Goal: Task Accomplishment & Management: Manage account settings

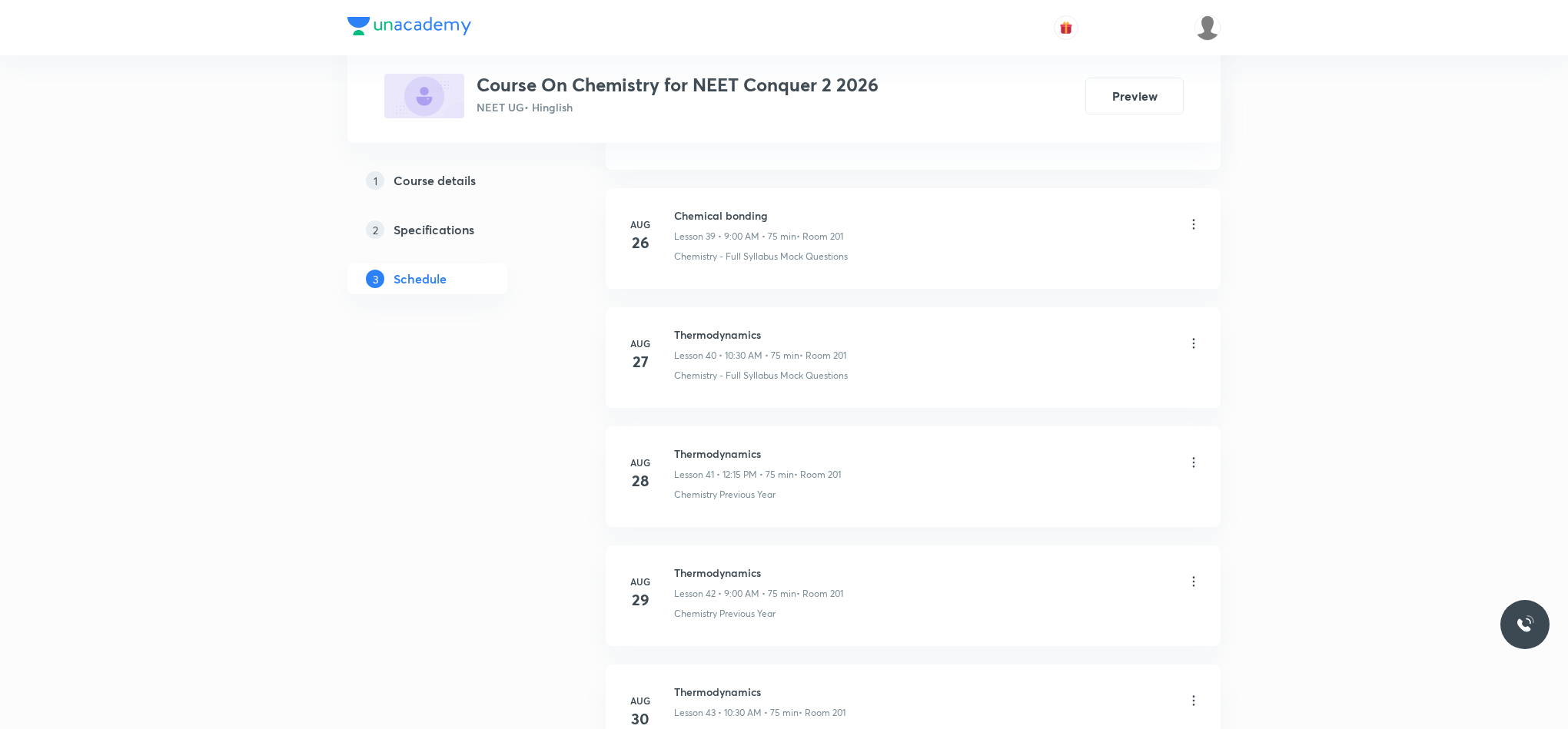
scroll to position [6136, 0]
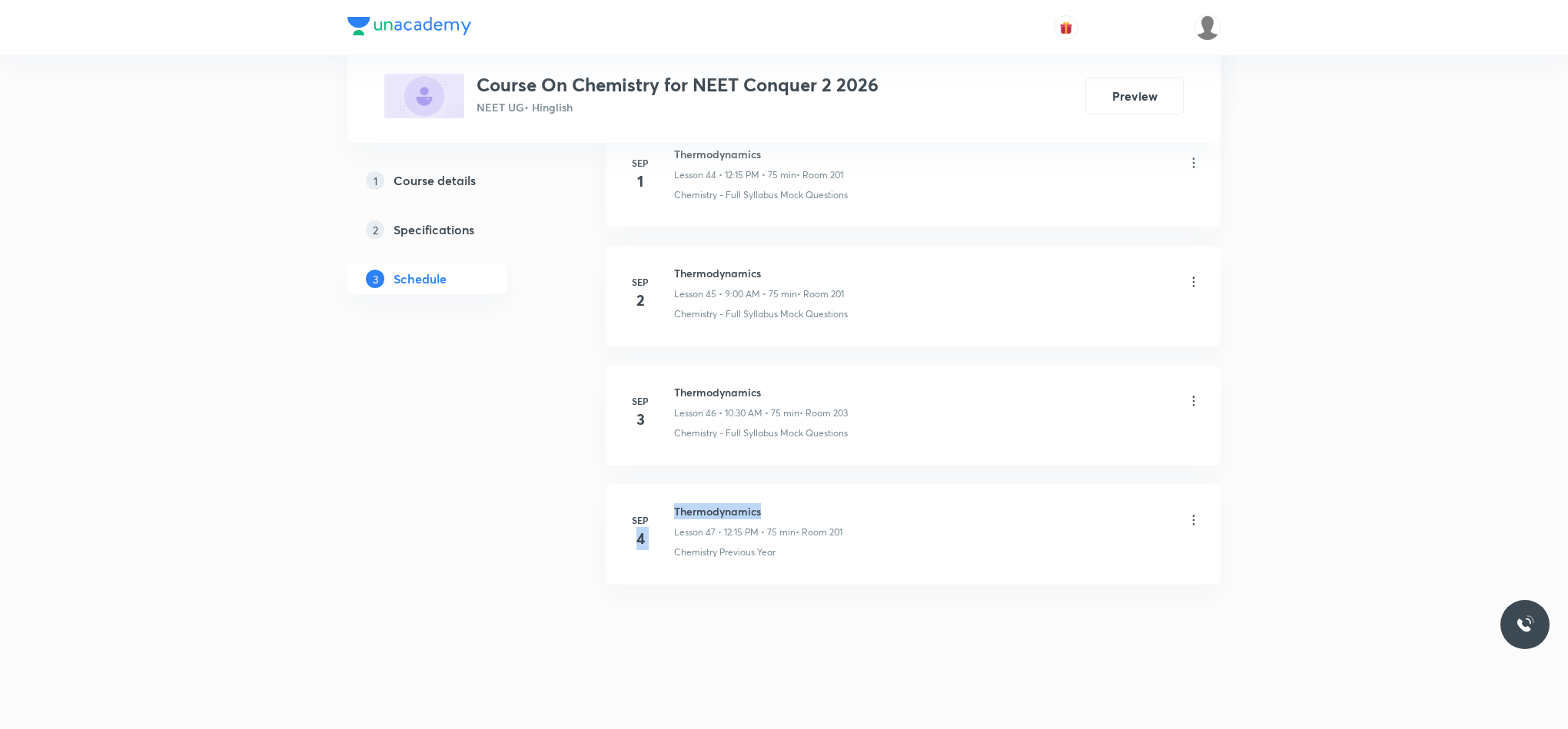
drag, startPoint x: 670, startPoint y: 510, endPoint x: 869, endPoint y: 503, distance: 199.1
click at [869, 503] on div "[DATE] Thermodynamics Lesson 47 • 12:15 PM • 75 min • Room 201 Chemistry Previo…" at bounding box center [912, 530] width 577 height 56
click at [867, 493] on li "[DATE] Thermodynamics Lesson 47 • 12:15 PM • 75 min • Room 201 Chemistry Previo…" at bounding box center [912, 534] width 615 height 101
drag, startPoint x: 674, startPoint y: 510, endPoint x: 853, endPoint y: 514, distance: 179.0
click at [853, 514] on div "Thermodynamics Lesson 47 • 12:15 PM • 75 min • Room 201" at bounding box center [938, 521] width 527 height 36
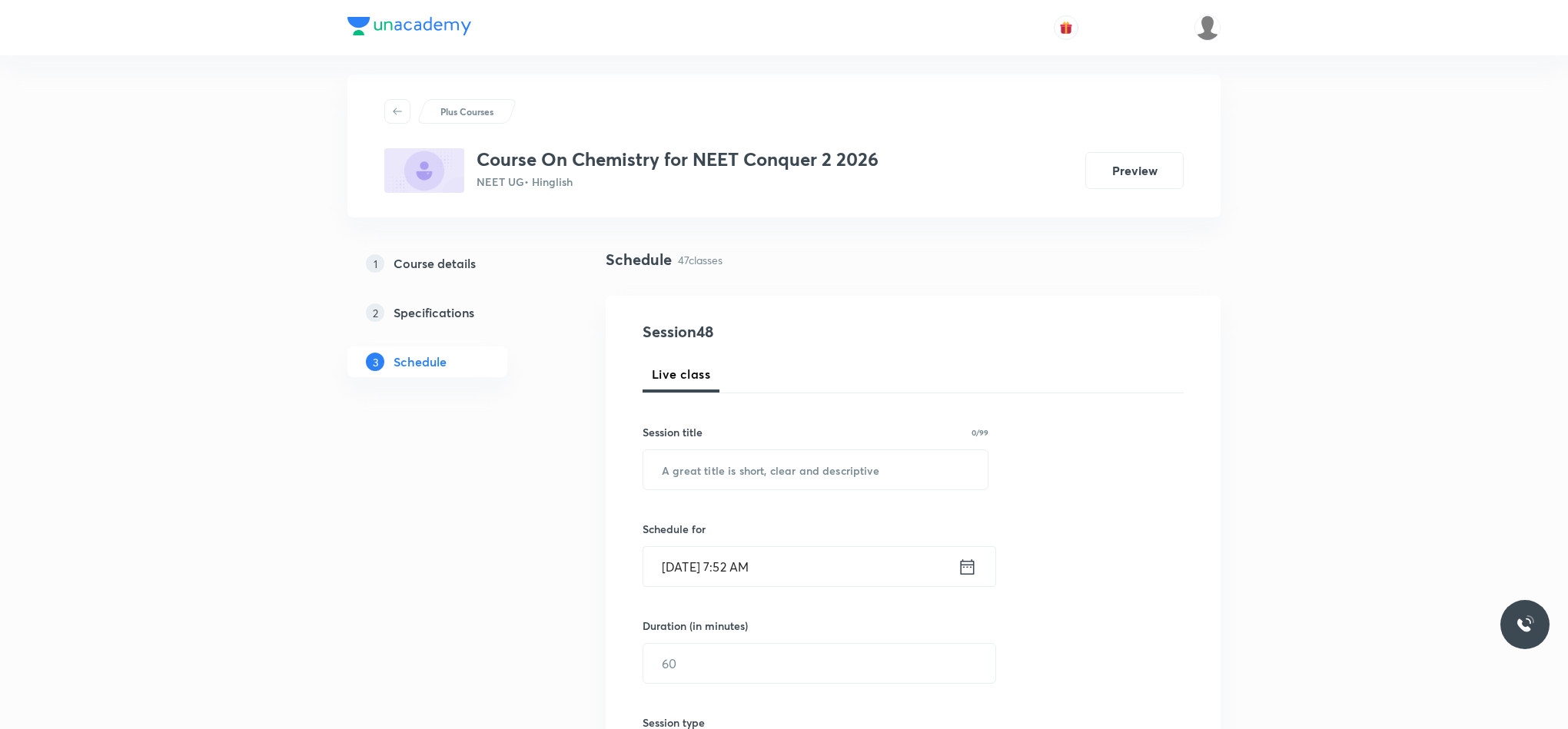
scroll to position [0, 0]
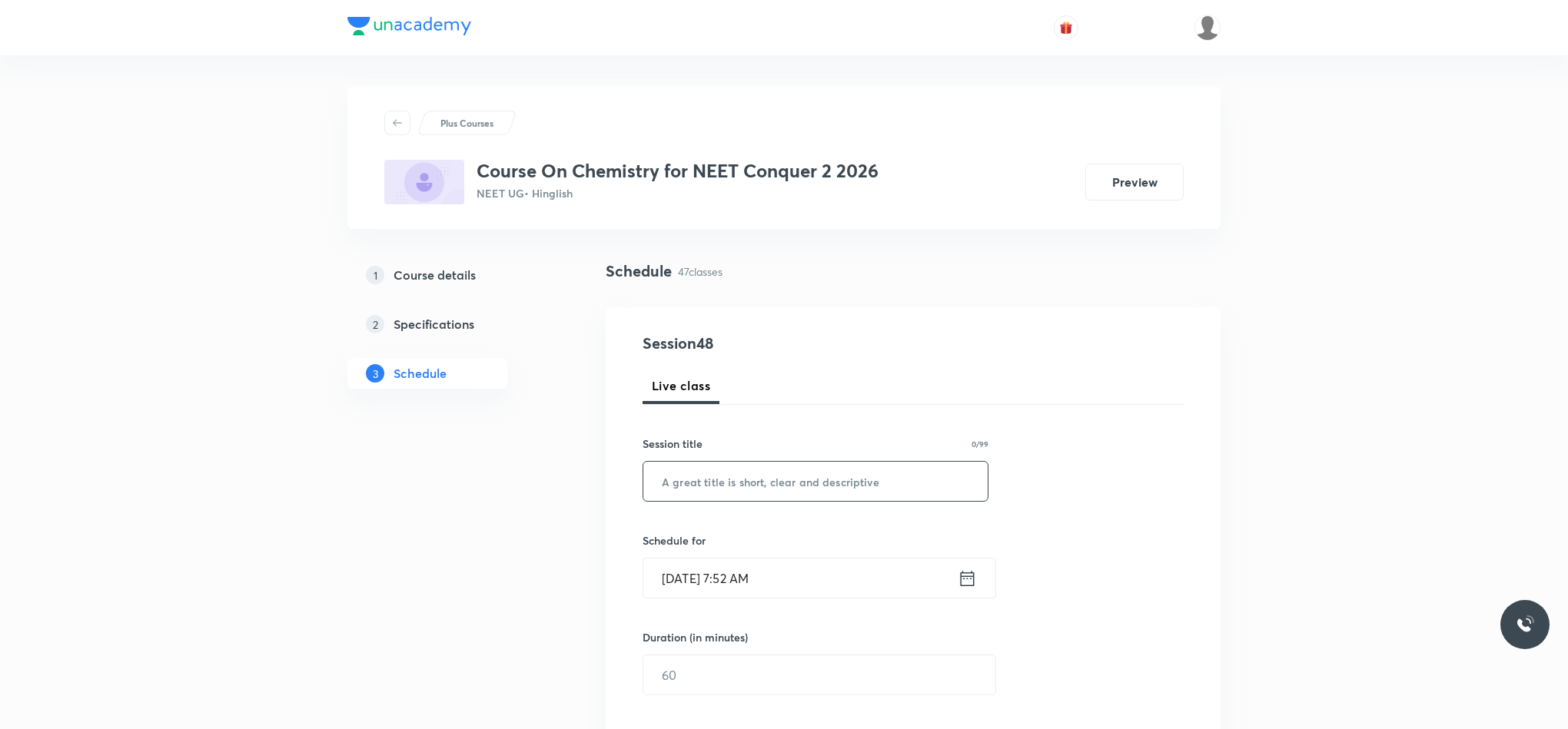
click at [754, 479] on input "text" at bounding box center [815, 481] width 344 height 39
paste input "Thermodynamics"
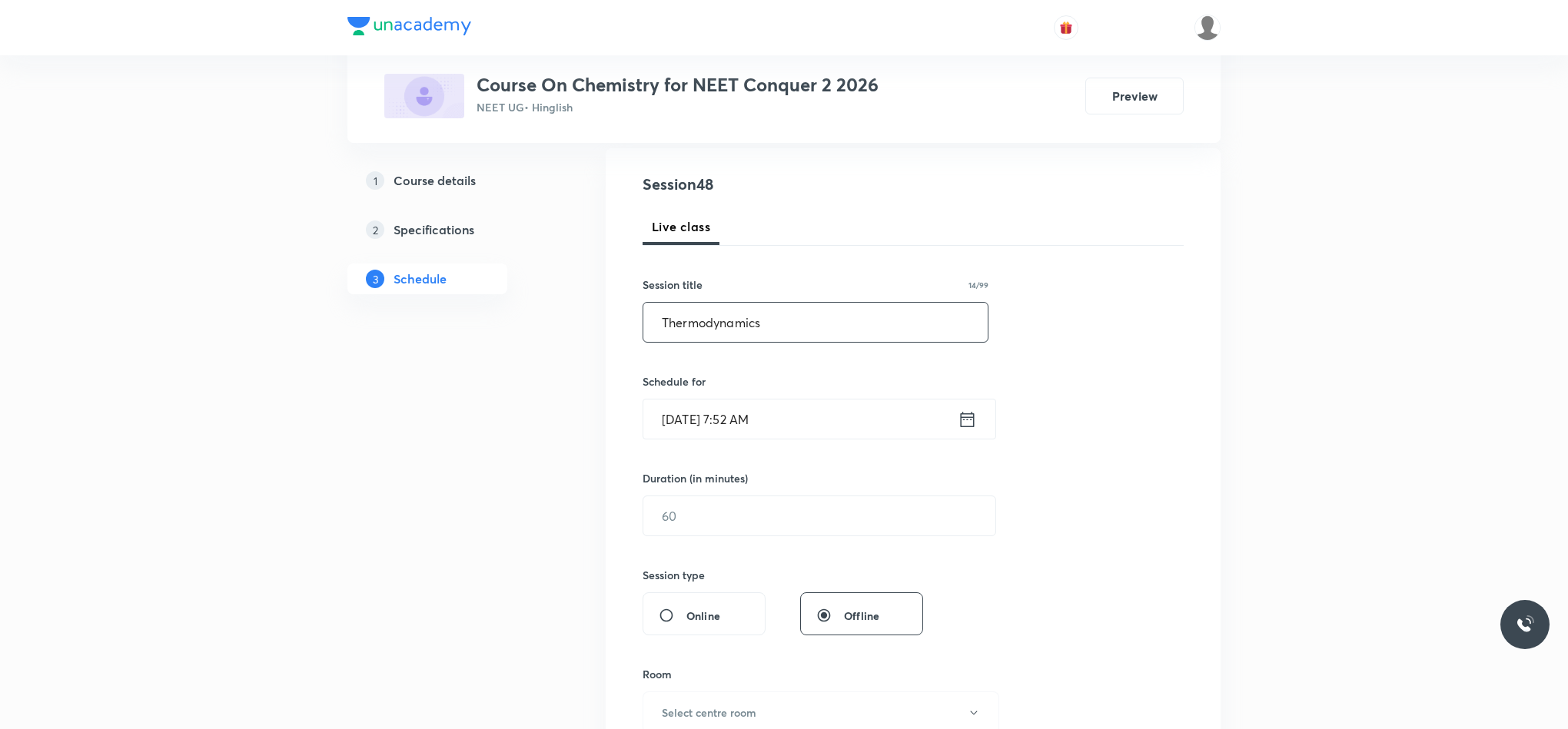
scroll to position [115, 0]
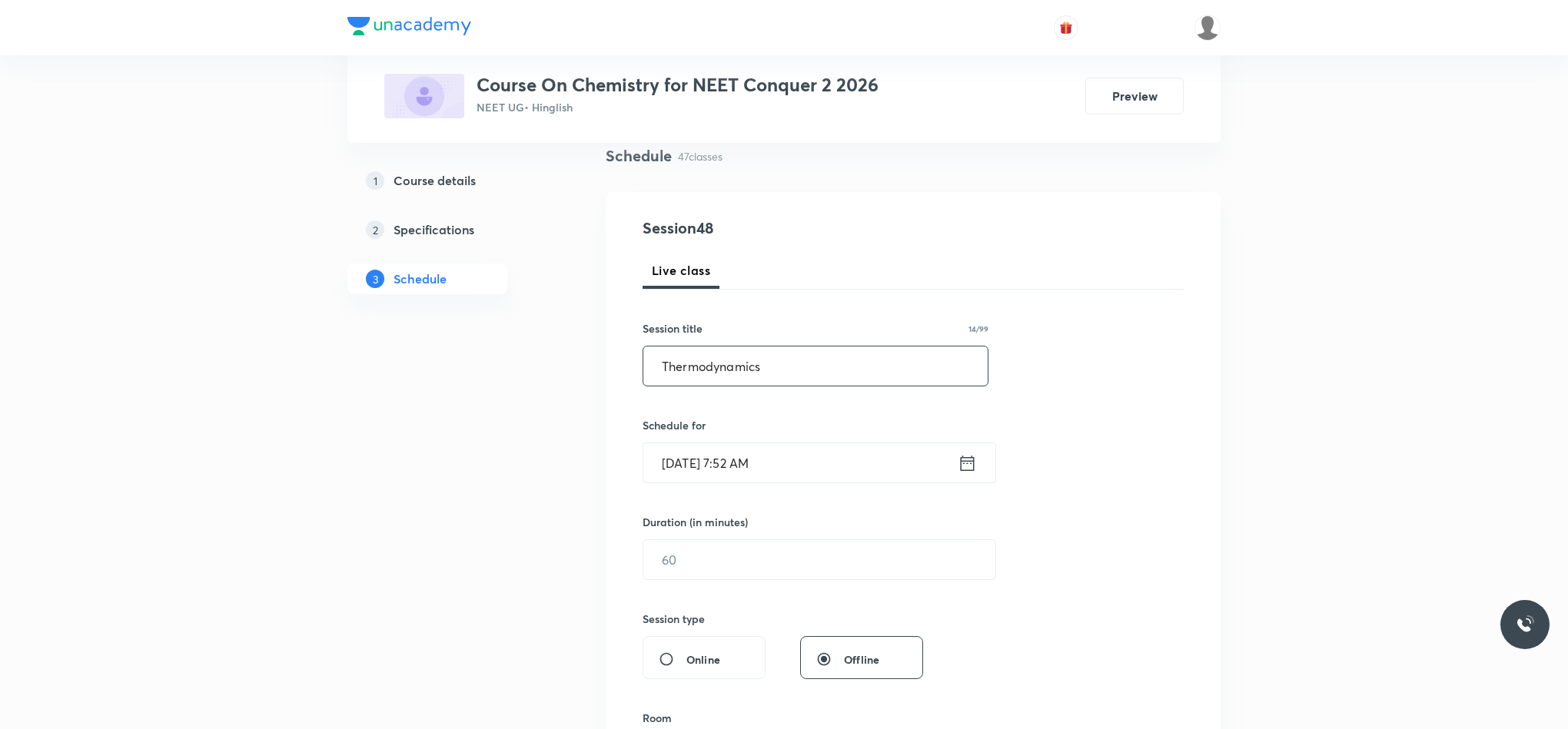
type input "Thermodynamics"
click at [970, 469] on icon at bounding box center [967, 463] width 19 height 22
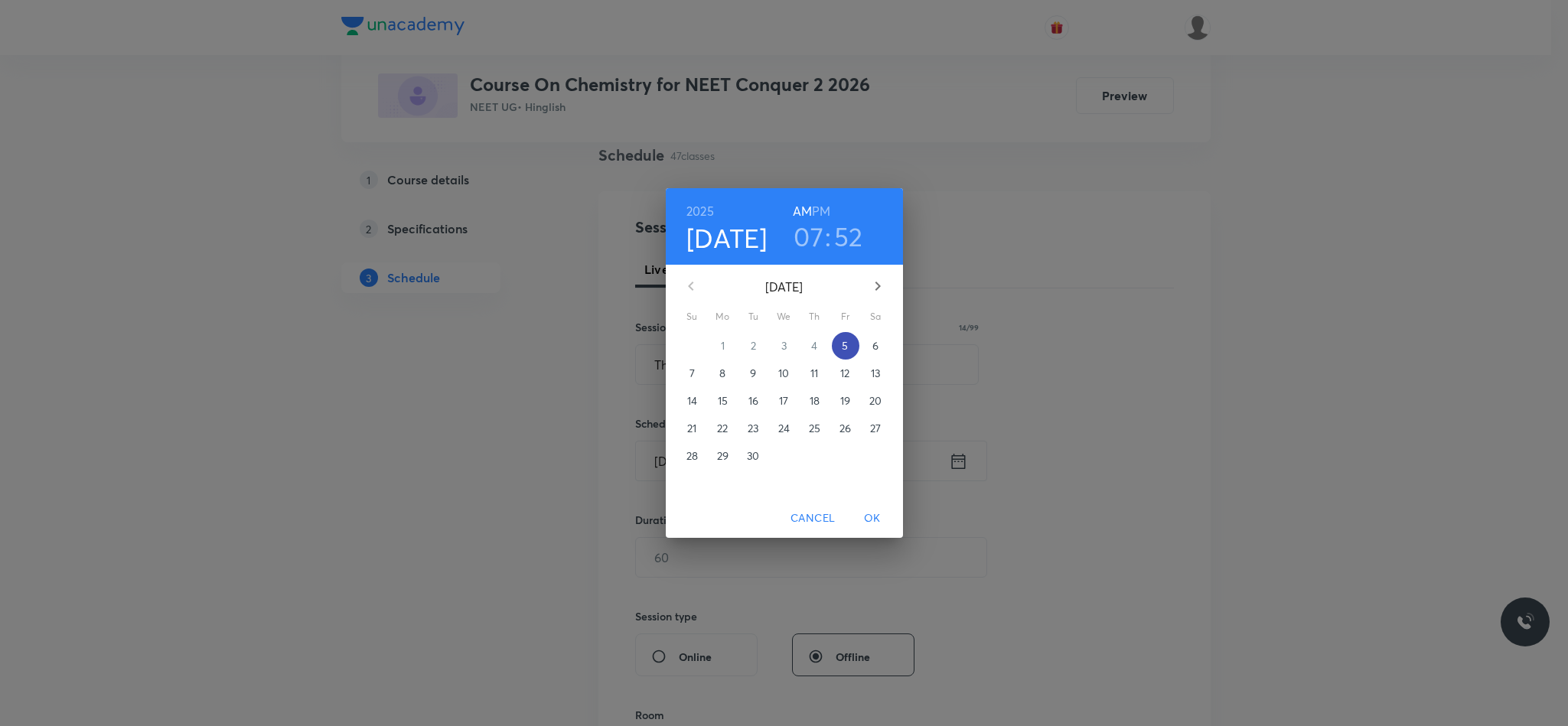
click at [851, 344] on span "5" at bounding box center [845, 346] width 28 height 16
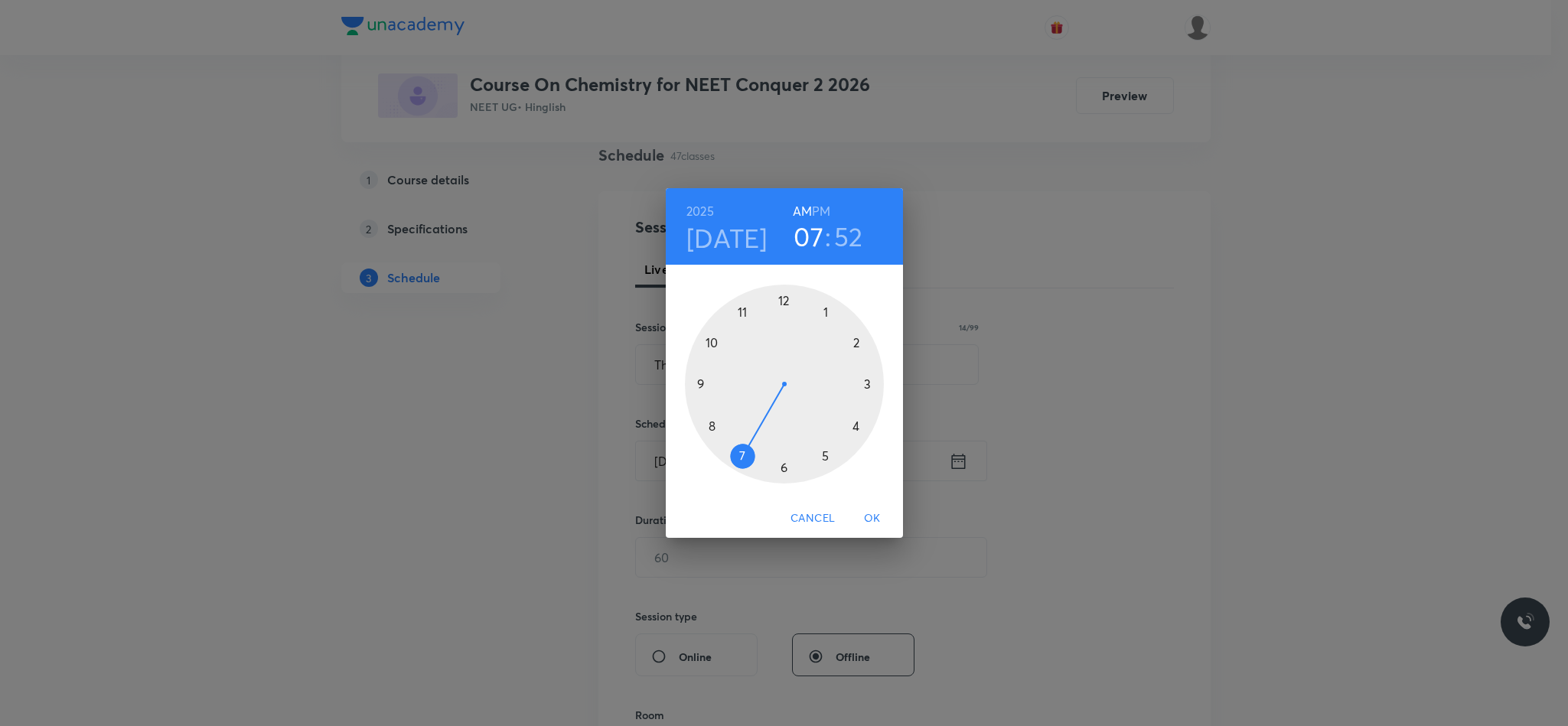
click at [699, 391] on div at bounding box center [784, 384] width 199 height 199
click at [785, 301] on div at bounding box center [784, 384] width 199 height 199
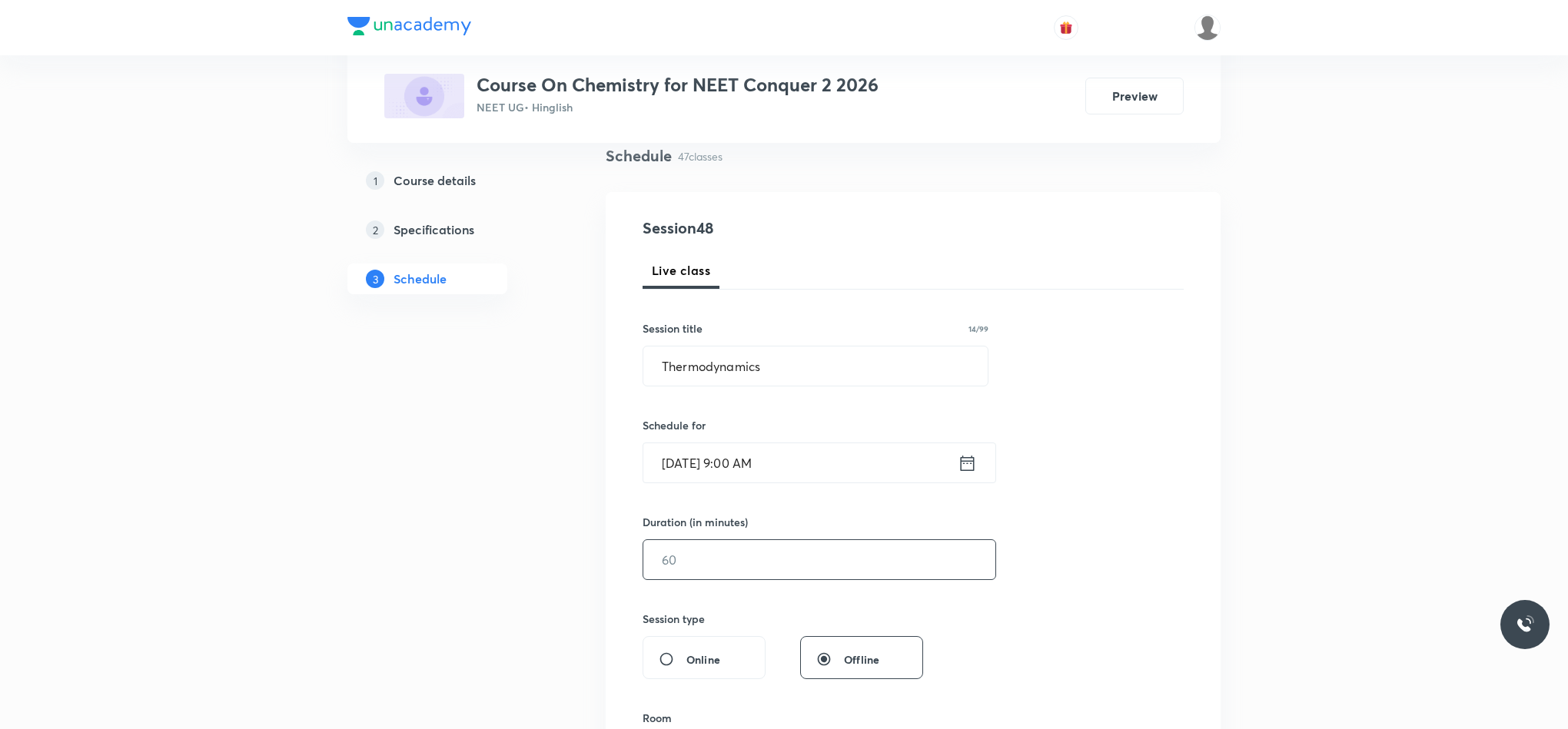
click at [764, 546] on input "text" at bounding box center [820, 559] width 352 height 39
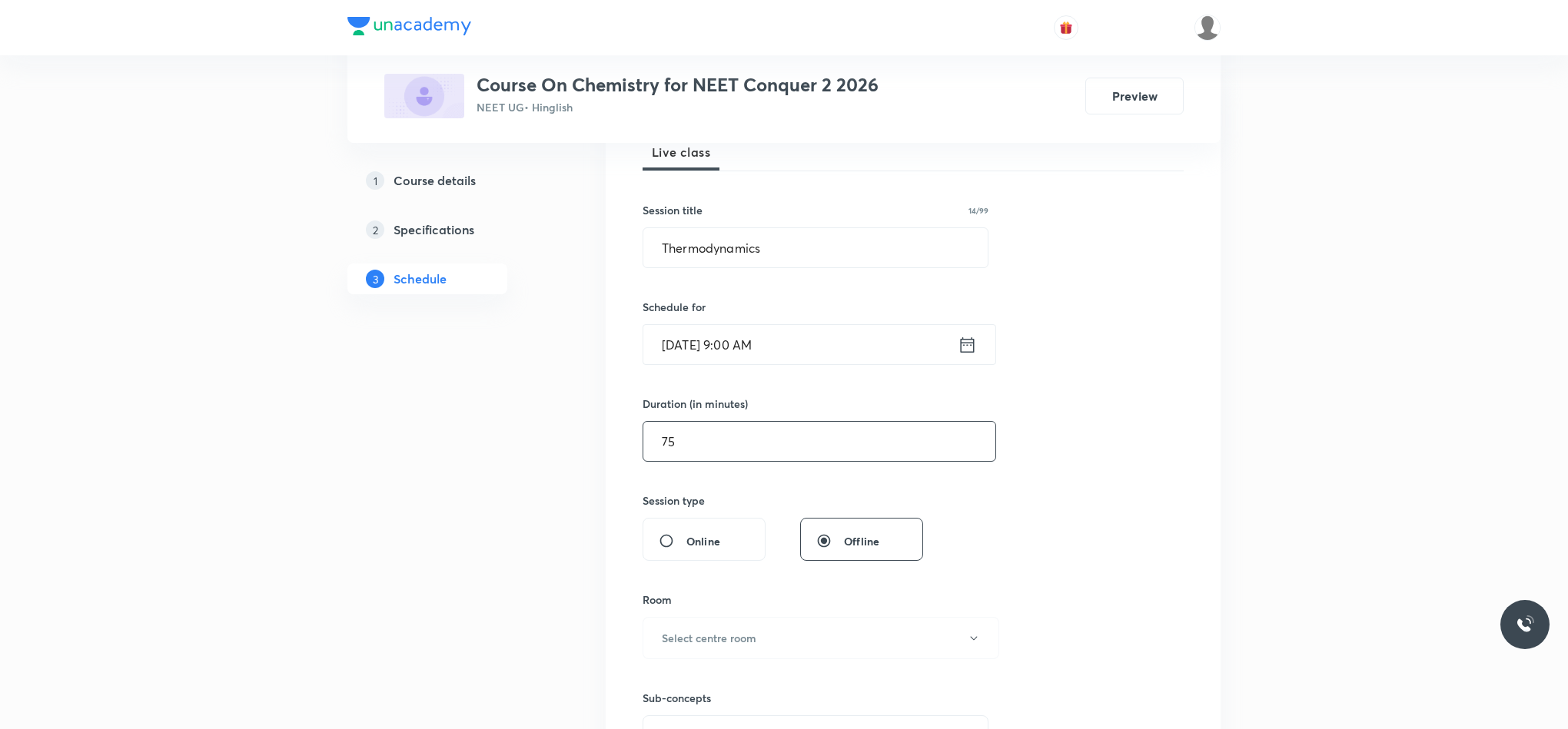
scroll to position [346, 0]
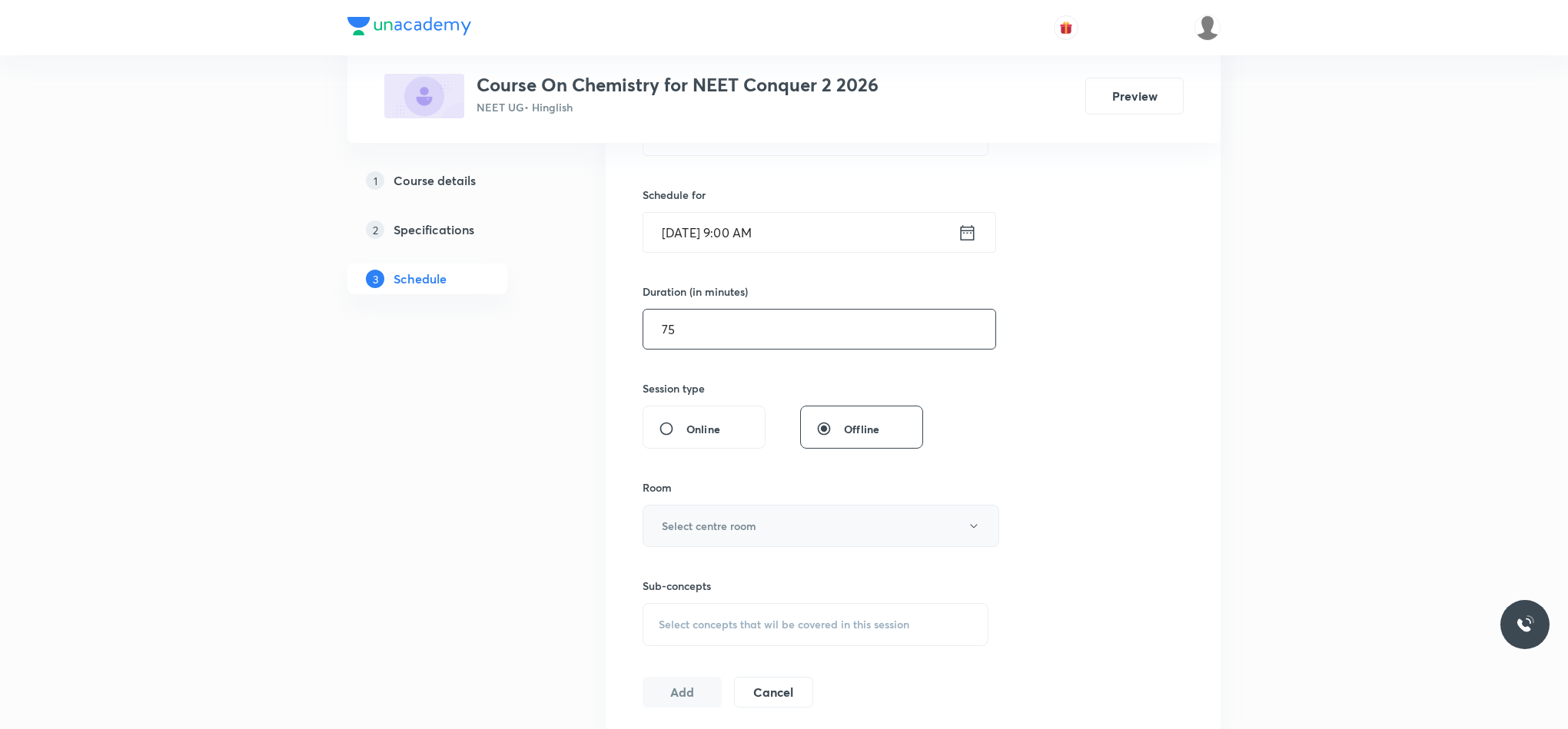
type input "75"
click at [789, 530] on button "Select centre room" at bounding box center [820, 525] width 356 height 42
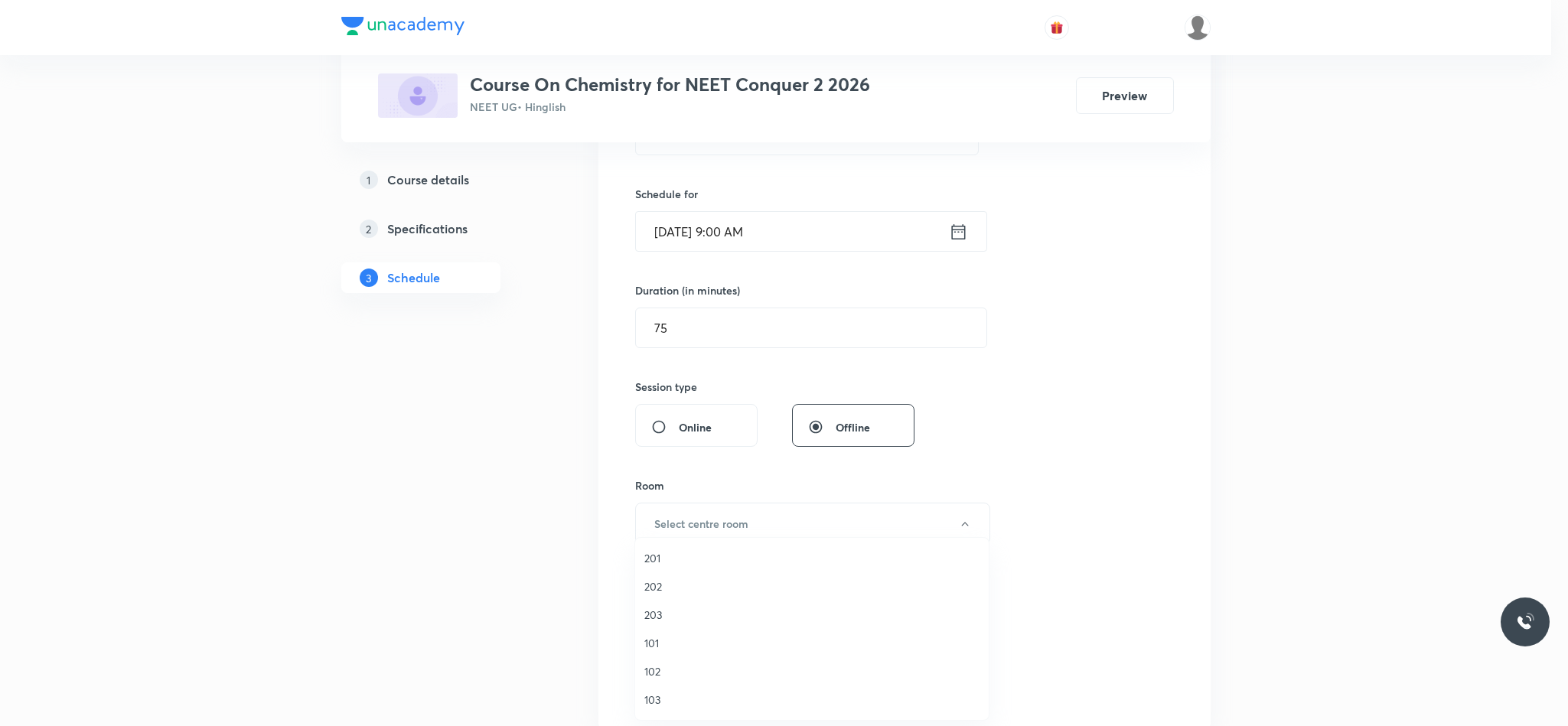
click at [666, 551] on span "201" at bounding box center [812, 558] width 335 height 16
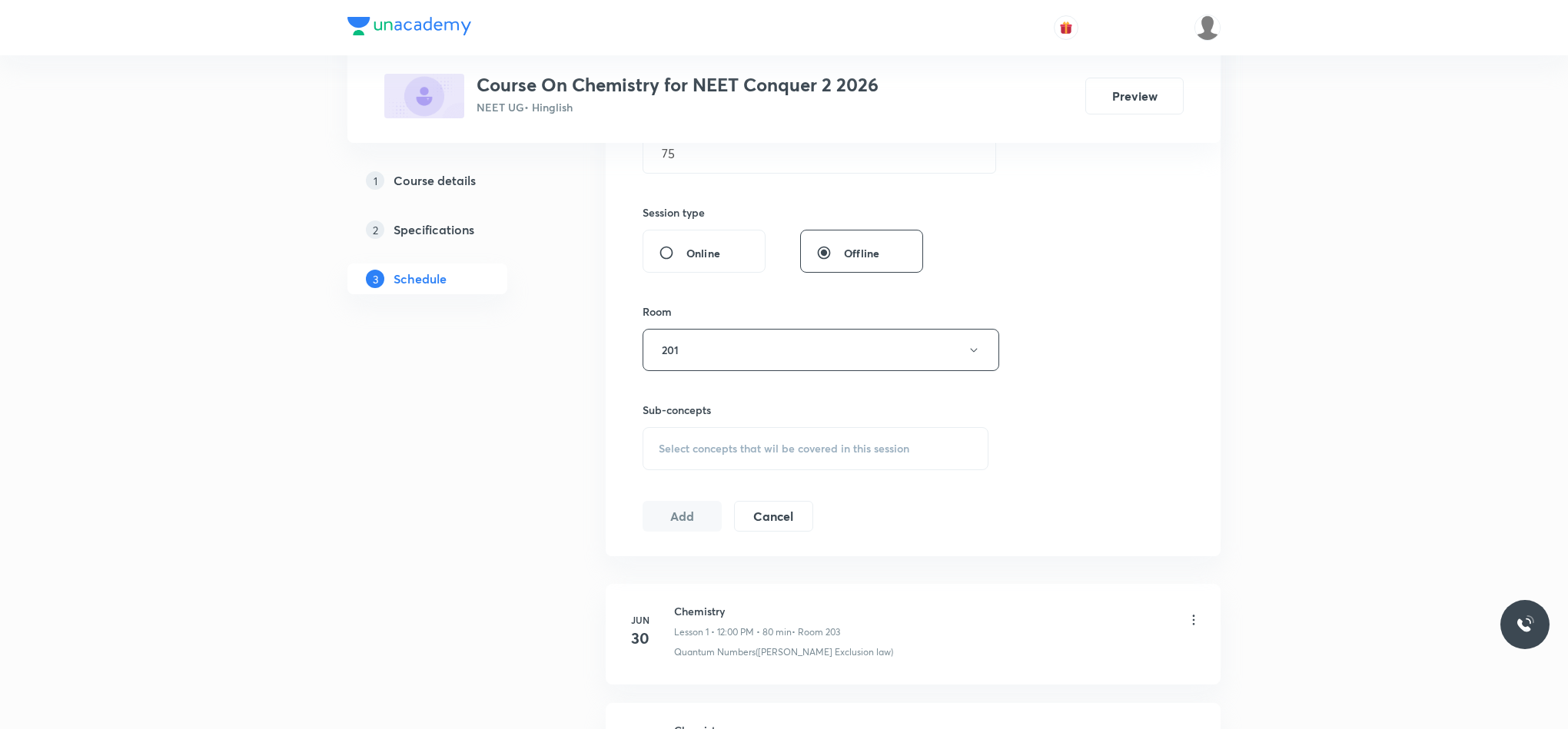
scroll to position [576, 0]
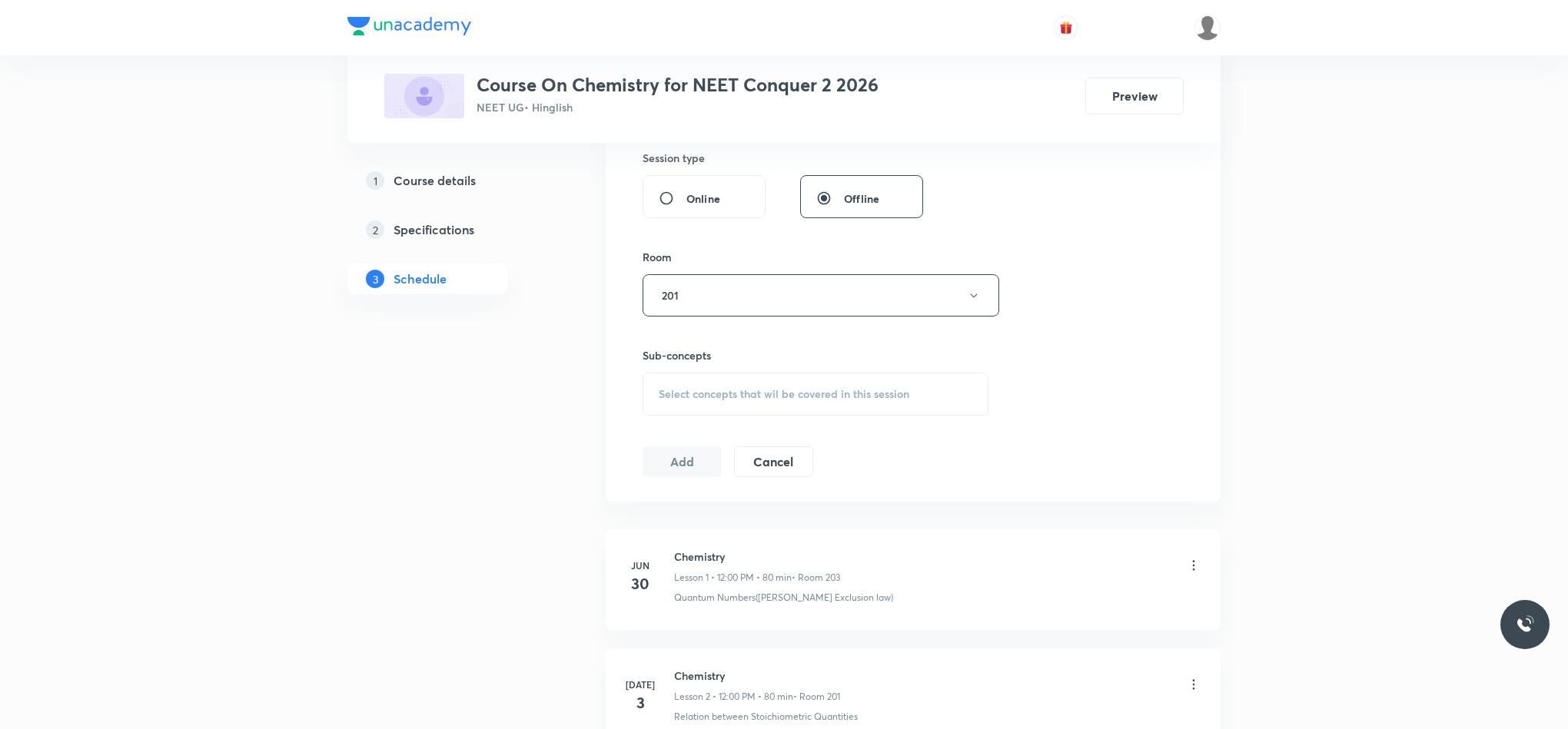
click at [717, 397] on span "Select concepts that wil be covered in this session" at bounding box center [783, 394] width 251 height 12
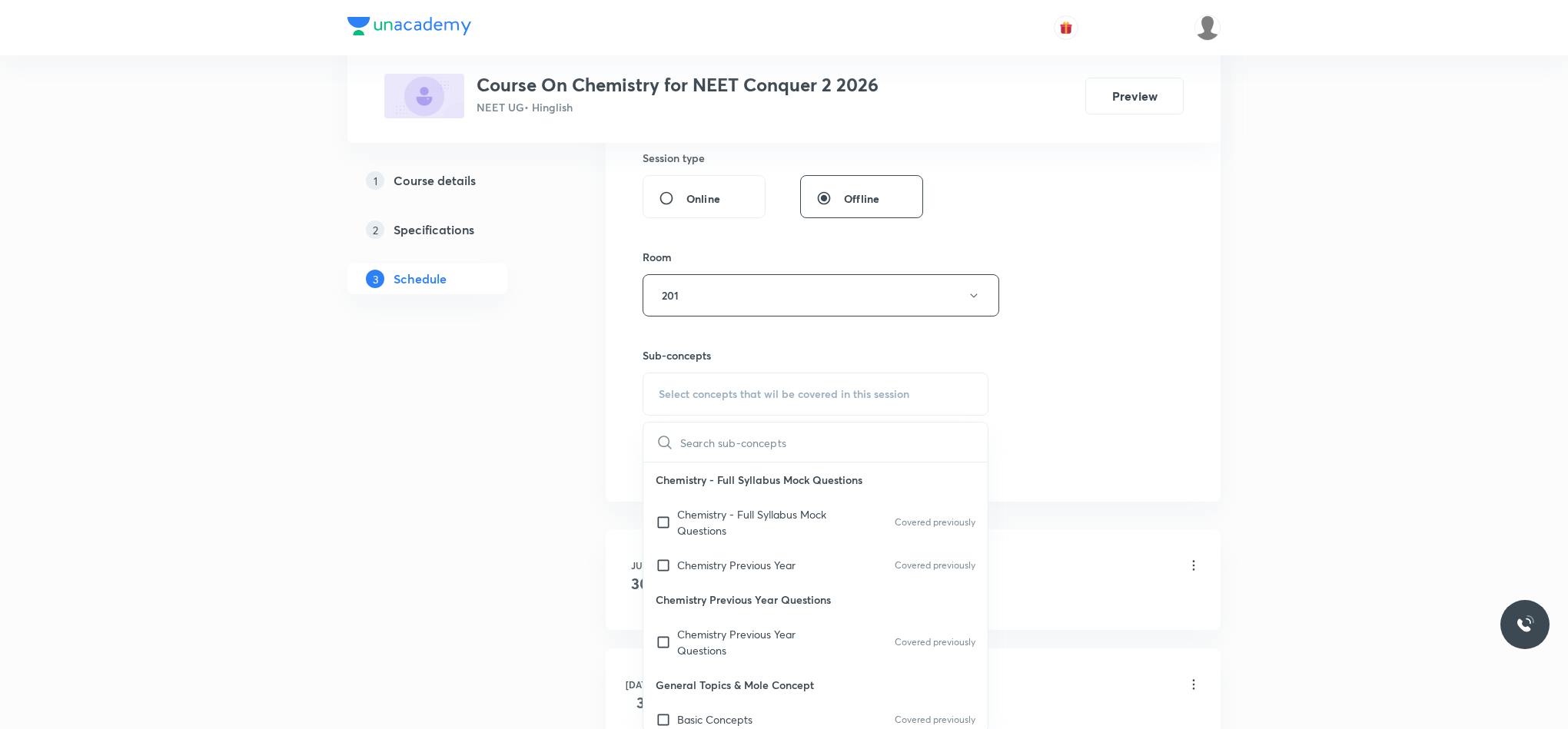
click at [719, 532] on p "Chemistry - Full Syllabus Mock Questions" at bounding box center [755, 522] width 155 height 32
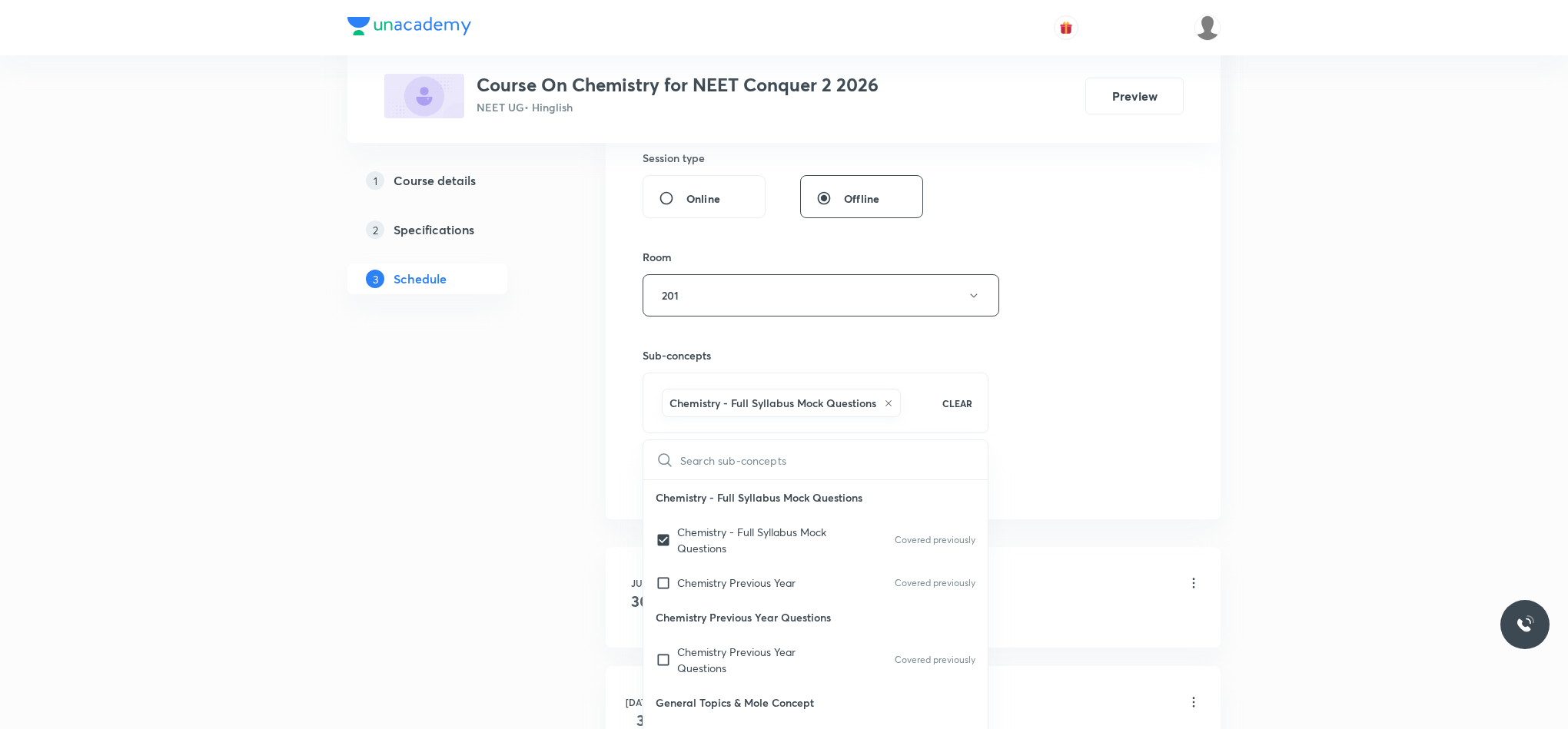
checkbox input "true"
click at [1083, 447] on div "Session 48 Live class Session title 14/99 Thermodynamics ​ Schedule for [DATE] …" at bounding box center [913, 125] width 541 height 739
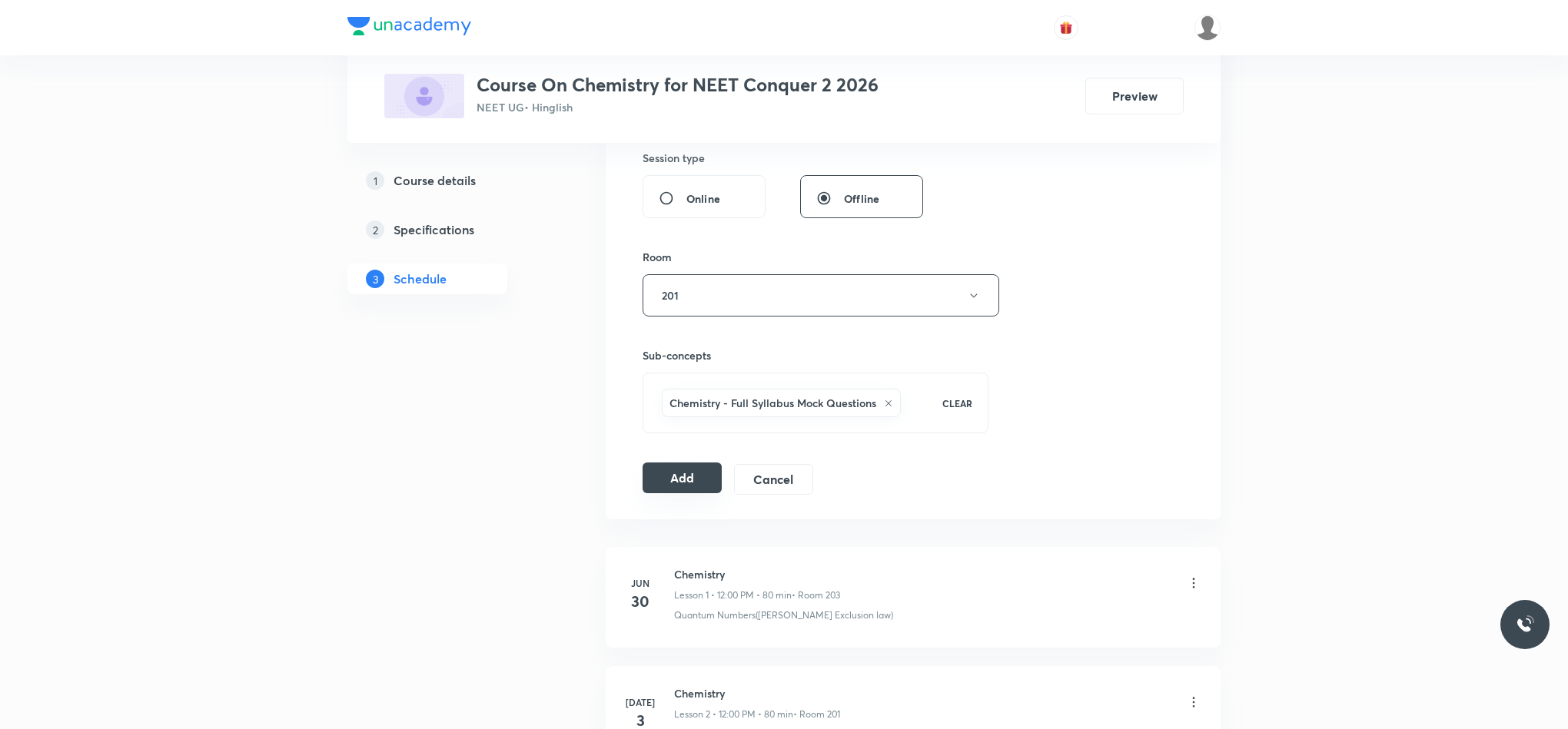
click at [674, 476] on button "Add" at bounding box center [682, 477] width 79 height 30
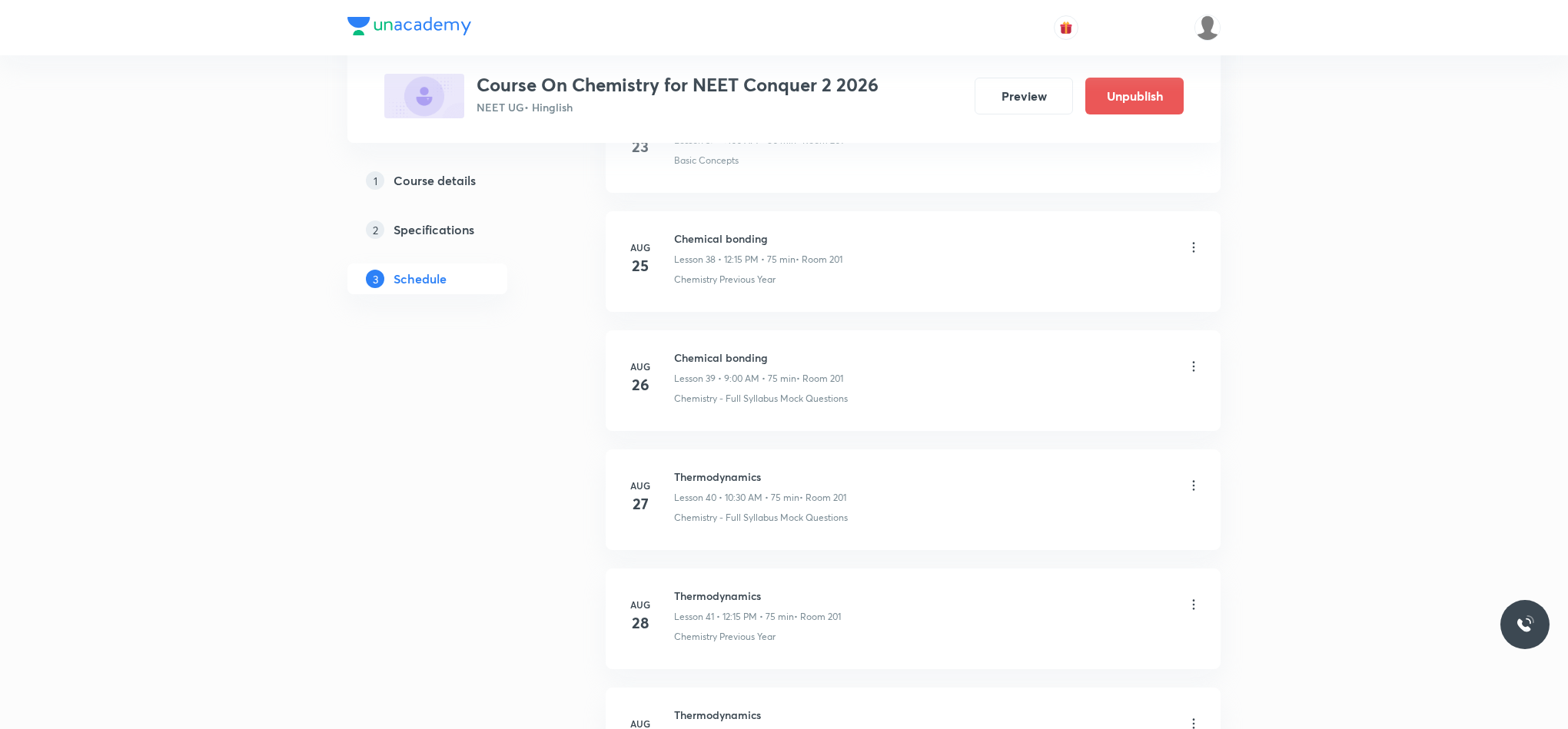
scroll to position [5547, 0]
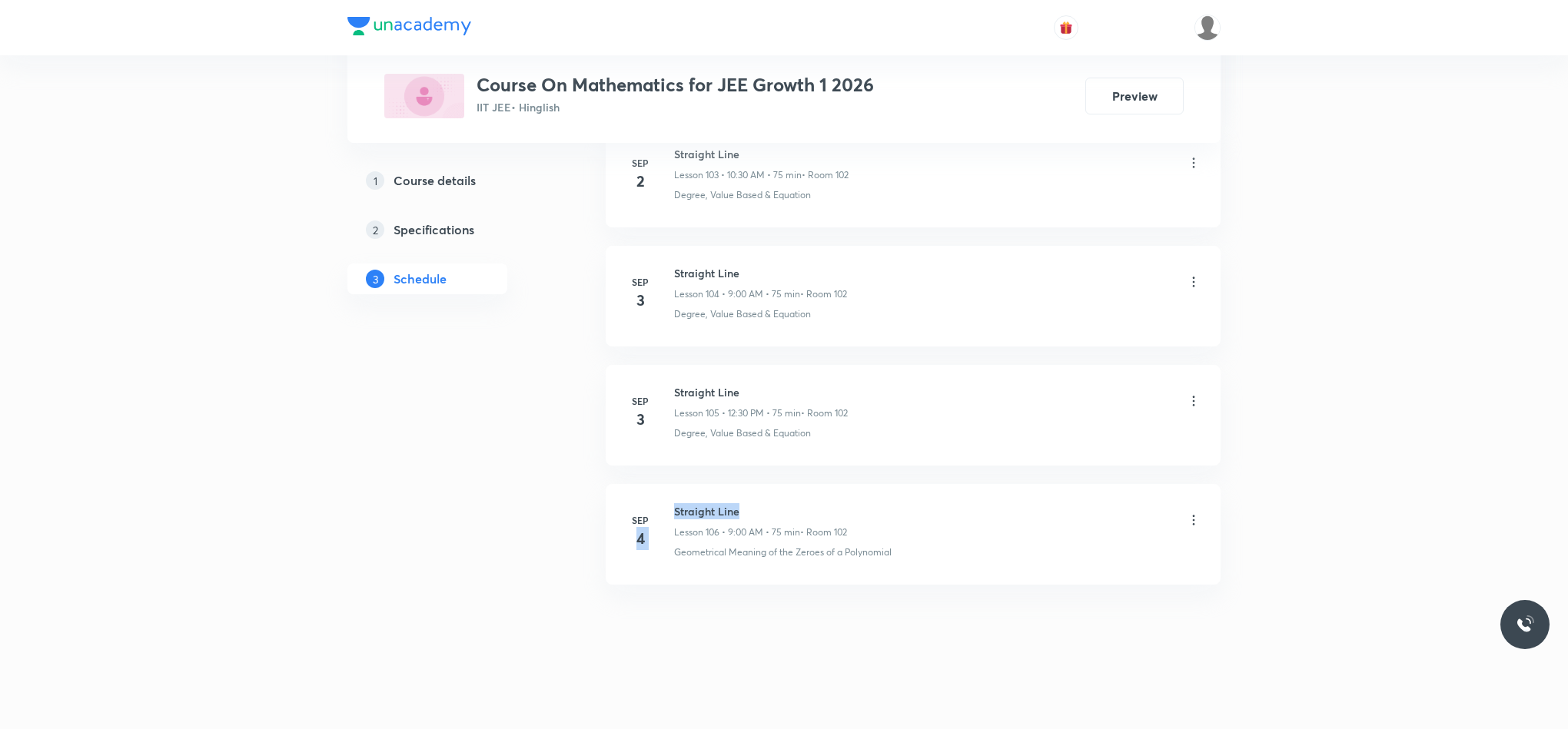
drag, startPoint x: 694, startPoint y: 510, endPoint x: 759, endPoint y: 505, distance: 65.2
click at [759, 505] on div "Sep 4 Straight Line Lesson 106 • 9:00 AM • 75 min • Room 102 Geometrical Meanin…" at bounding box center [912, 530] width 577 height 56
click at [761, 505] on h6 "Straight Line" at bounding box center [760, 511] width 173 height 16
click at [812, 489] on li "Sep 4 Straight Line Lesson 106 • 9:00 AM • 75 min • Room 102 Geometrical Meanin…" at bounding box center [912, 534] width 615 height 101
click at [742, 486] on li "Sep 4 Straight Line Lesson 106 • 9:00 AM • 75 min • Room 102 Geometrical Meanin…" at bounding box center [912, 534] width 615 height 101
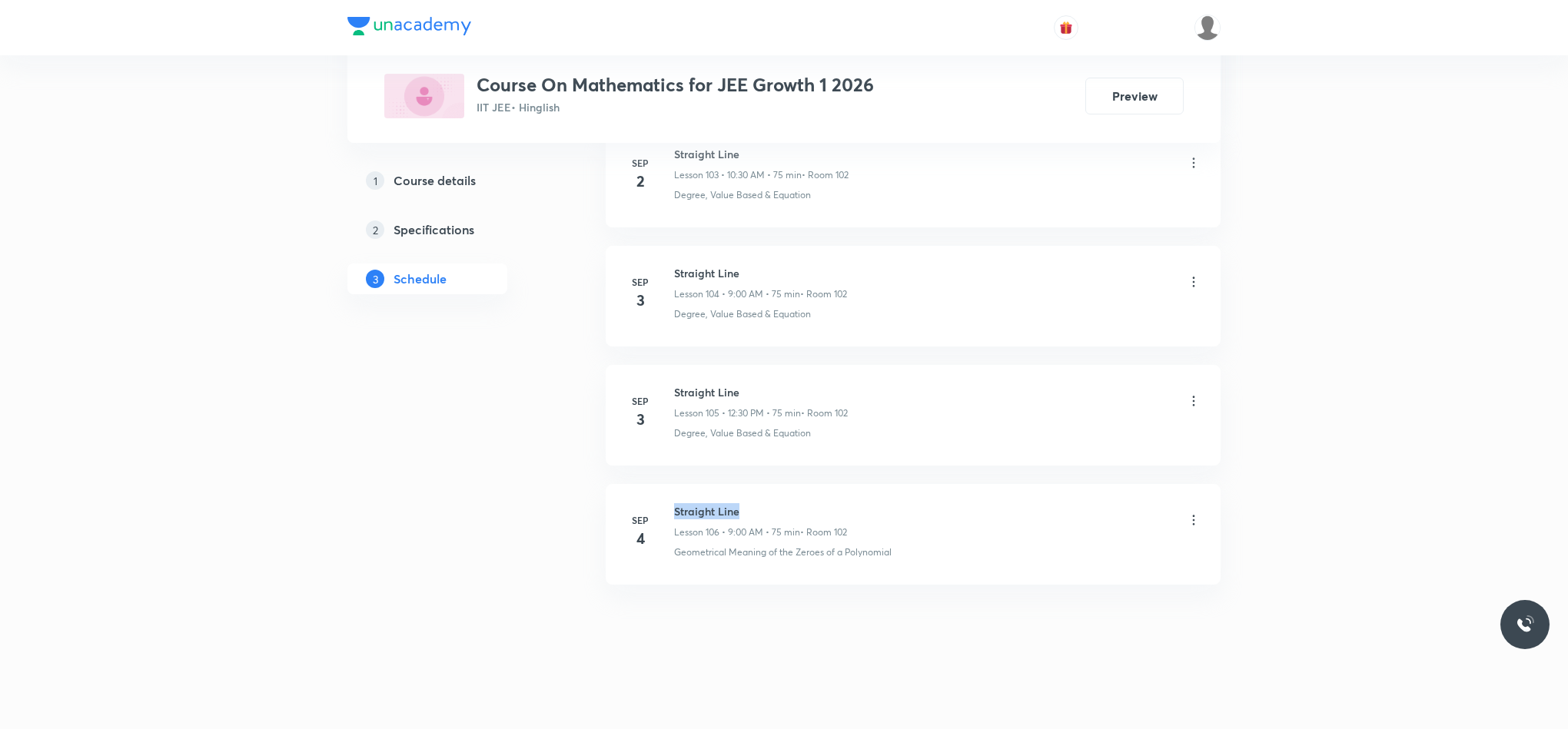
drag, startPoint x: 676, startPoint y: 507, endPoint x: 890, endPoint y: 491, distance: 214.6
click at [890, 491] on li "Sep 4 Straight Line Lesson 106 • 9:00 AM • 75 min • Room 102 Geometrical Meanin…" at bounding box center [912, 534] width 615 height 101
copy h6 "Straight Line"
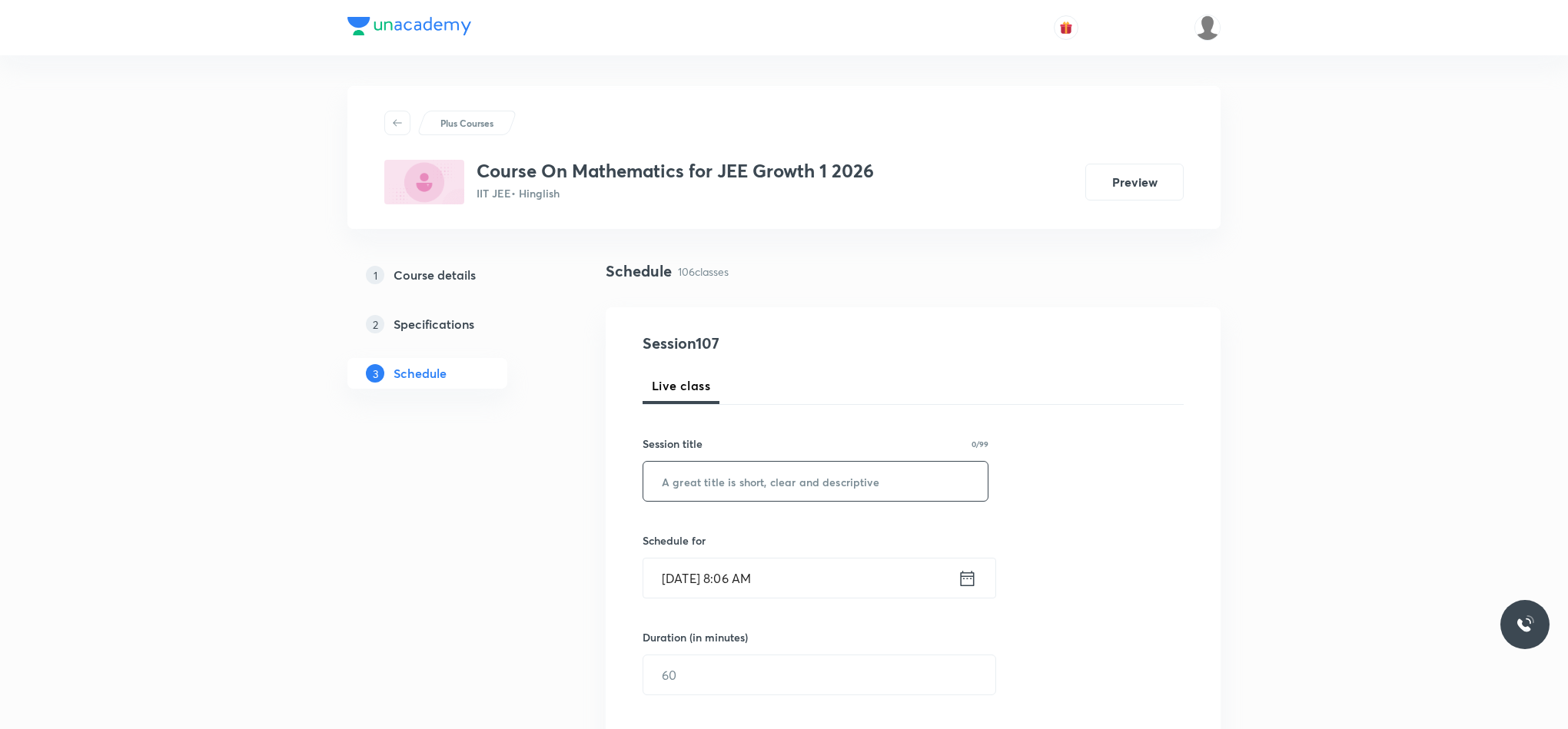
click at [748, 486] on input "text" at bounding box center [815, 481] width 344 height 39
paste input "Straight Line"
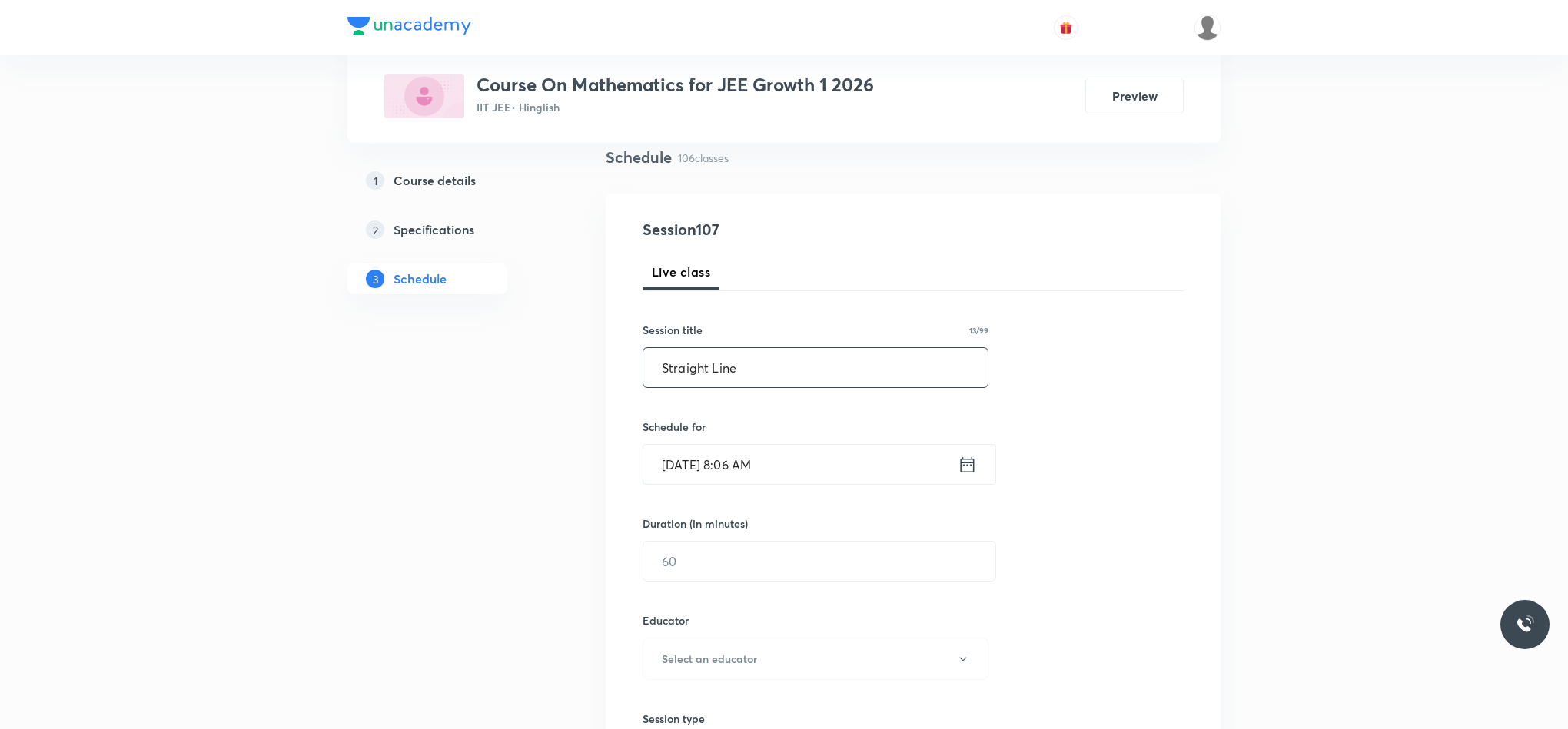
scroll to position [115, 0]
type input "Straight Line"
click at [962, 455] on icon at bounding box center [967, 463] width 19 height 22
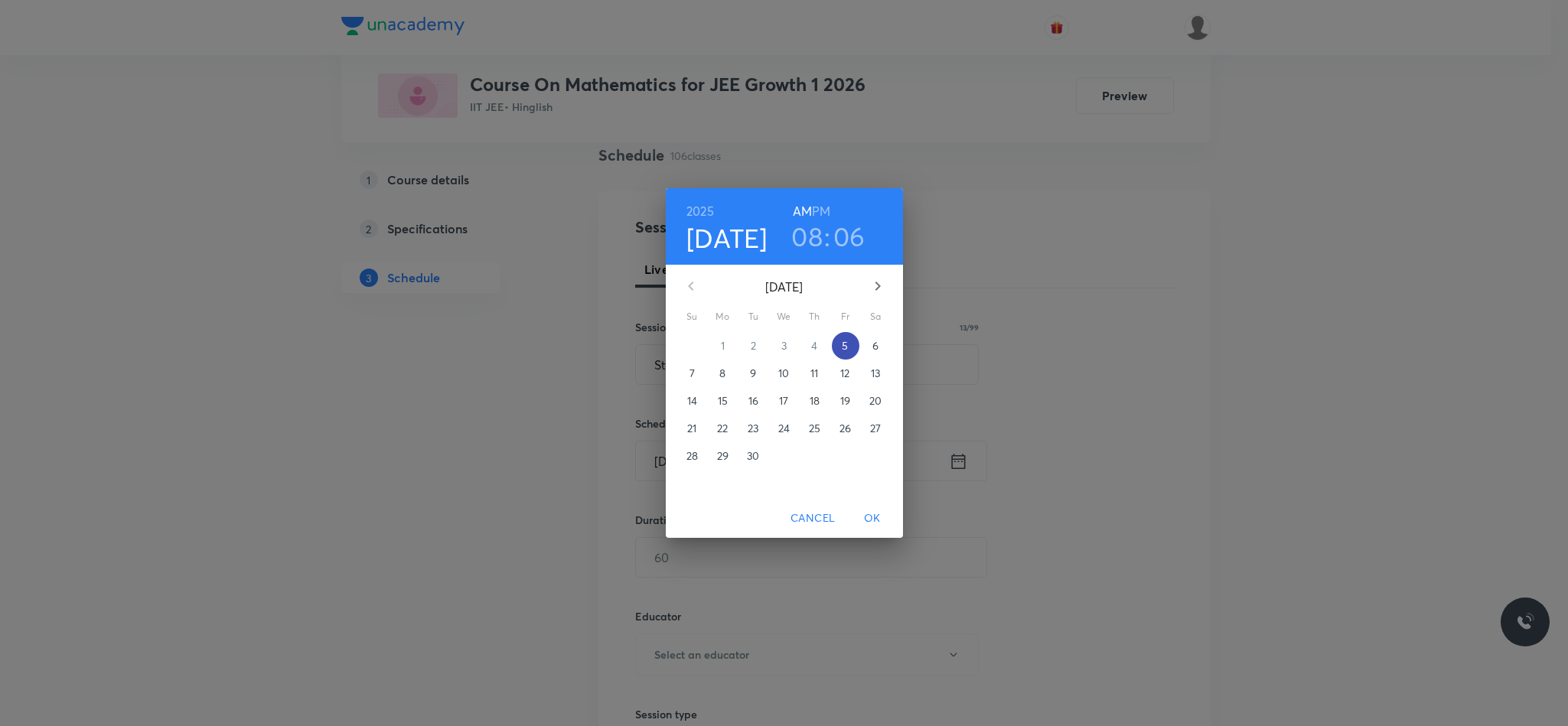
click at [840, 350] on span "5" at bounding box center [845, 346] width 28 height 16
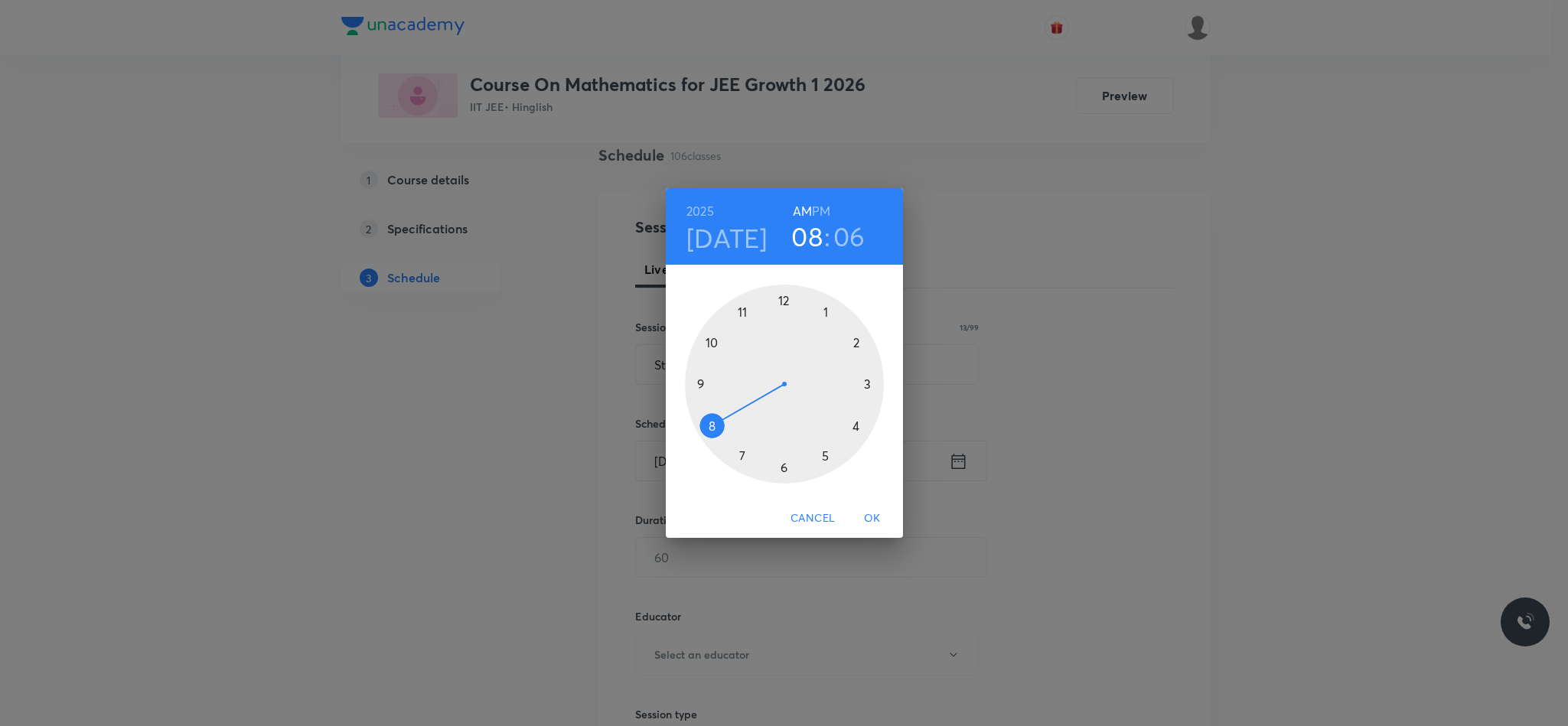
click at [699, 386] on div at bounding box center [784, 384] width 199 height 199
click at [783, 303] on div at bounding box center [784, 384] width 199 height 199
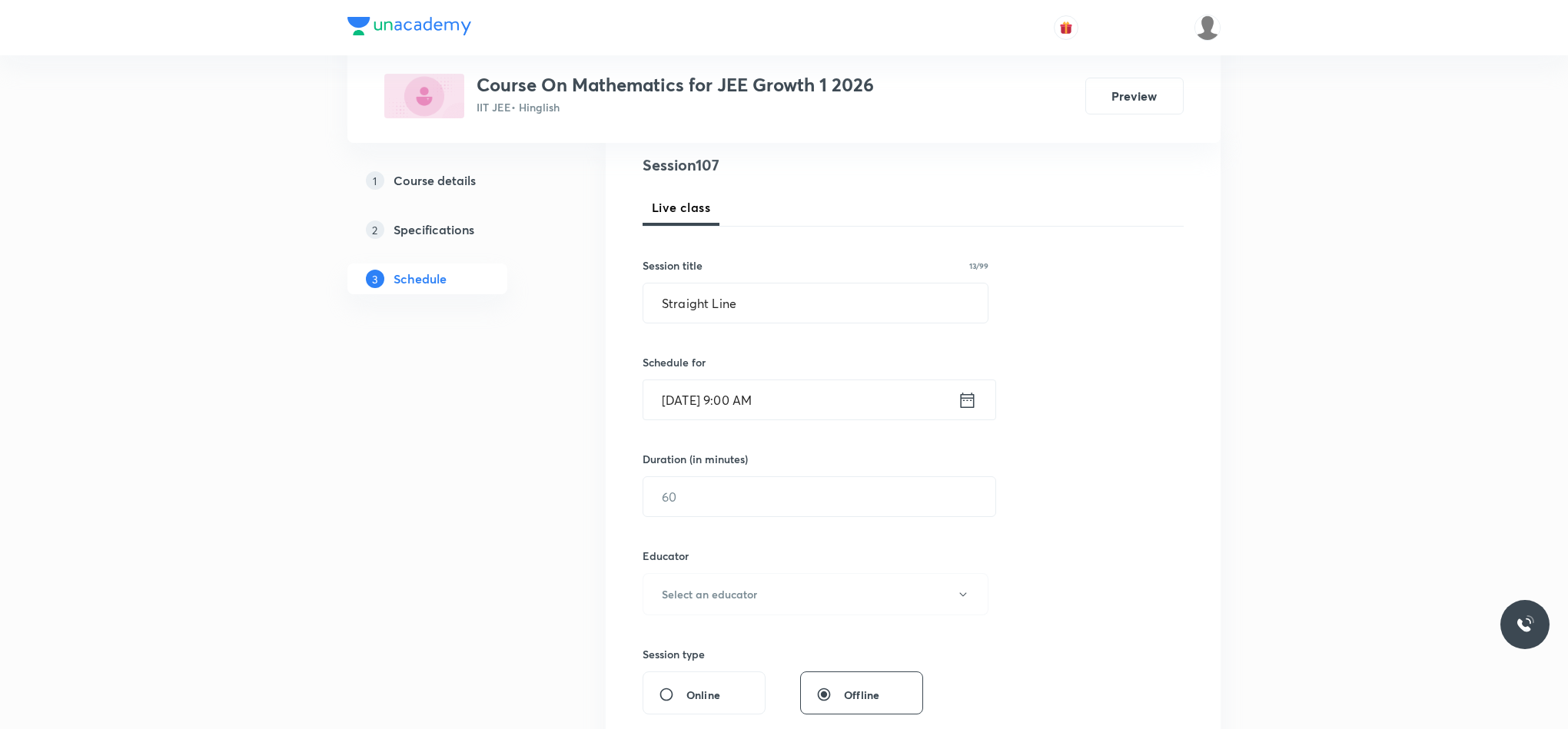
scroll to position [231, 0]
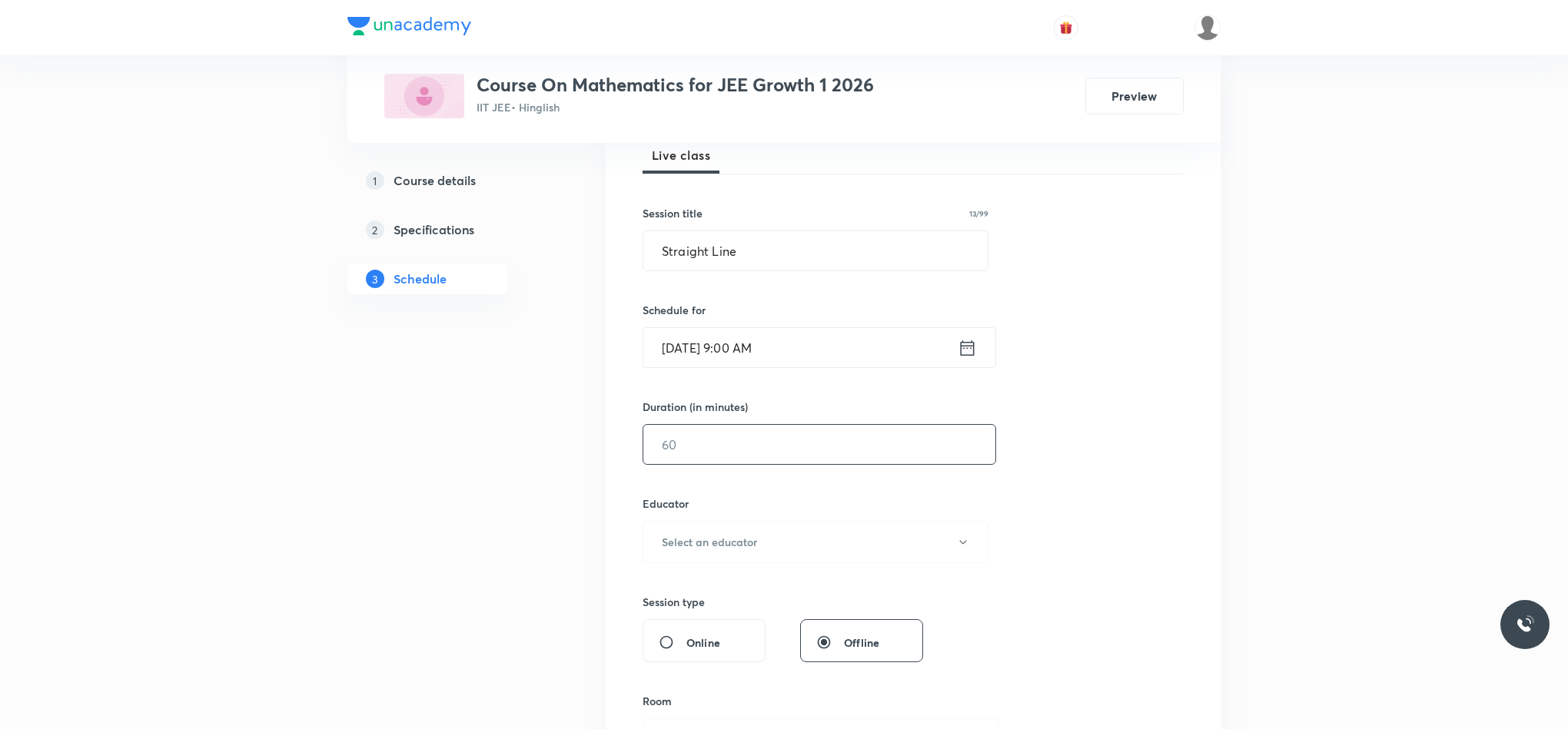
click at [719, 462] on input "text" at bounding box center [820, 444] width 352 height 39
type input "75"
click at [725, 511] on h6 "Educator" at bounding box center [815, 504] width 346 height 16
click at [731, 536] on h6 "Select an educator" at bounding box center [709, 542] width 95 height 16
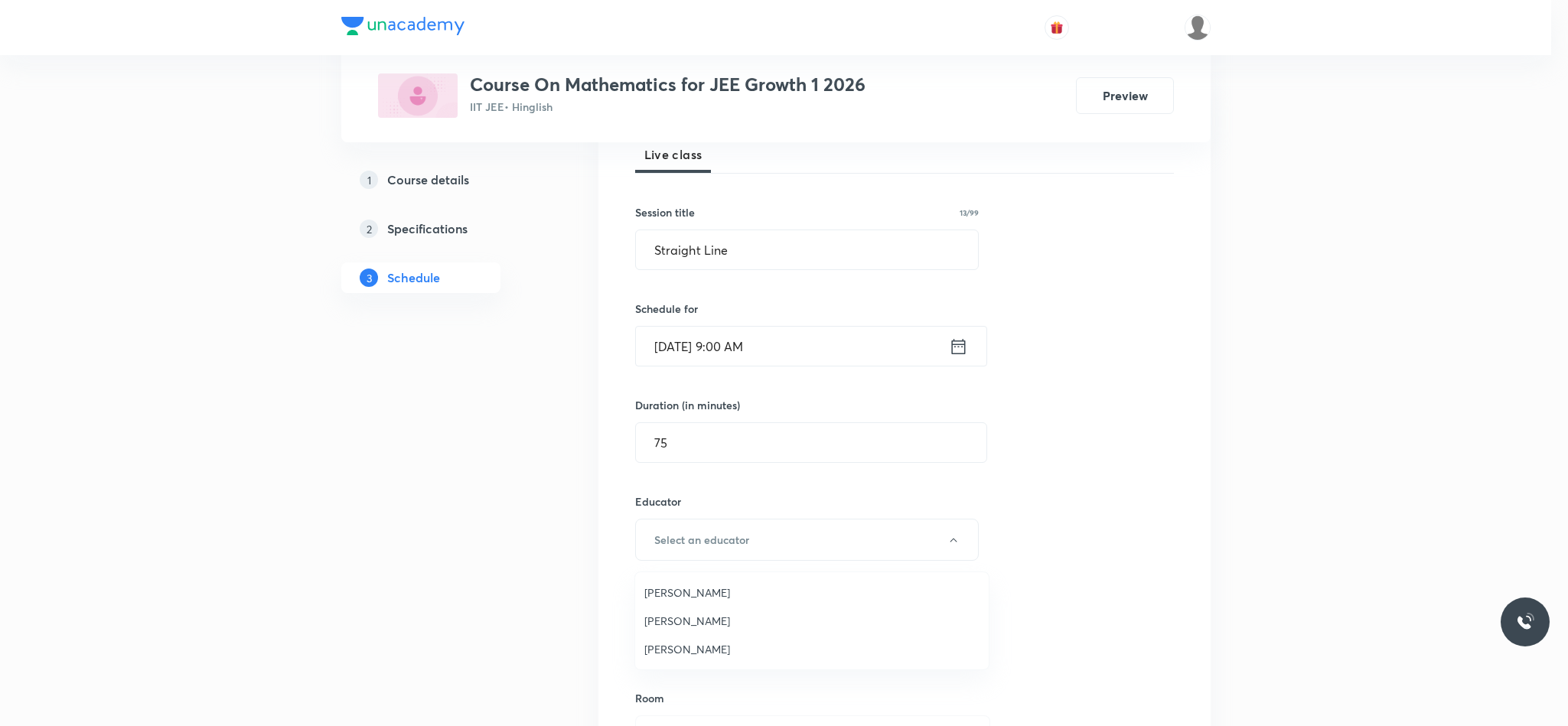
drag, startPoint x: 702, startPoint y: 597, endPoint x: 708, endPoint y: 588, distance: 10.8
click at [702, 597] on span "Rajiv Kumar Tiwari" at bounding box center [812, 592] width 335 height 16
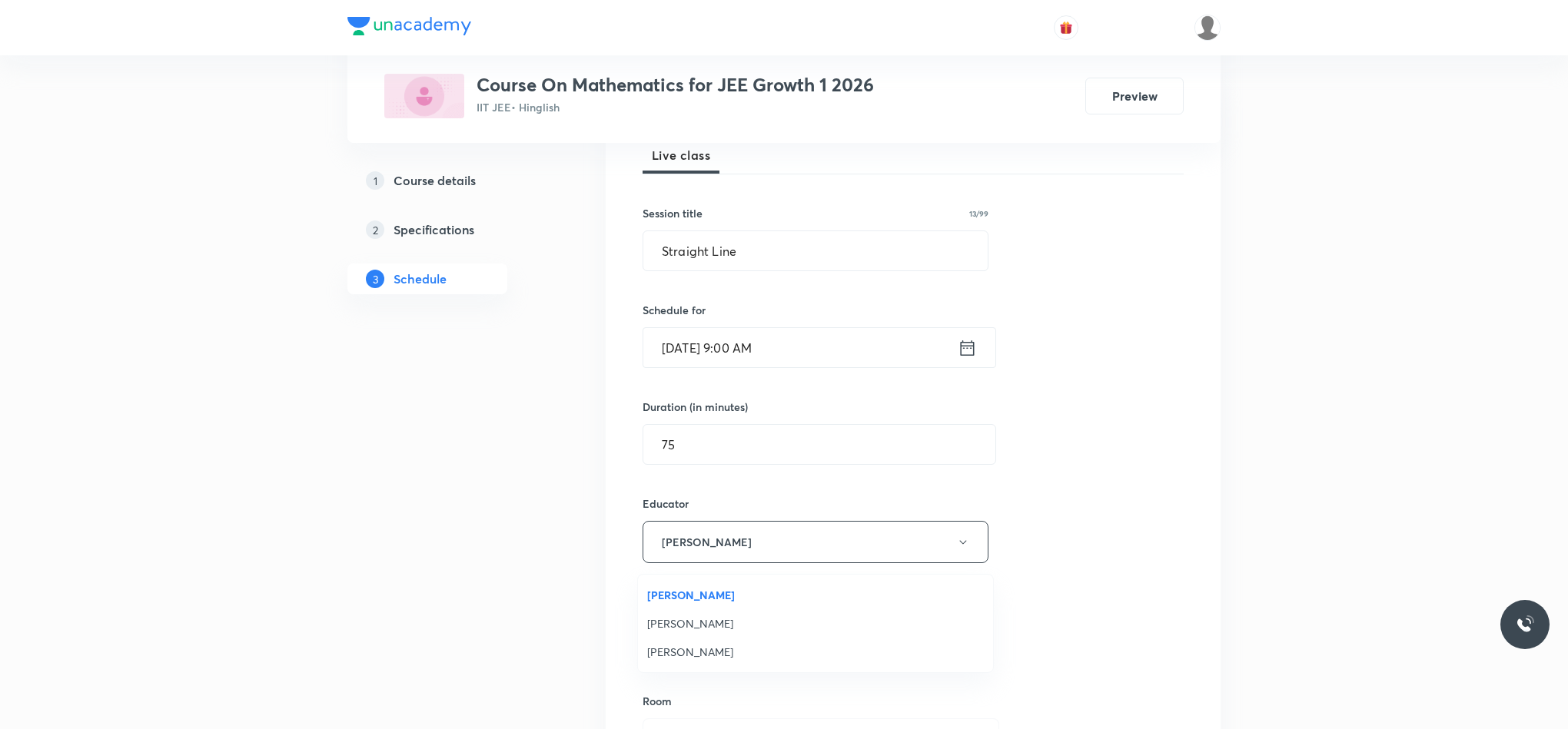
scroll to position [346, 0]
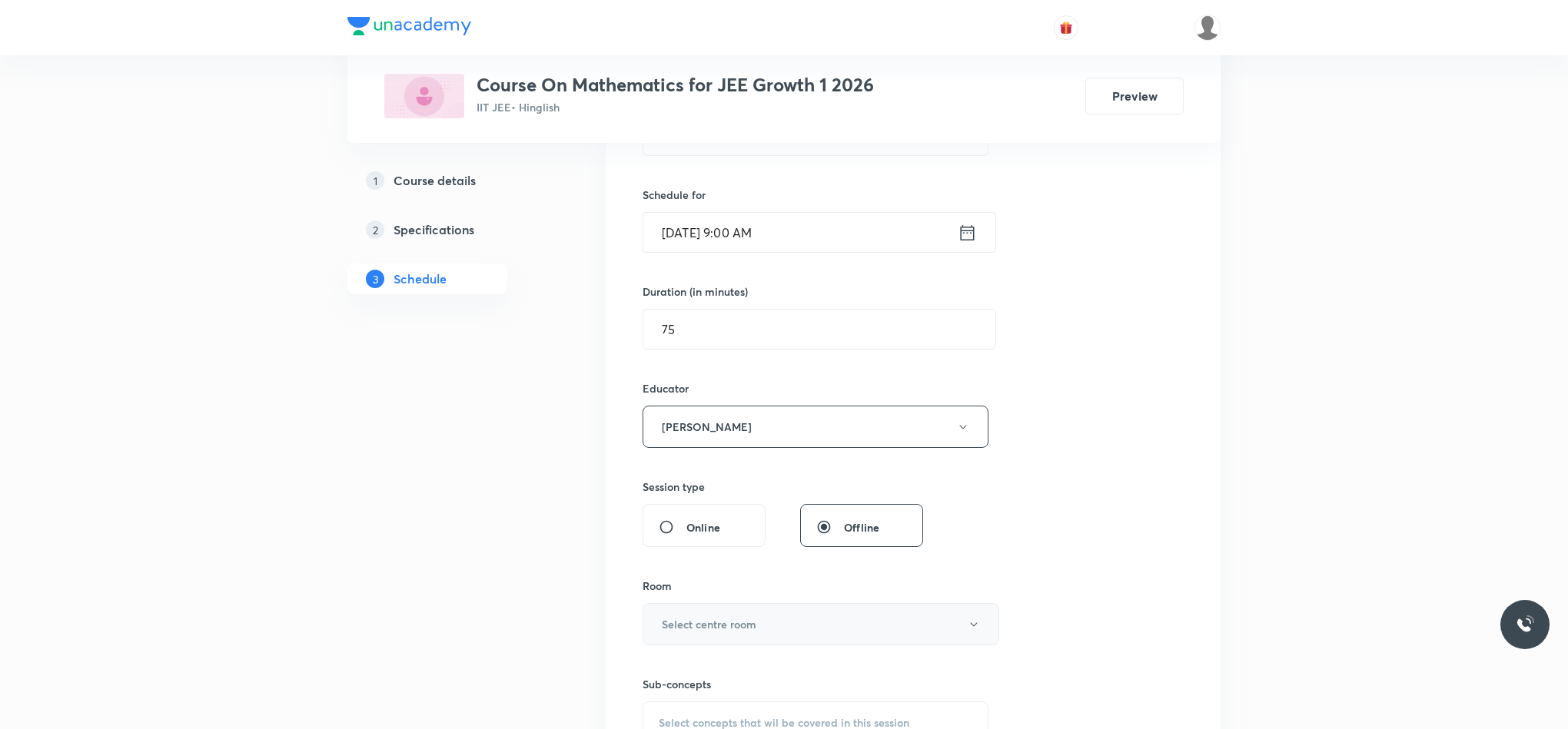
click at [701, 643] on button "Select centre room" at bounding box center [820, 624] width 356 height 42
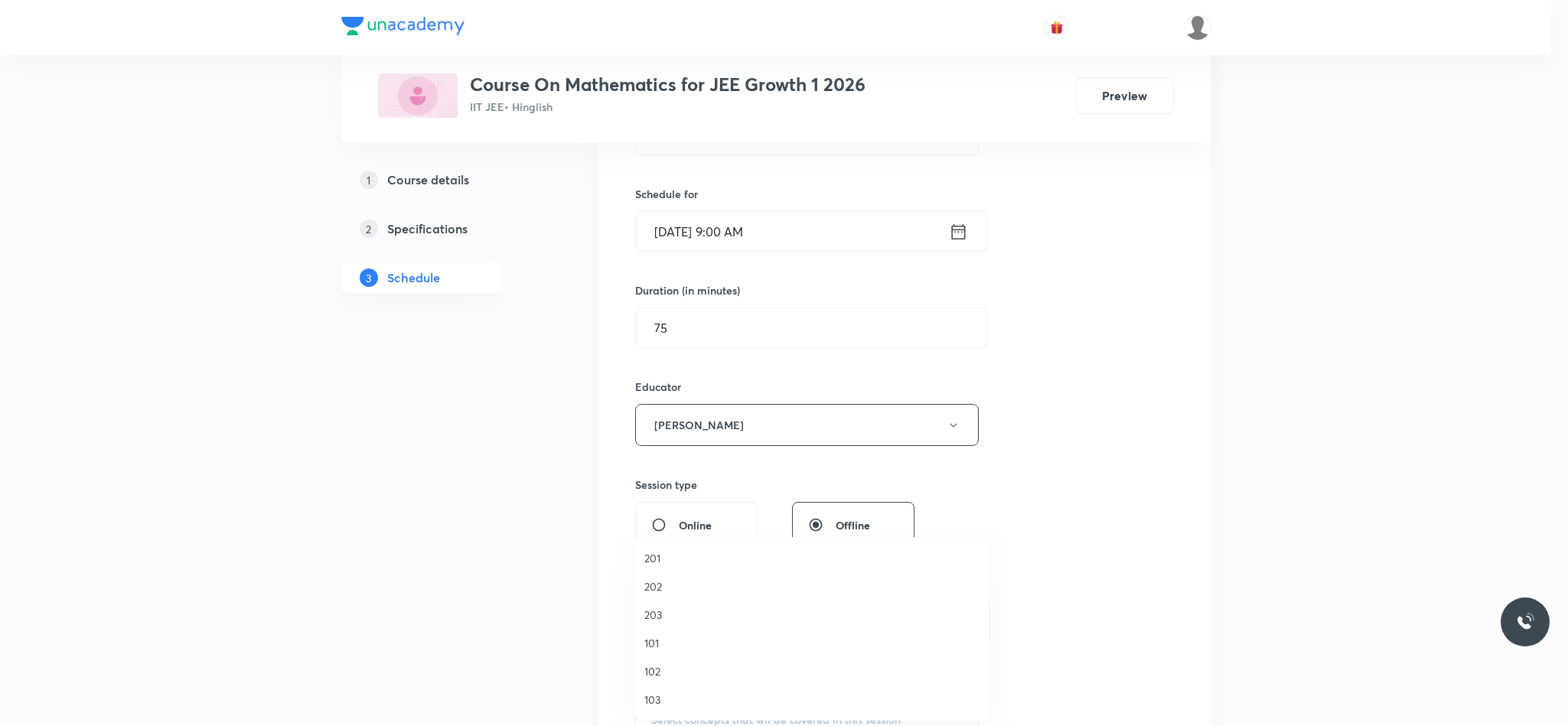
click at [666, 671] on span "102" at bounding box center [812, 671] width 335 height 16
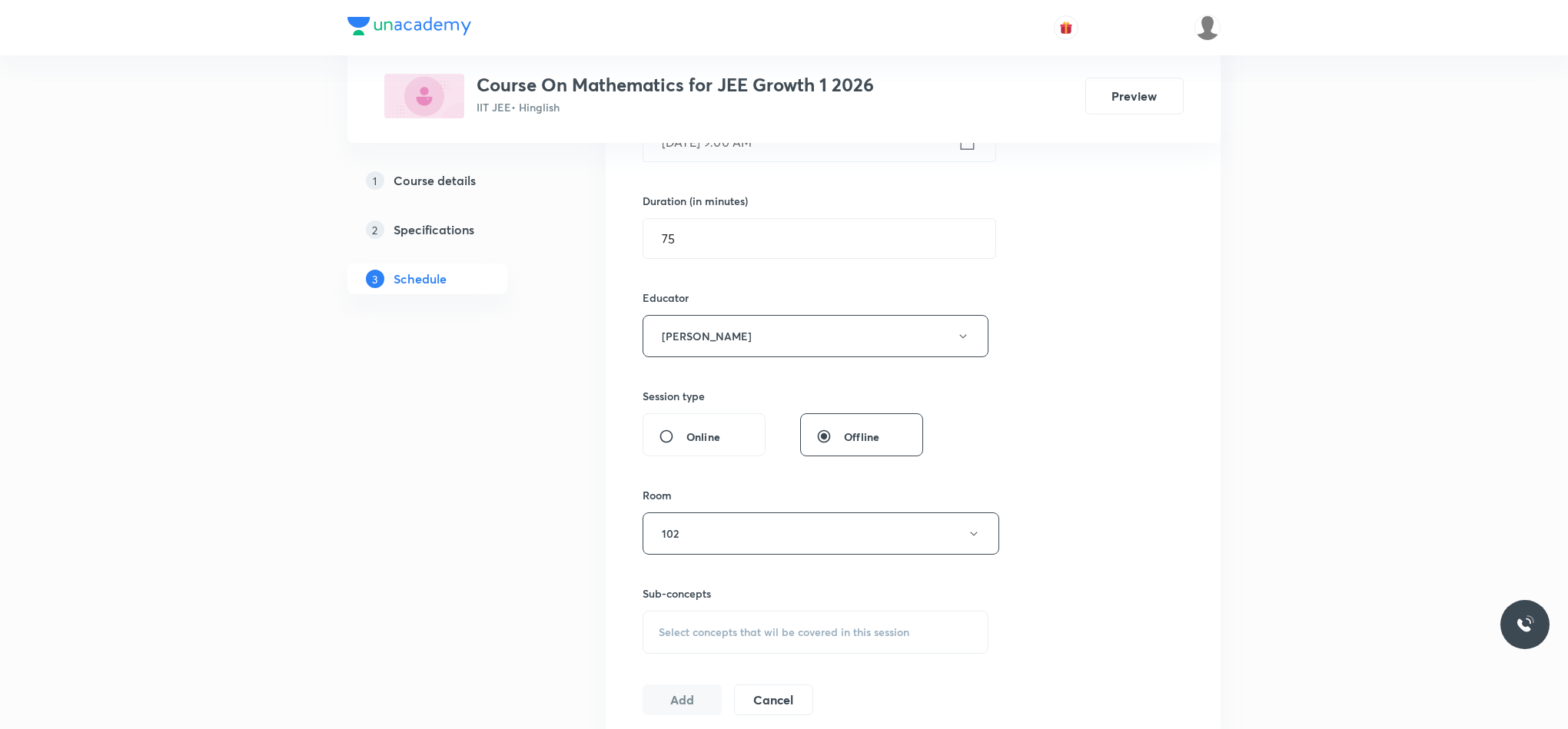
scroll to position [576, 0]
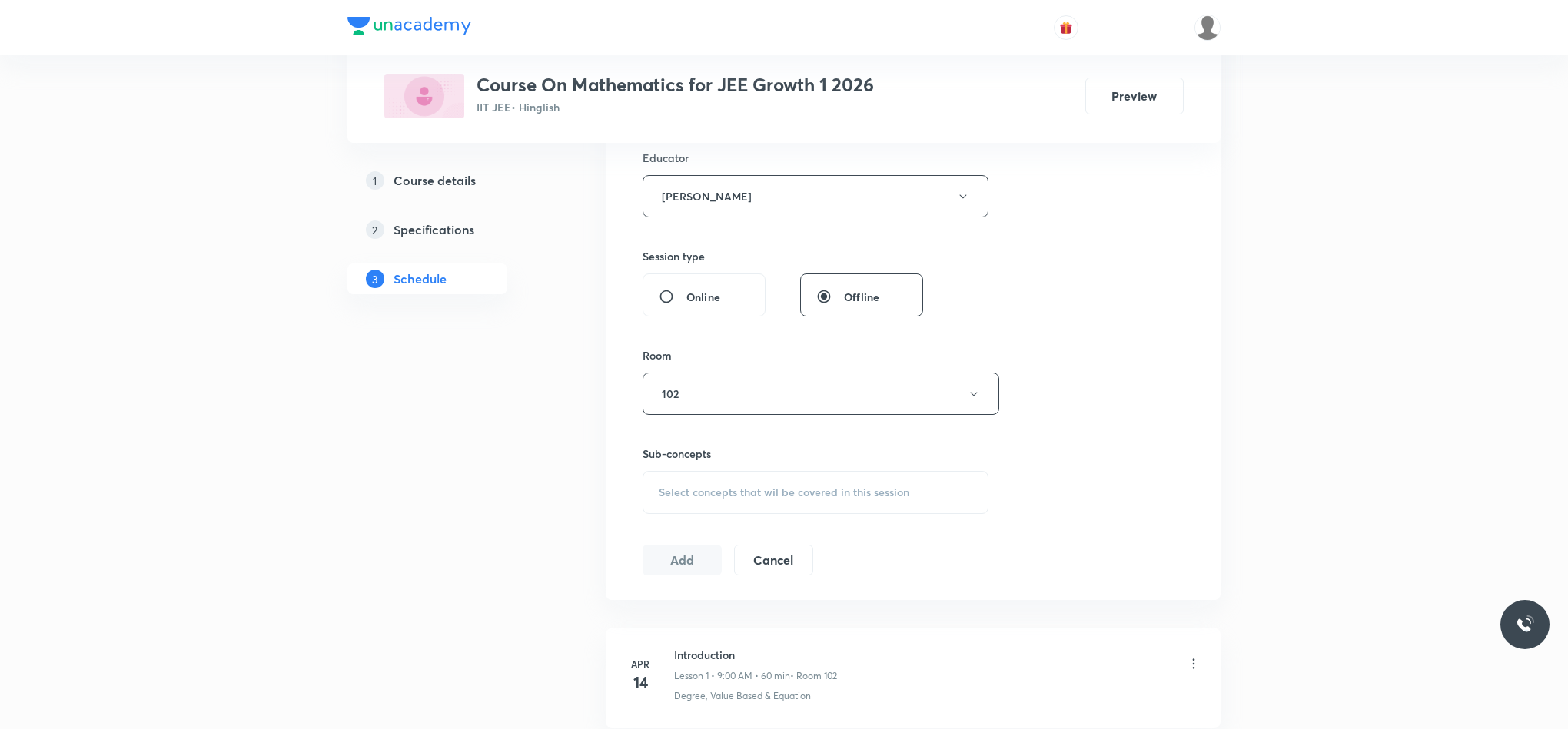
click at [696, 494] on span "Select concepts that wil be covered in this session" at bounding box center [783, 492] width 251 height 12
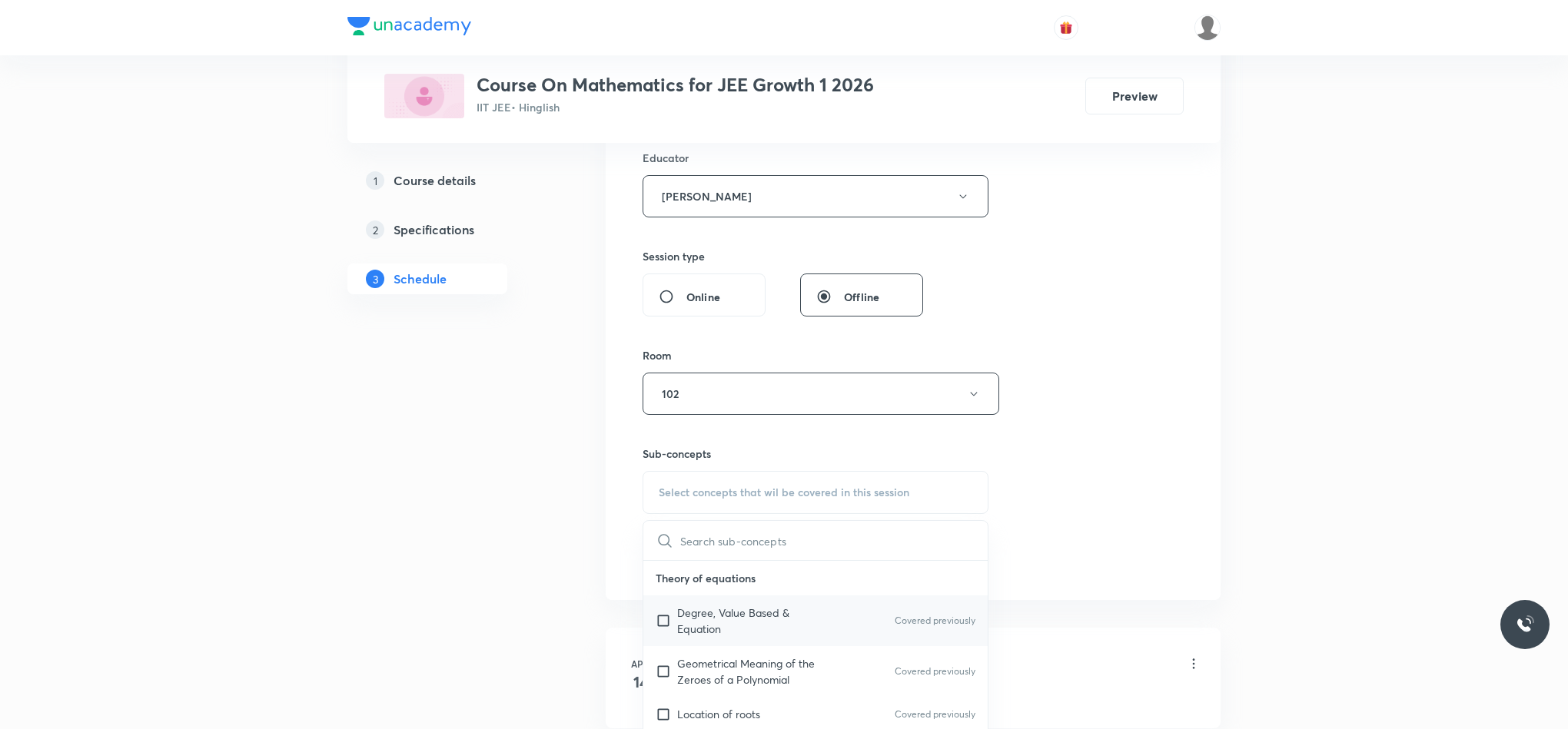
click at [892, 636] on div "Degree, Value Based & Equation Covered previously" at bounding box center [815, 621] width 344 height 50
checkbox input "true"
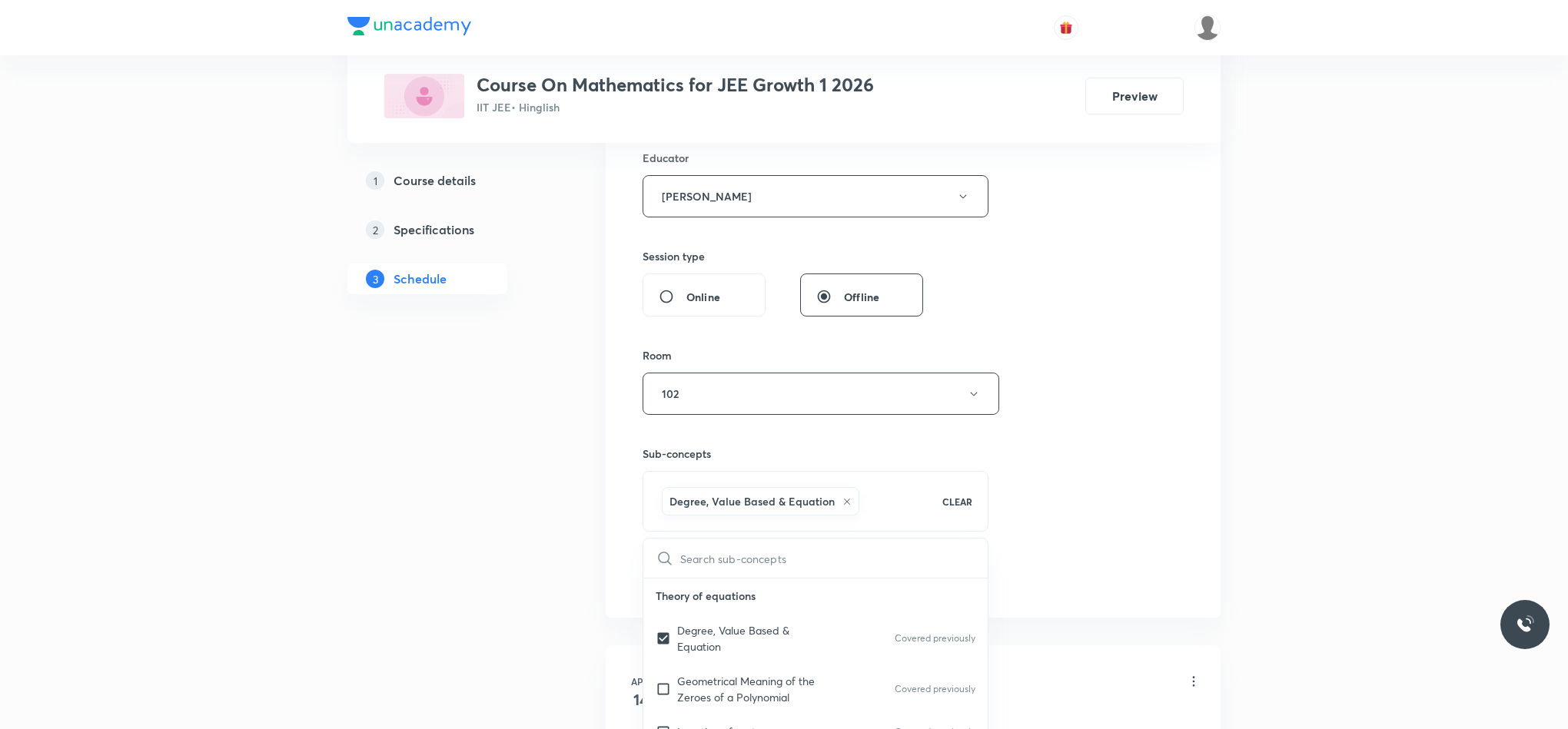
click at [1134, 554] on div "Session 107 Live class Session title 13/99 Straight Line ​ Schedule for Sep 5, …" at bounding box center [913, 174] width 541 height 837
click at [678, 582] on button "Add" at bounding box center [682, 576] width 79 height 30
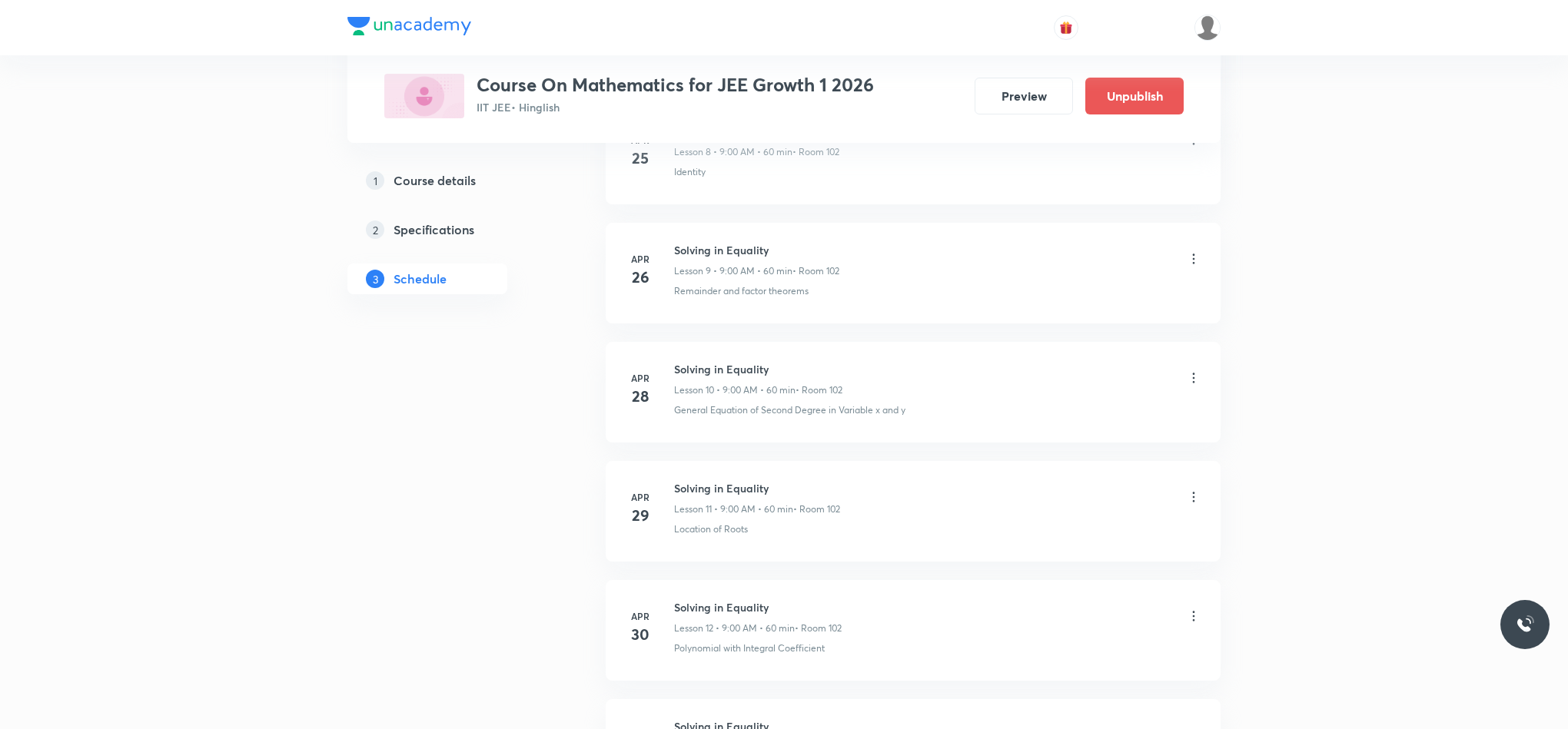
scroll to position [1152, 0]
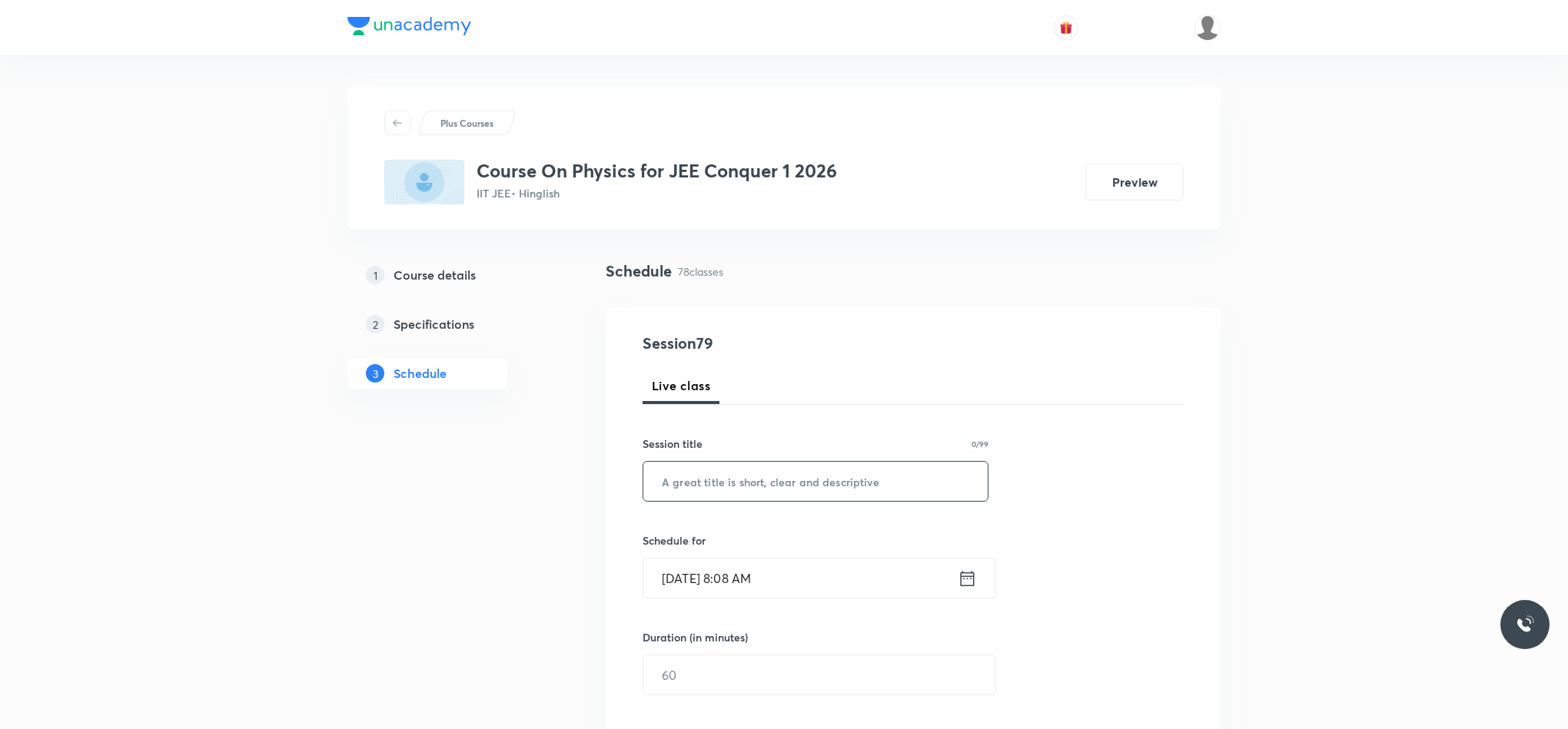
click at [814, 482] on input "text" at bounding box center [815, 481] width 344 height 39
type input "Circular Motion"
click at [969, 583] on icon at bounding box center [967, 578] width 19 height 22
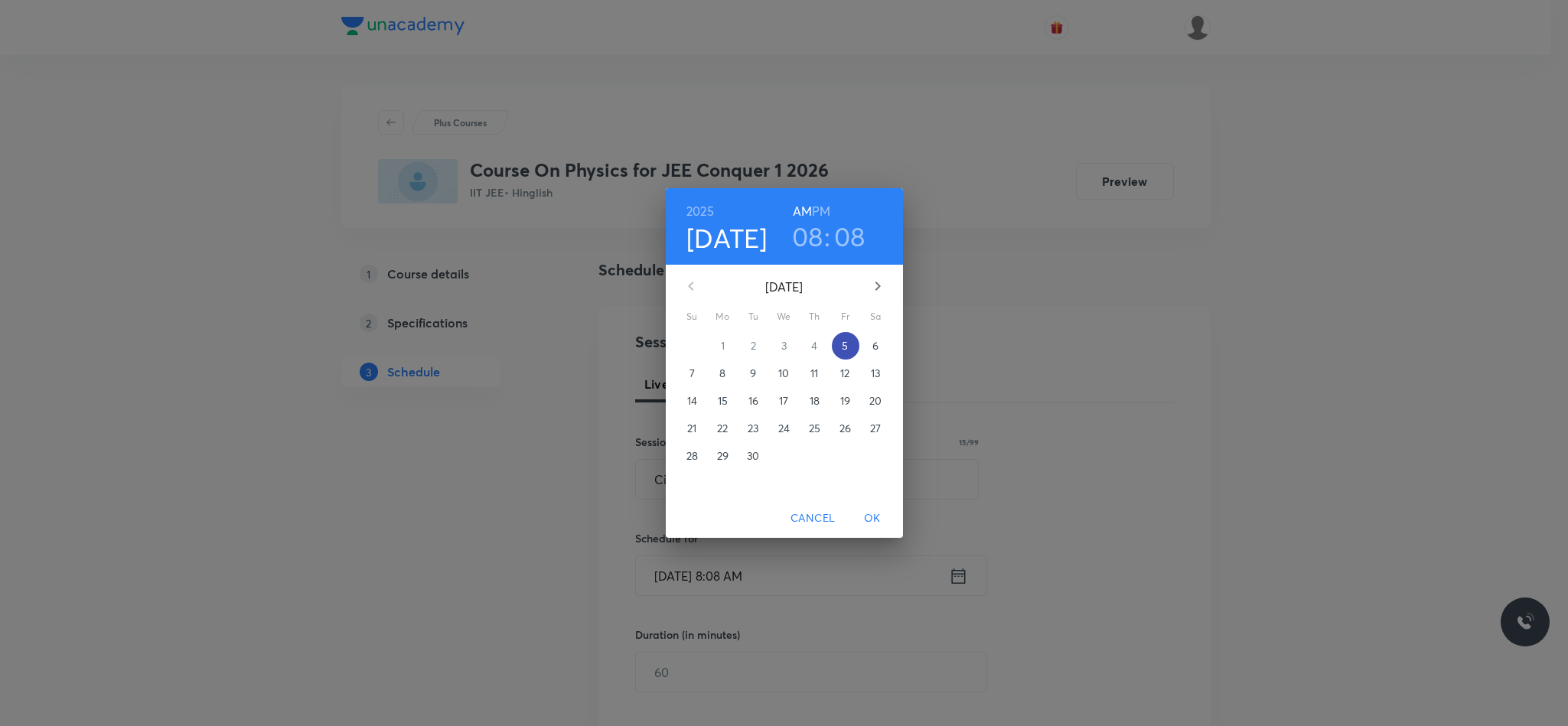
click at [840, 344] on span "5" at bounding box center [845, 346] width 28 height 16
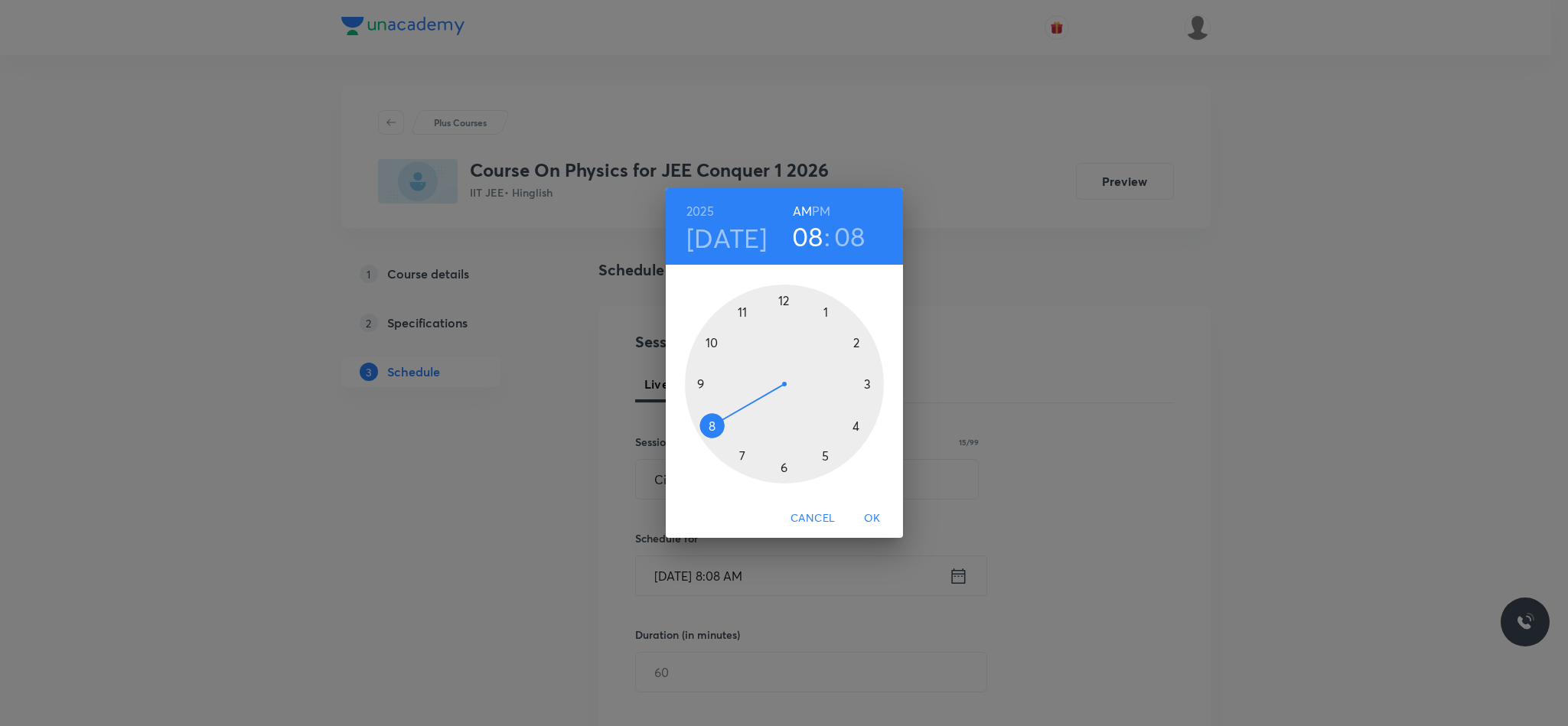
click at [705, 382] on div at bounding box center [784, 384] width 199 height 199
click at [781, 303] on div at bounding box center [784, 384] width 199 height 199
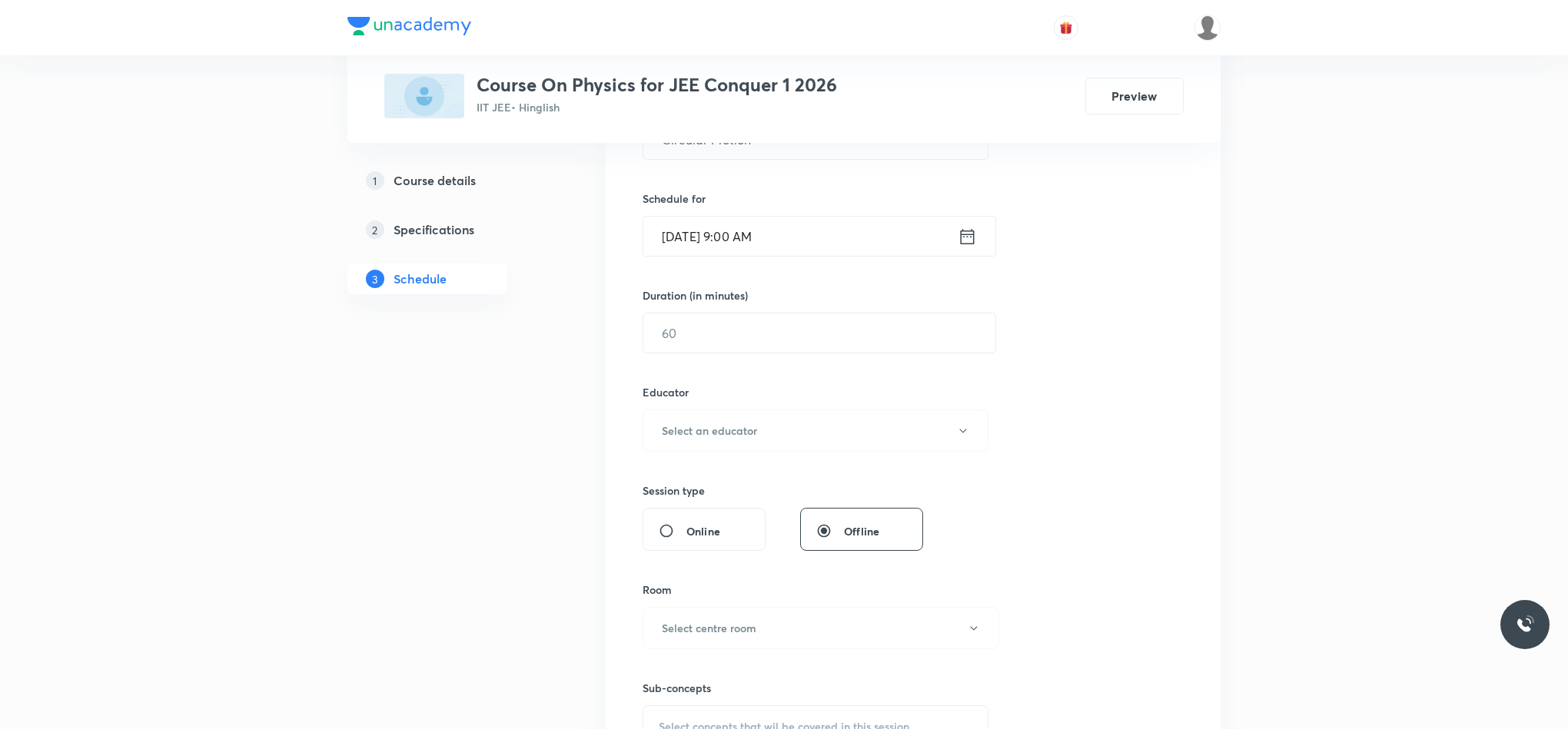
scroll to position [346, 0]
click at [749, 340] on input "text" at bounding box center [820, 329] width 352 height 39
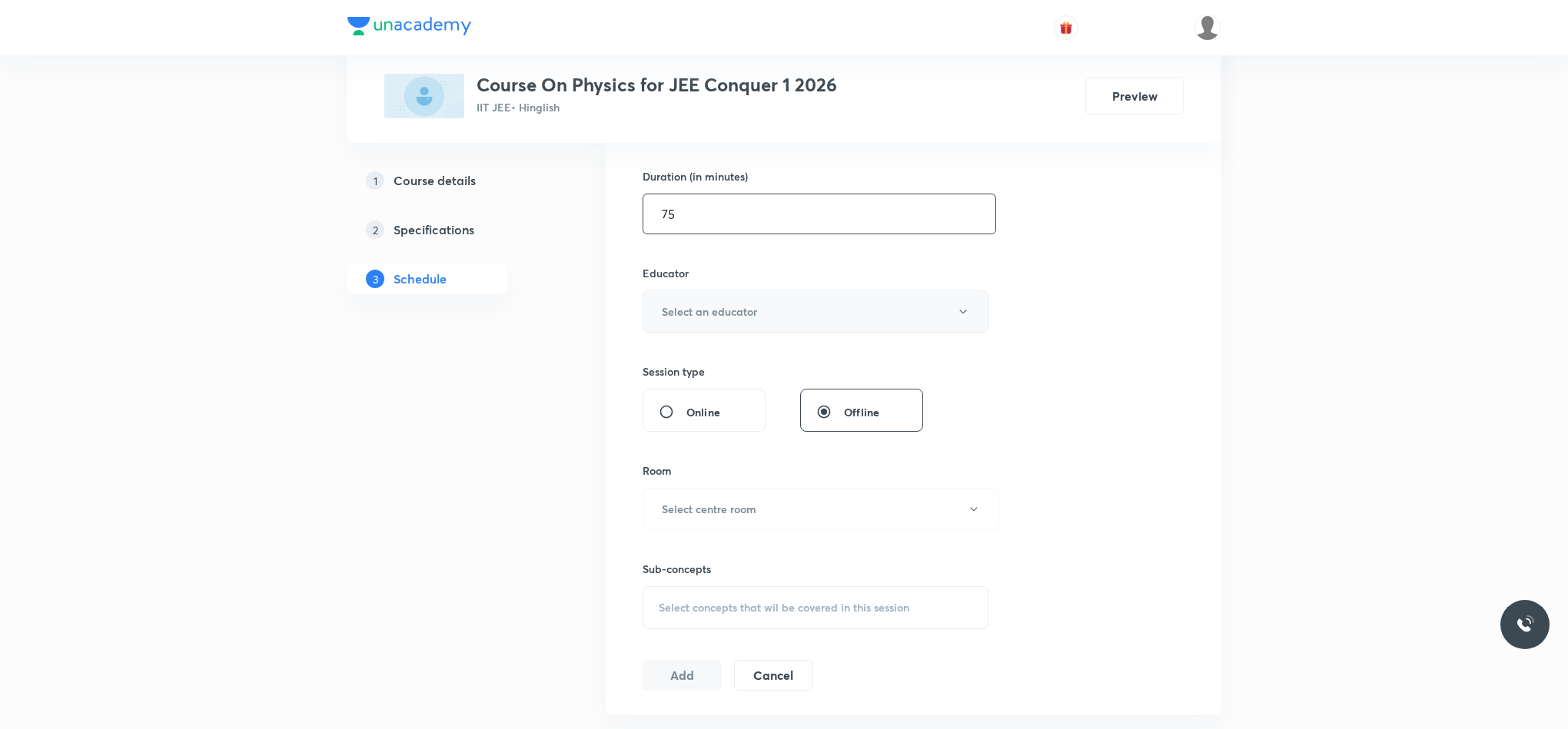
type input "75"
click at [749, 333] on button "Select an educator" at bounding box center [815, 311] width 346 height 42
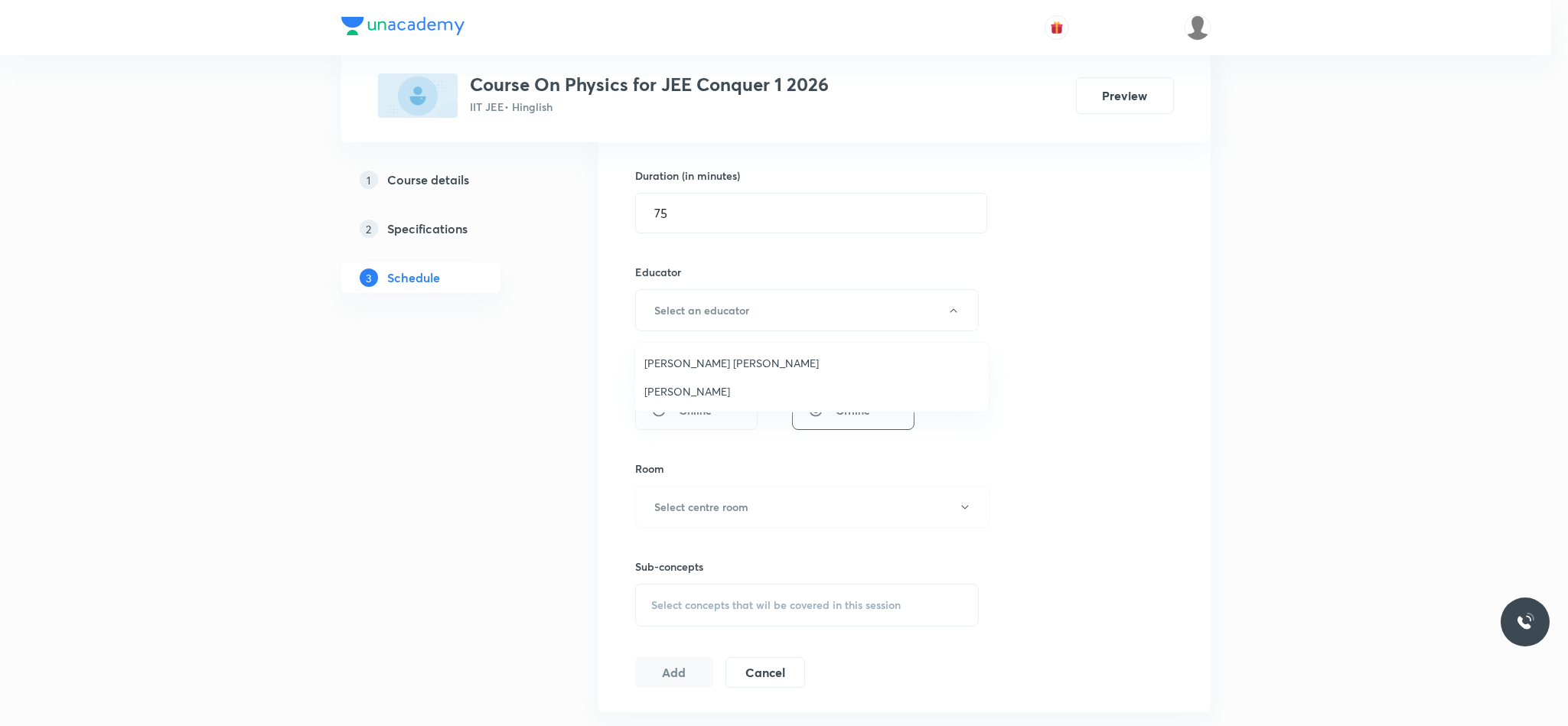
click at [726, 395] on span "Abhay Mishra" at bounding box center [812, 391] width 335 height 16
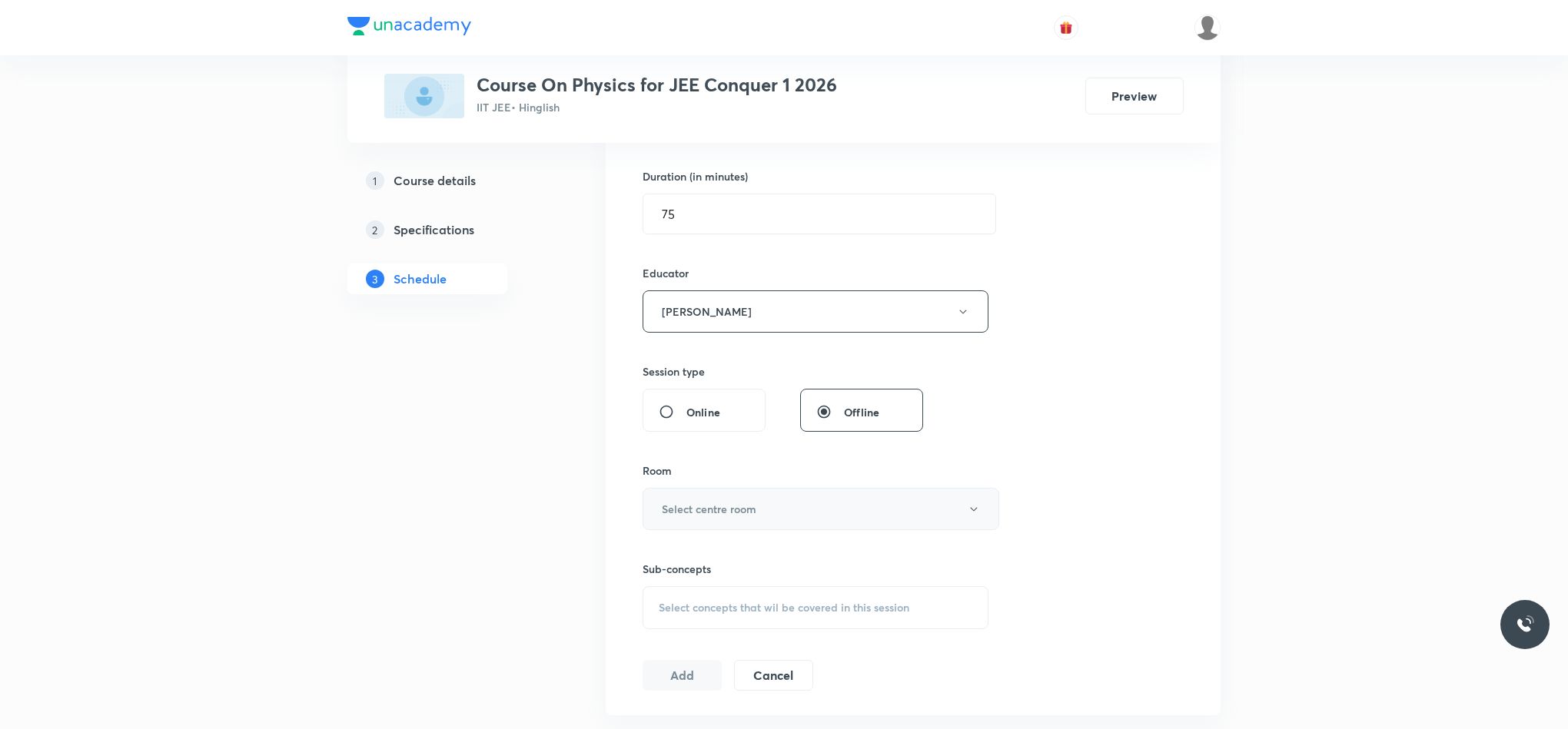
click at [729, 526] on button "Select centre room" at bounding box center [820, 509] width 356 height 42
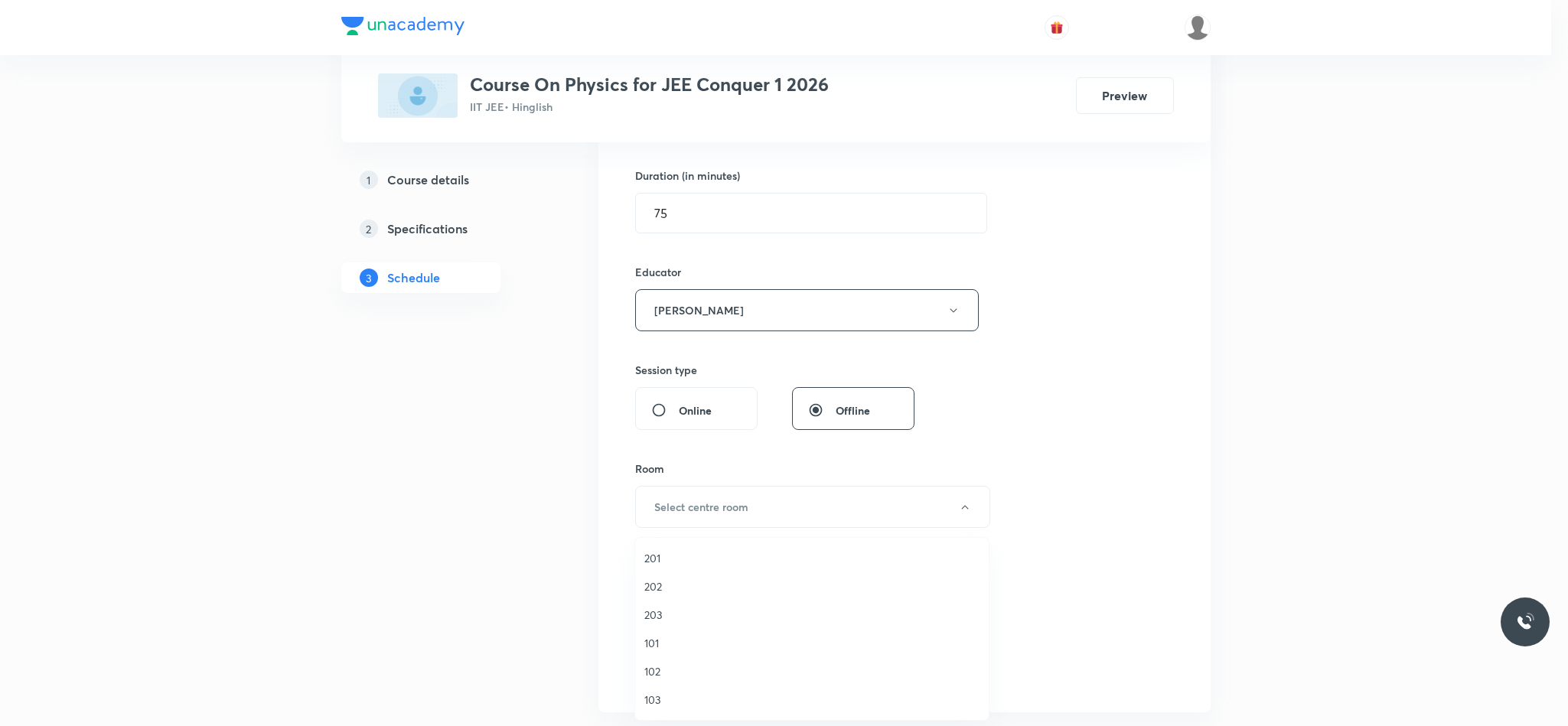
click at [673, 611] on span "203" at bounding box center [812, 615] width 335 height 16
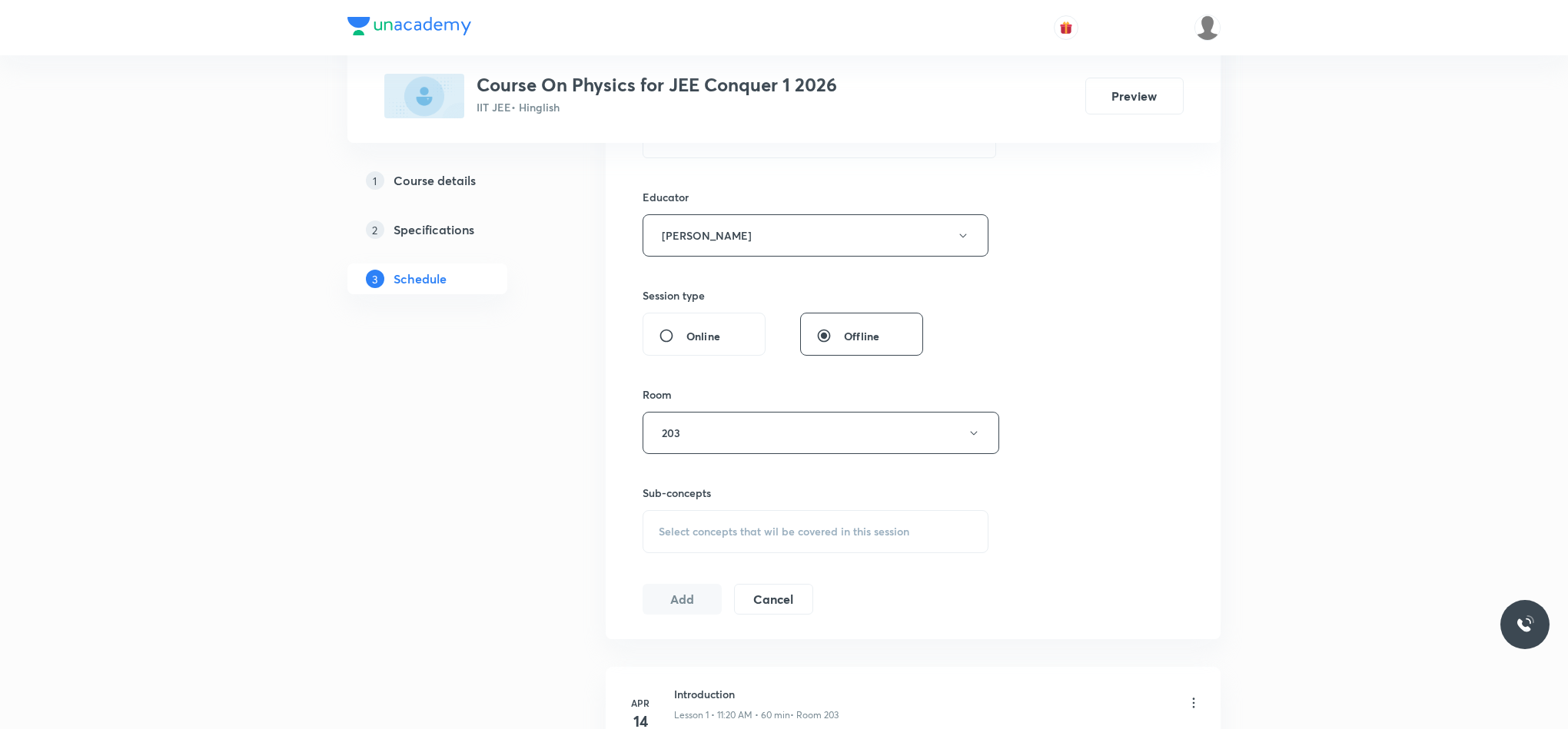
scroll to position [692, 0]
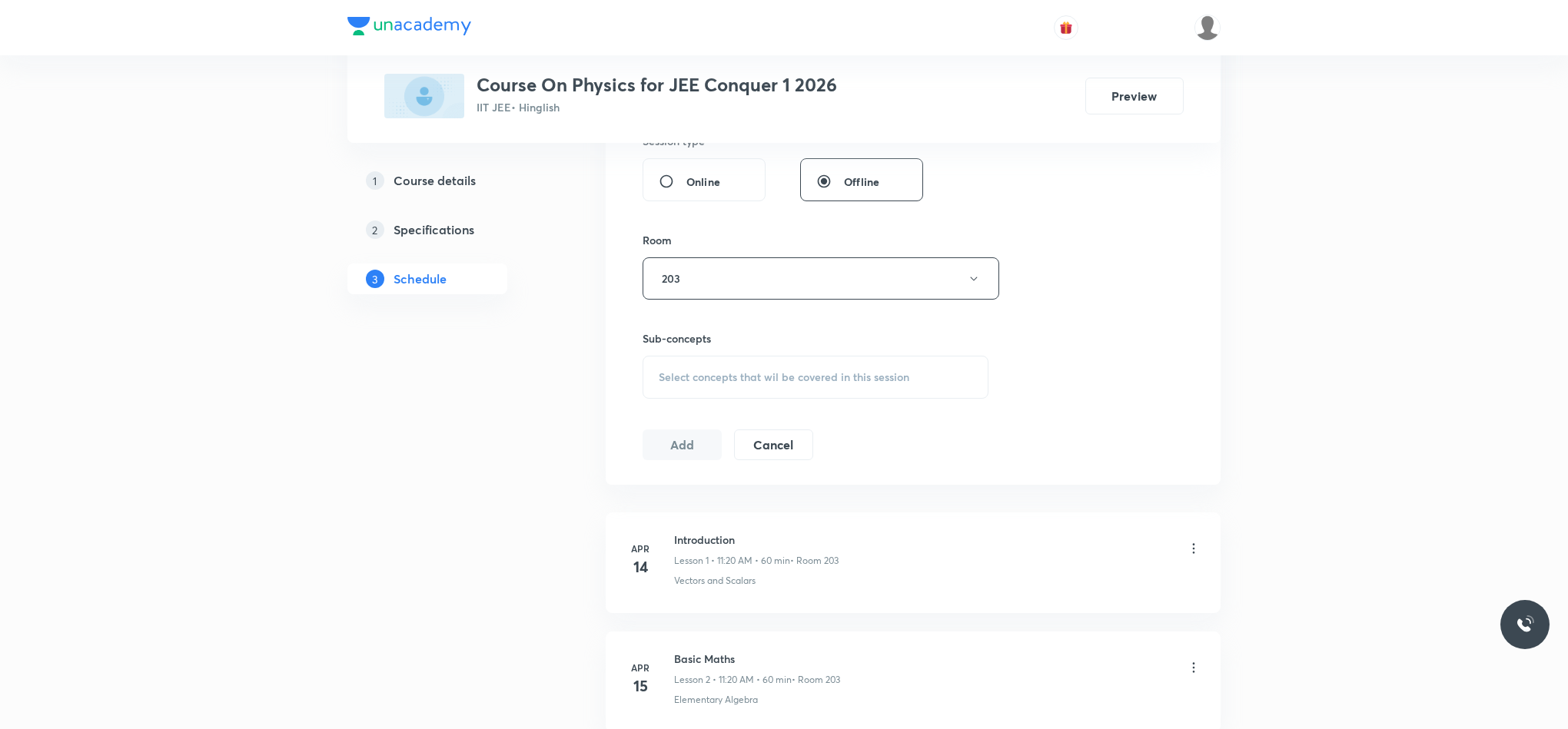
click at [673, 383] on span "Select concepts that wil be covered in this session" at bounding box center [783, 377] width 251 height 12
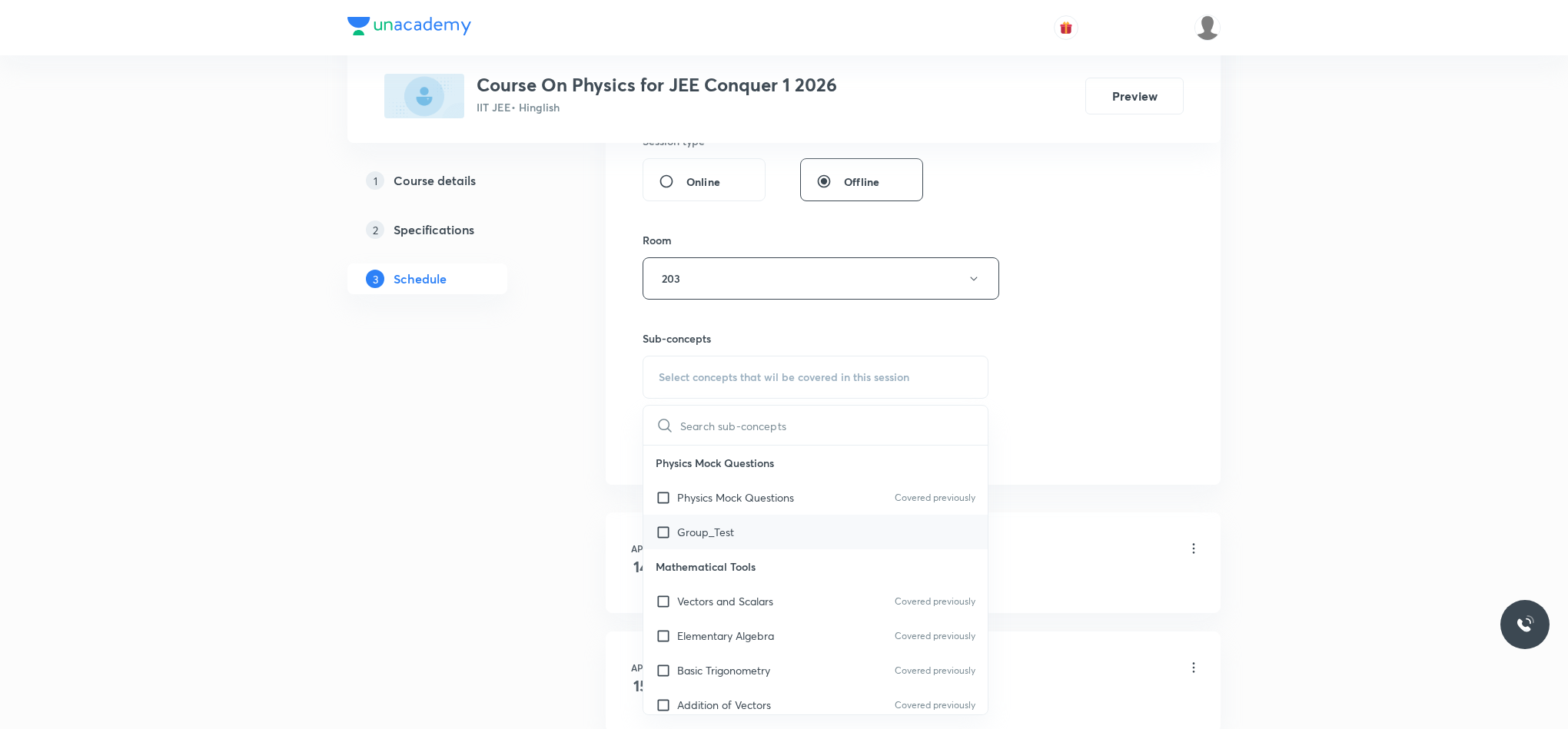
click at [757, 525] on div "Group_Test" at bounding box center [815, 532] width 344 height 35
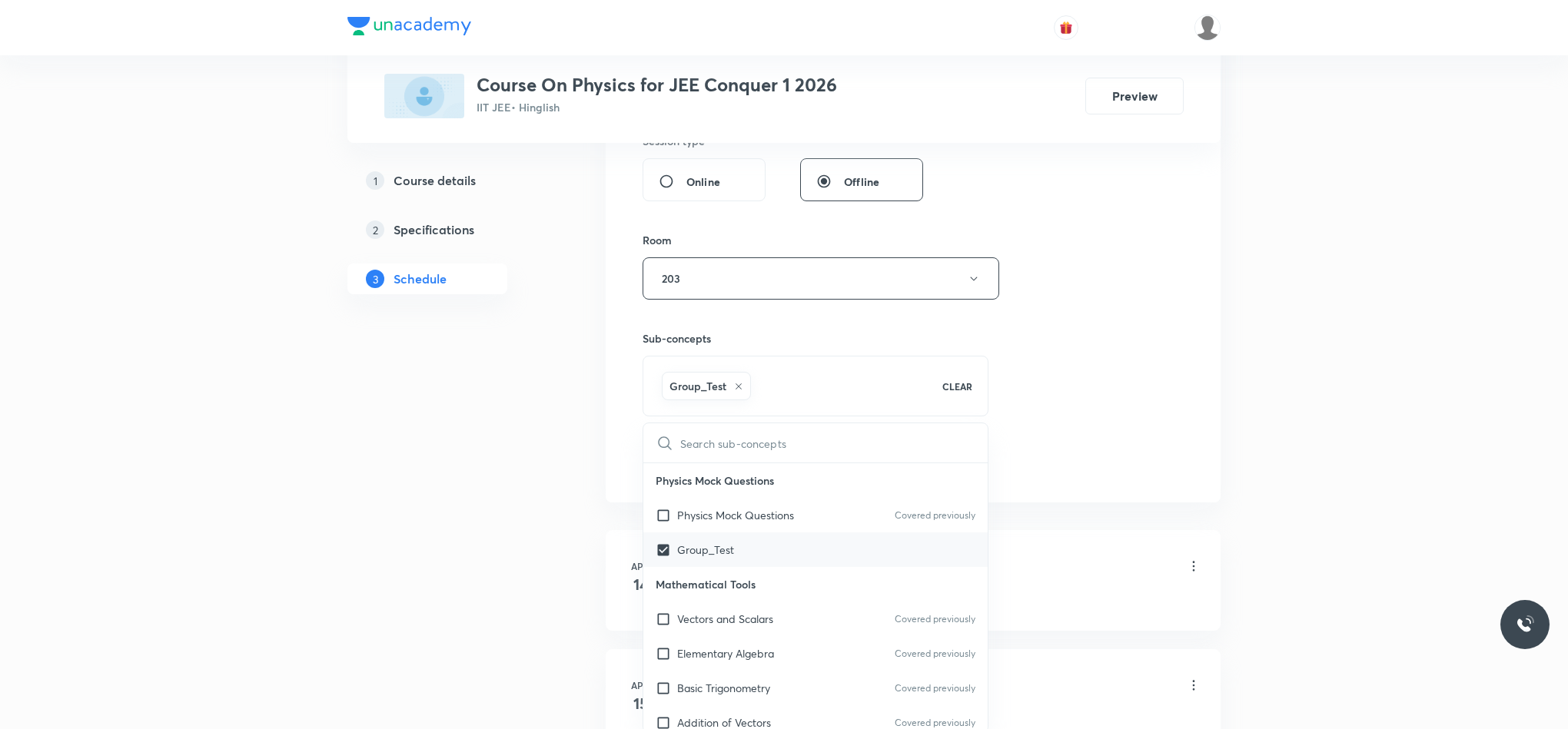
click at [747, 544] on div "Group_Test" at bounding box center [815, 550] width 344 height 35
checkbox input "false"
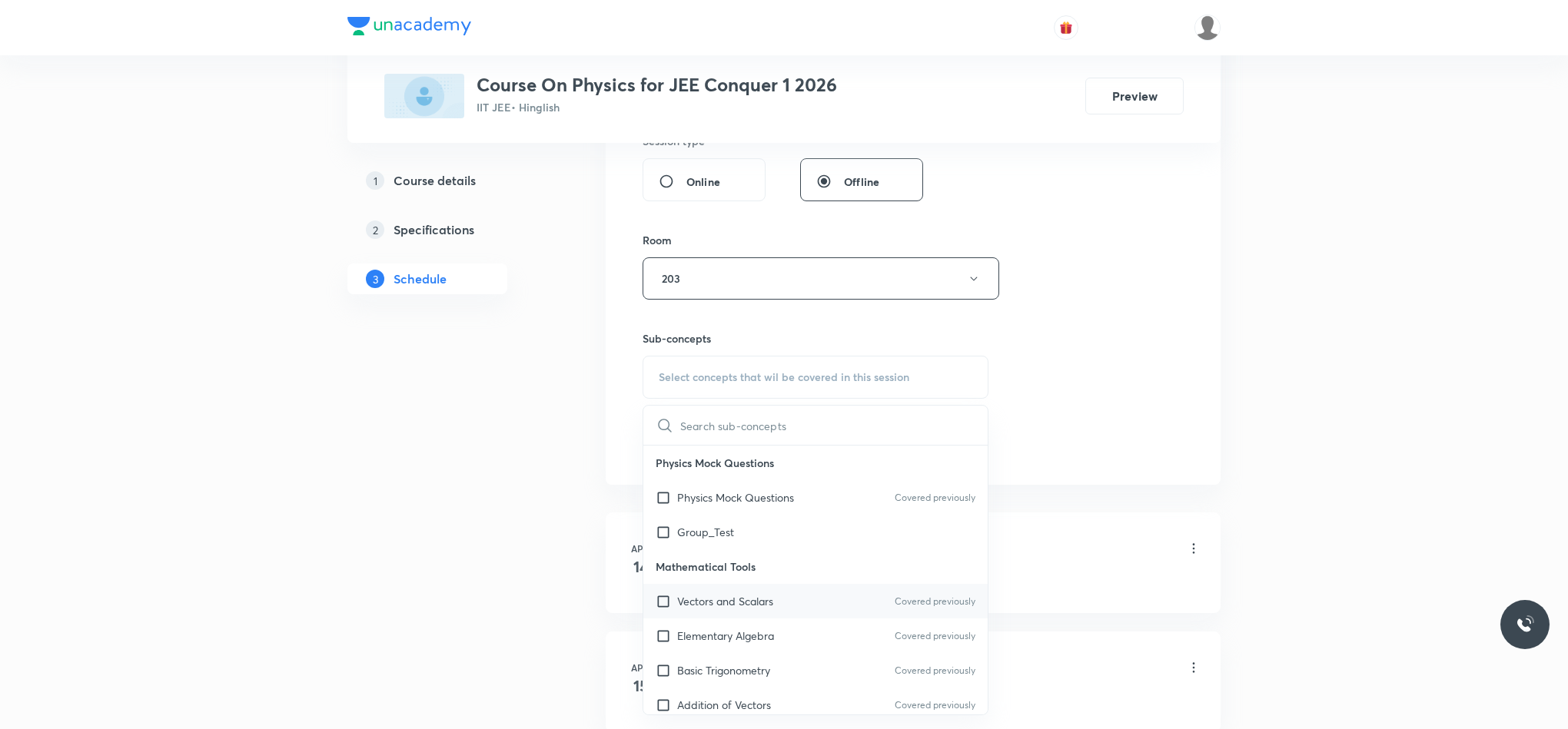
click at [755, 609] on p "Vectors and Scalars" at bounding box center [725, 601] width 96 height 16
checkbox input "true"
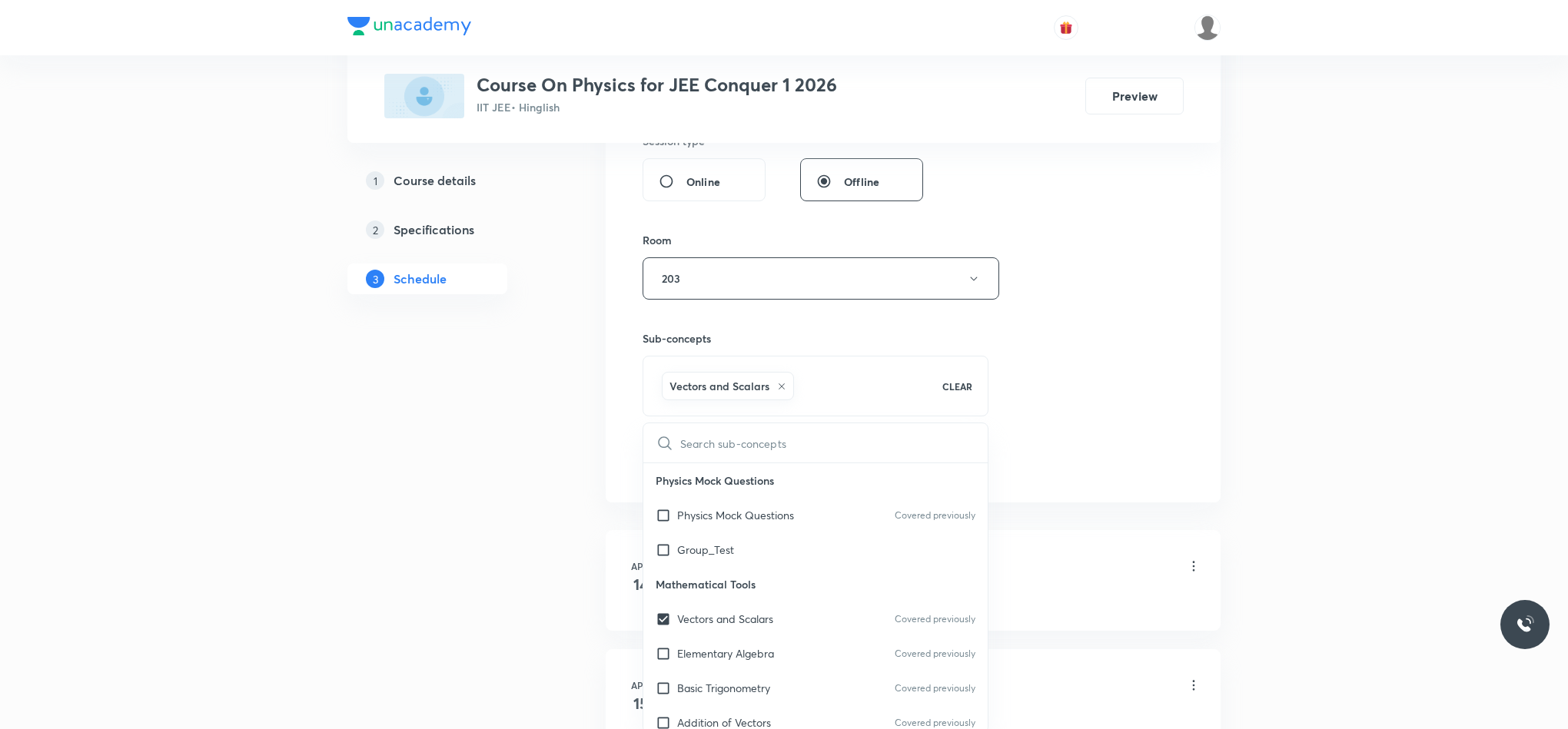
click at [1128, 471] on div "Session 79 Live class Session title 15/99 Circular Motion ​ Schedule for Sep 5,…" at bounding box center [913, 59] width 541 height 837
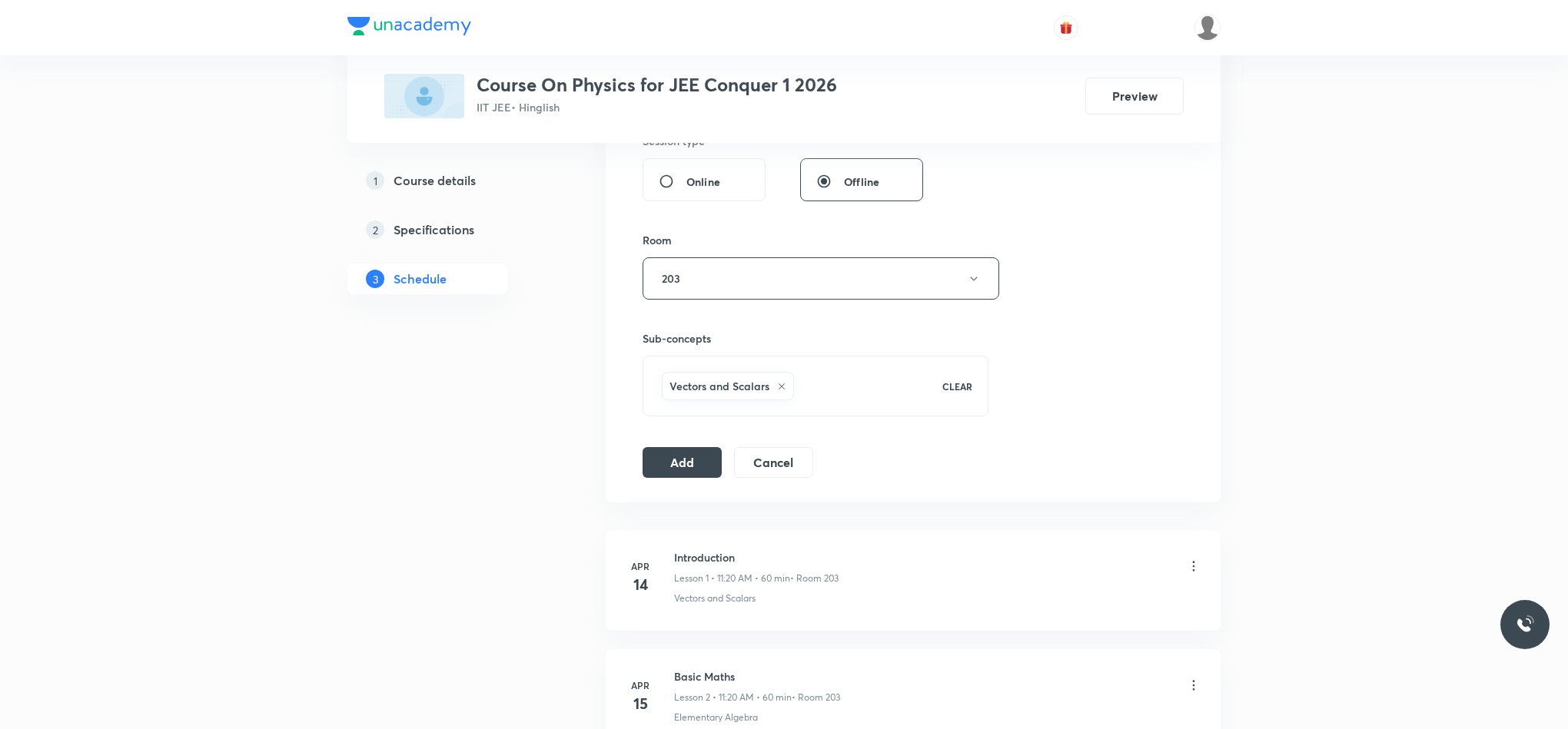
click at [631, 475] on div "Session 79 Live class Session title 15/99 Circular Motion ​ Schedule for Sep 5,…" at bounding box center [912, 59] width 615 height 887
click at [680, 473] on button "Add" at bounding box center [682, 460] width 79 height 30
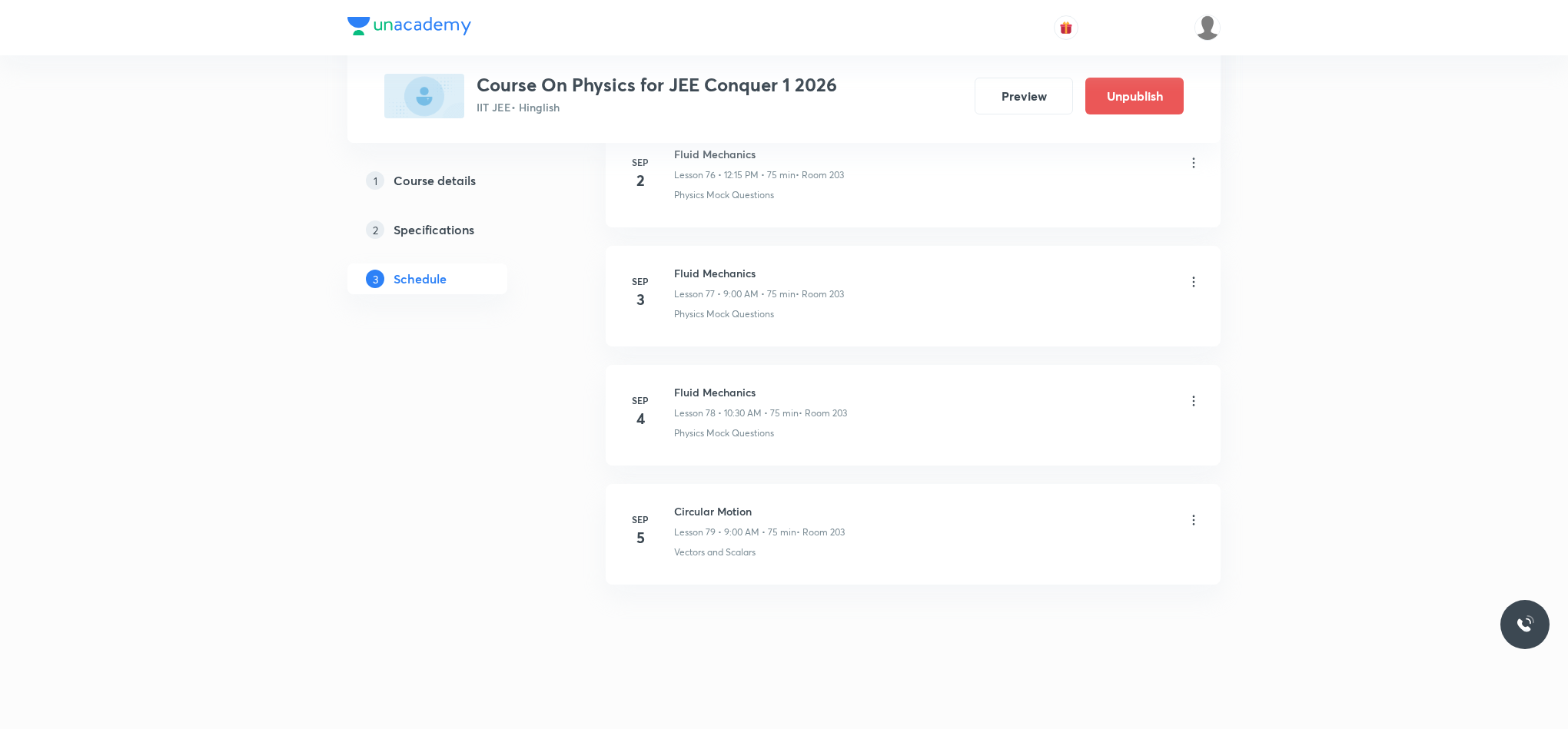
scroll to position [9261, 0]
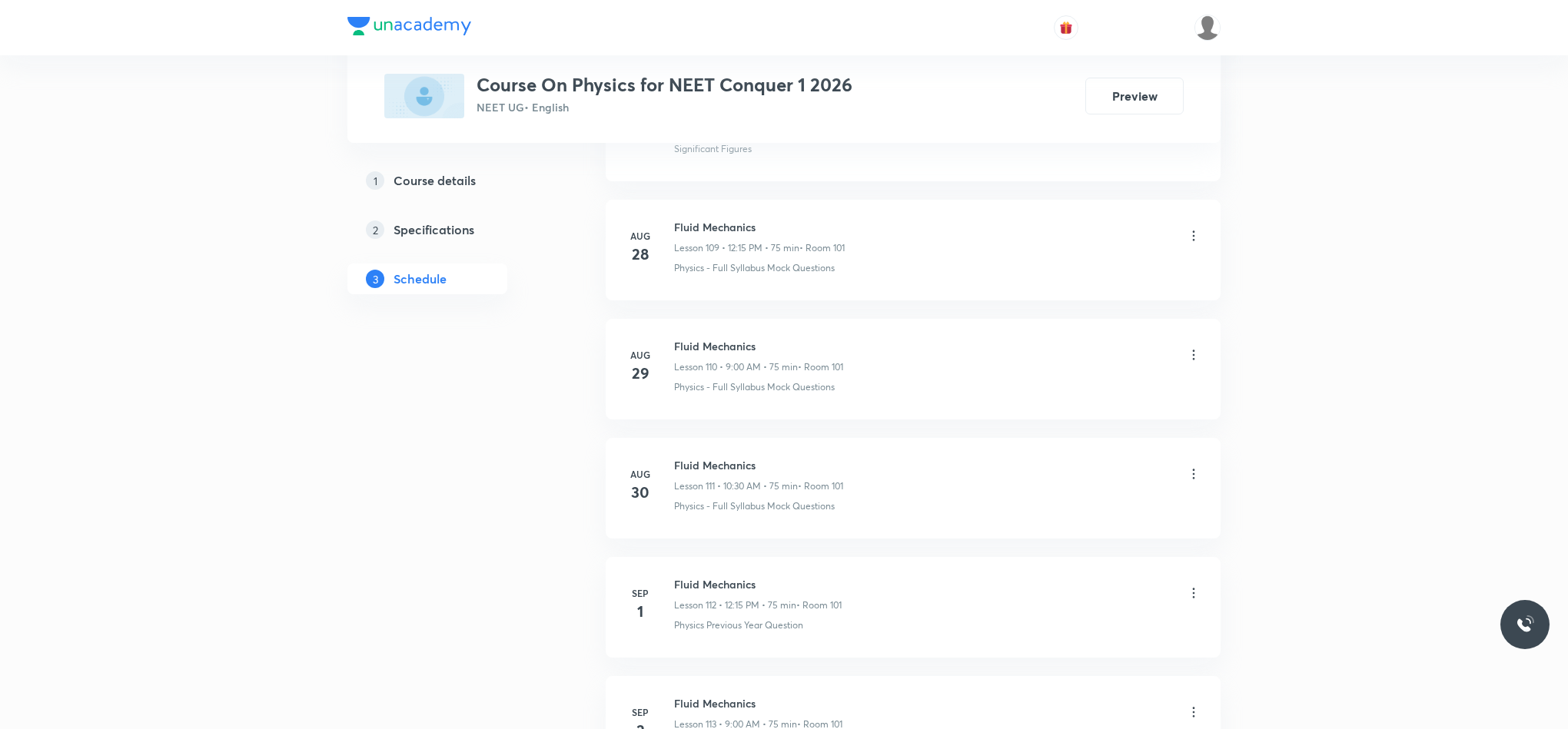
scroll to position [14163, 0]
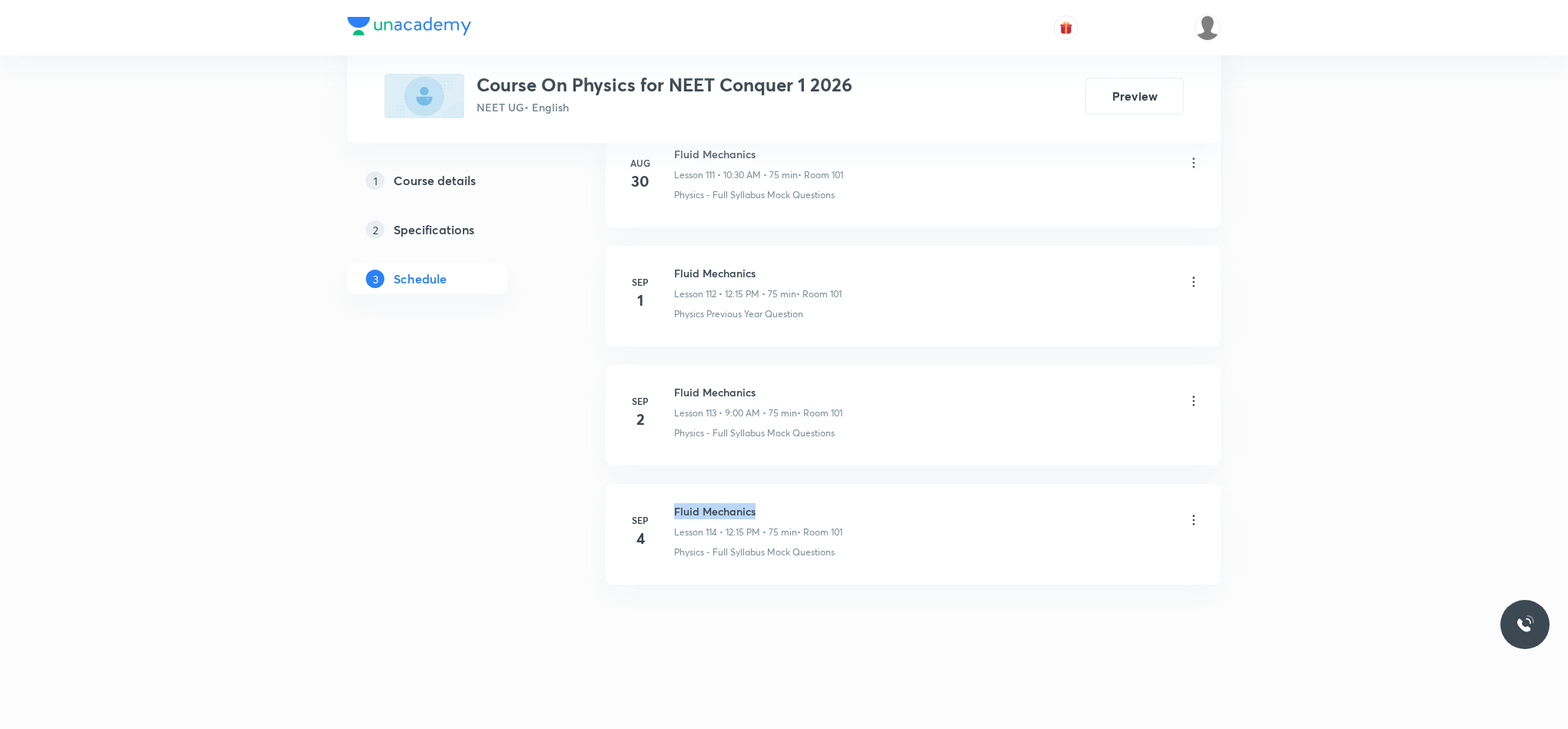
drag, startPoint x: 676, startPoint y: 504, endPoint x: 800, endPoint y: 484, distance: 125.6
click at [800, 484] on li "Sep 4 Fluid Mechanics Lesson 114 • 12:15 PM • 75 min • Room 101 Physics - Full …" at bounding box center [912, 534] width 615 height 101
copy h6 "Fluid Mechanics"
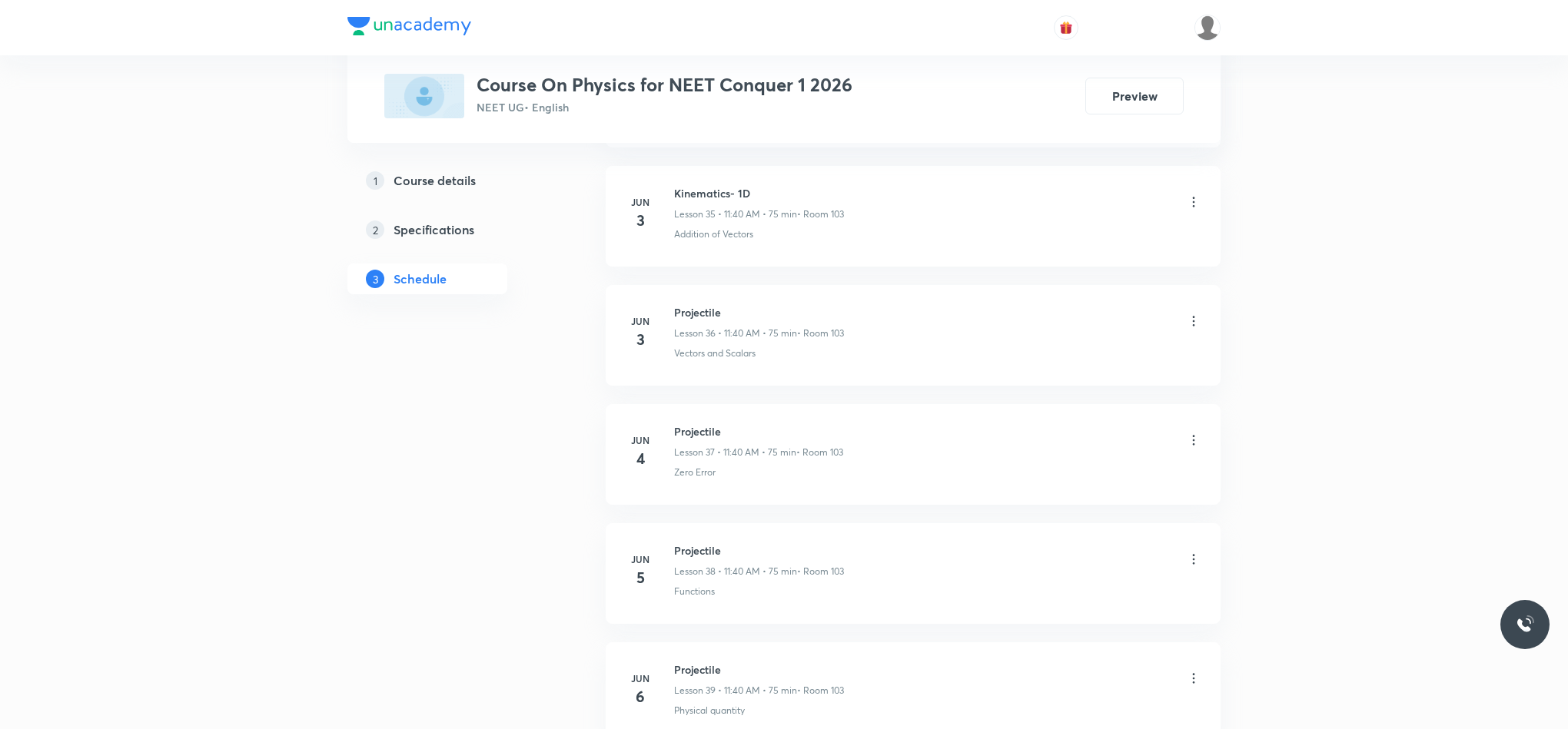
scroll to position [0, 0]
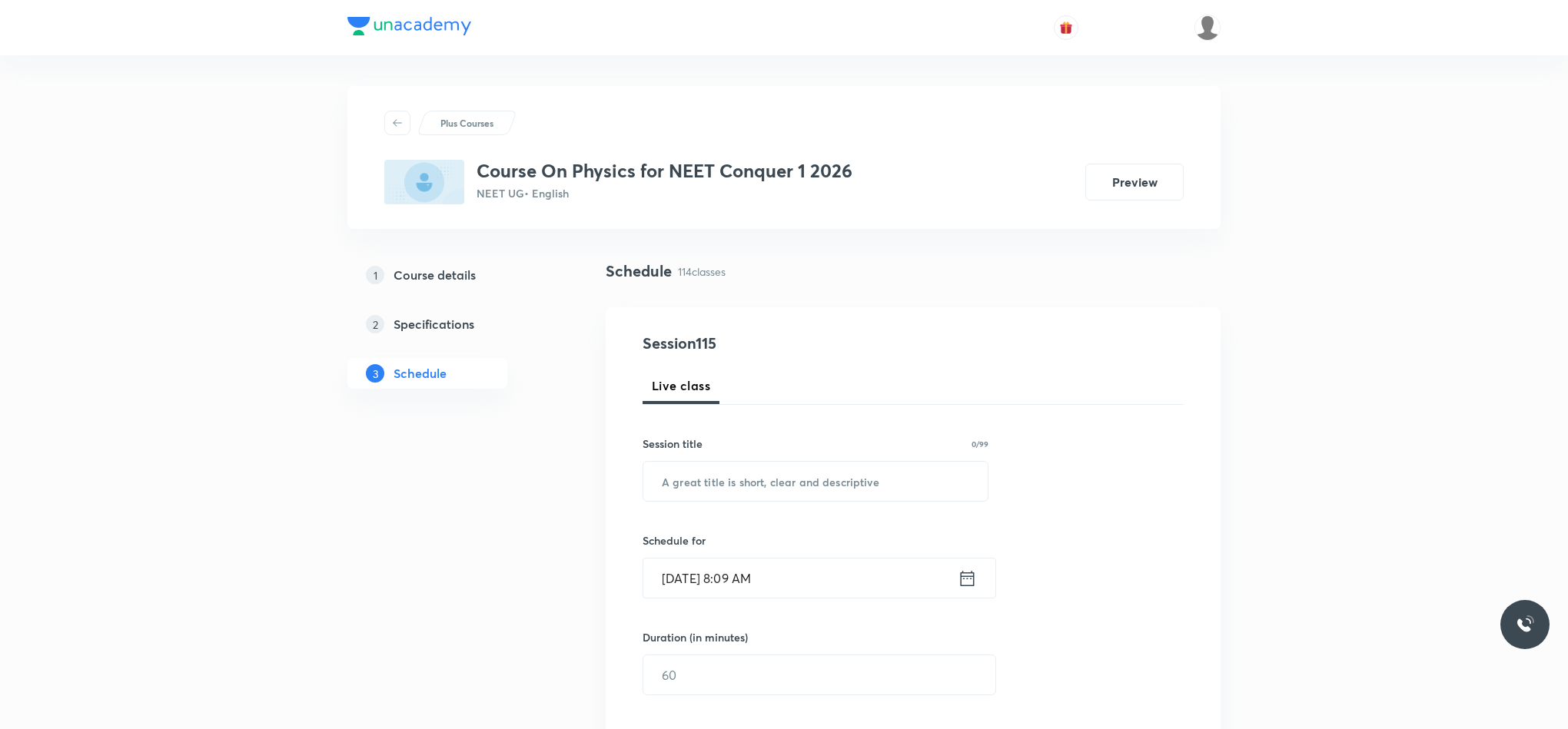
drag, startPoint x: 1573, startPoint y: 712, endPoint x: 1042, endPoint y: 318, distance: 661.2
click at [1041, 318] on div "Session 115 Live class Session title 0/99 ​ Schedule for Sep 5, 2025, 8:09 AM ​…" at bounding box center [912, 692] width 615 height 771
click at [863, 486] on input "text" at bounding box center [815, 481] width 344 height 39
paste input "Fluid Mechanics"
type input "Fluid Mechanics"
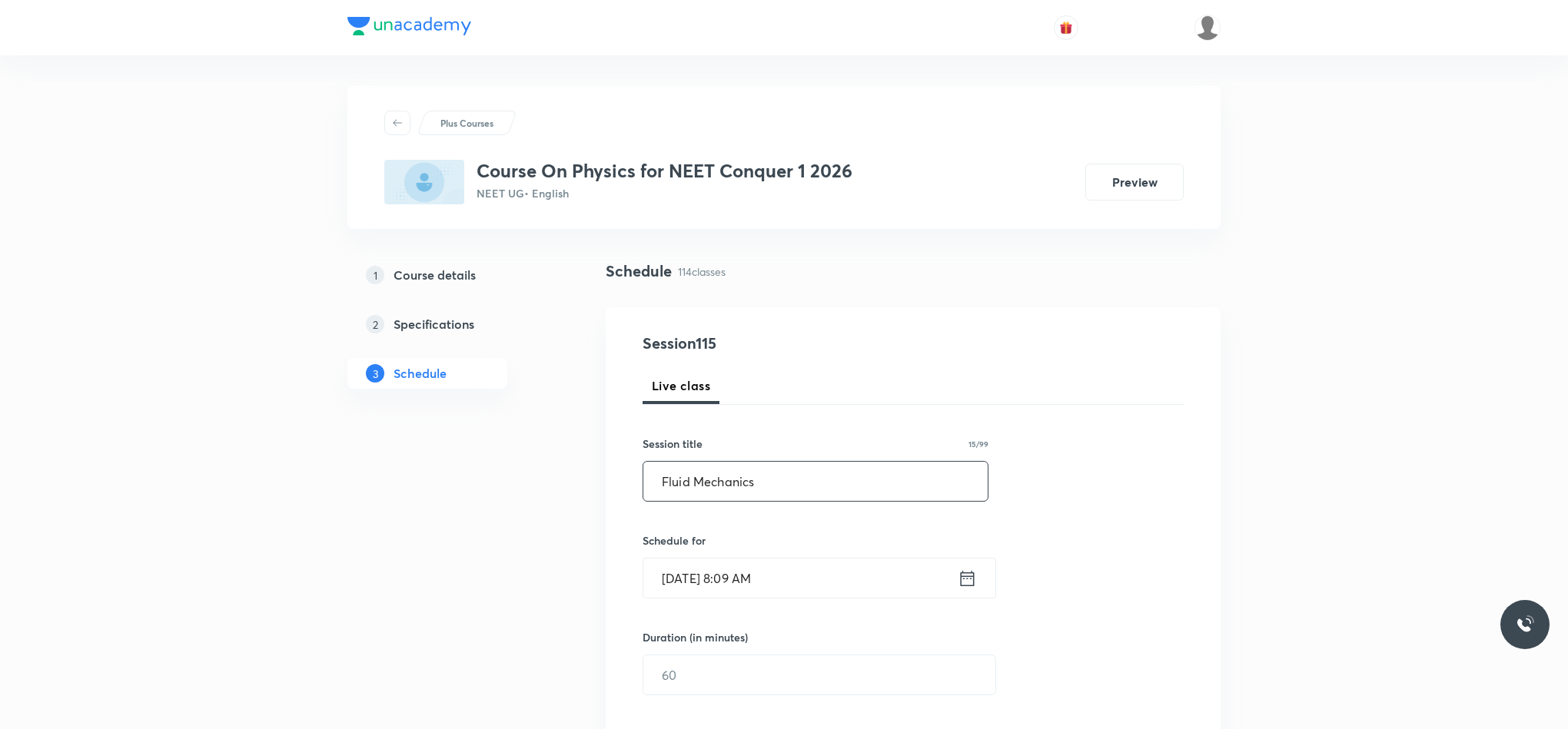
click at [962, 585] on icon at bounding box center [968, 578] width 14 height 16
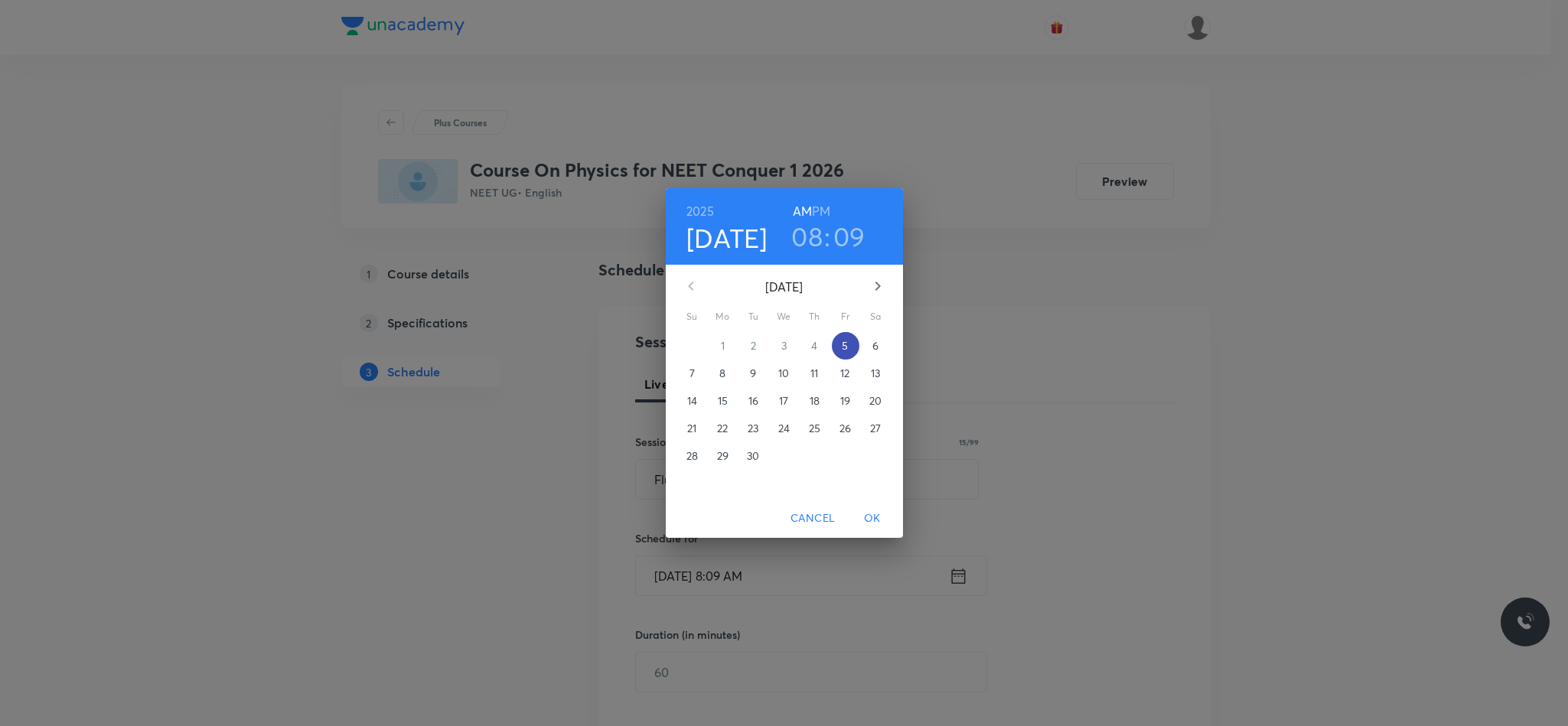
click at [848, 347] on span "5" at bounding box center [845, 346] width 28 height 16
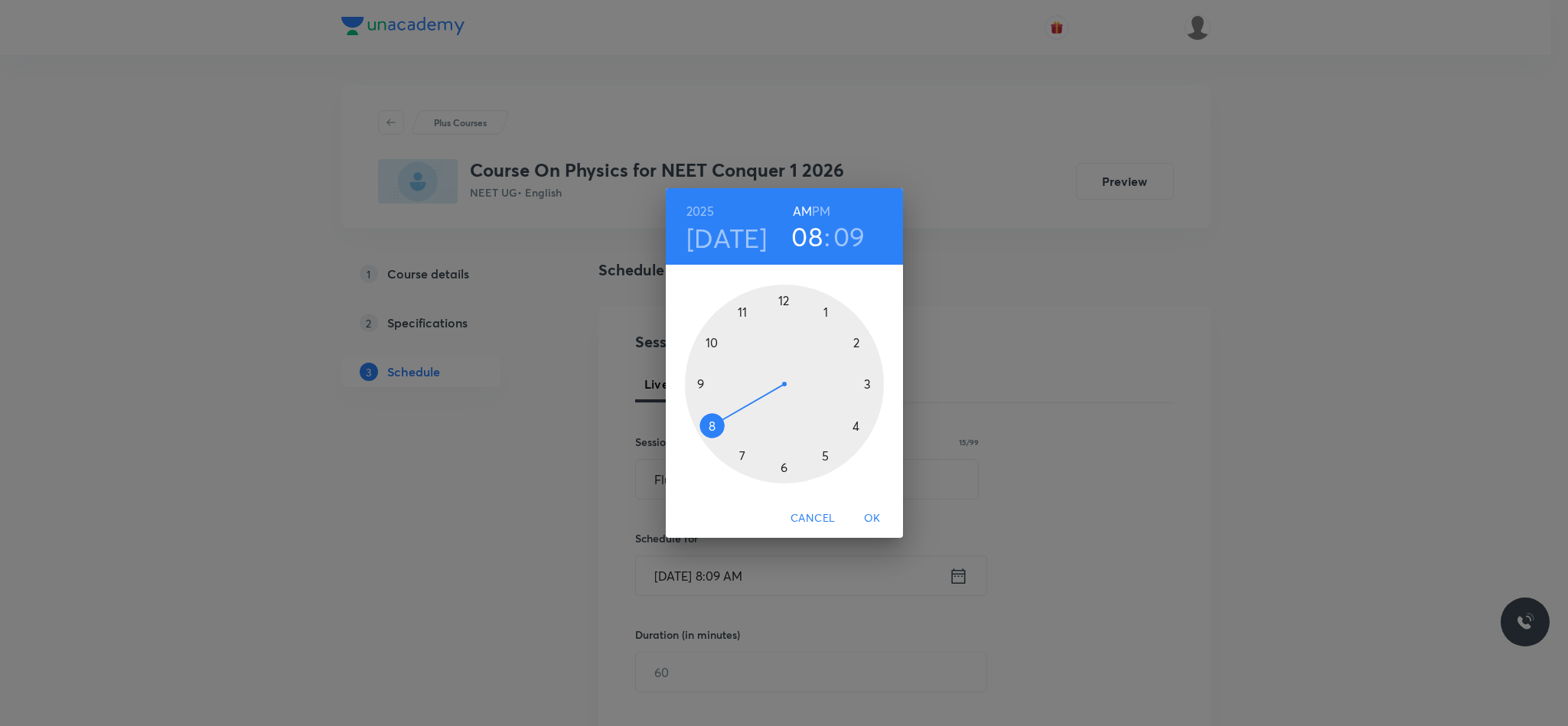
click at [707, 386] on div at bounding box center [784, 384] width 199 height 199
click at [783, 299] on div at bounding box center [784, 384] width 199 height 199
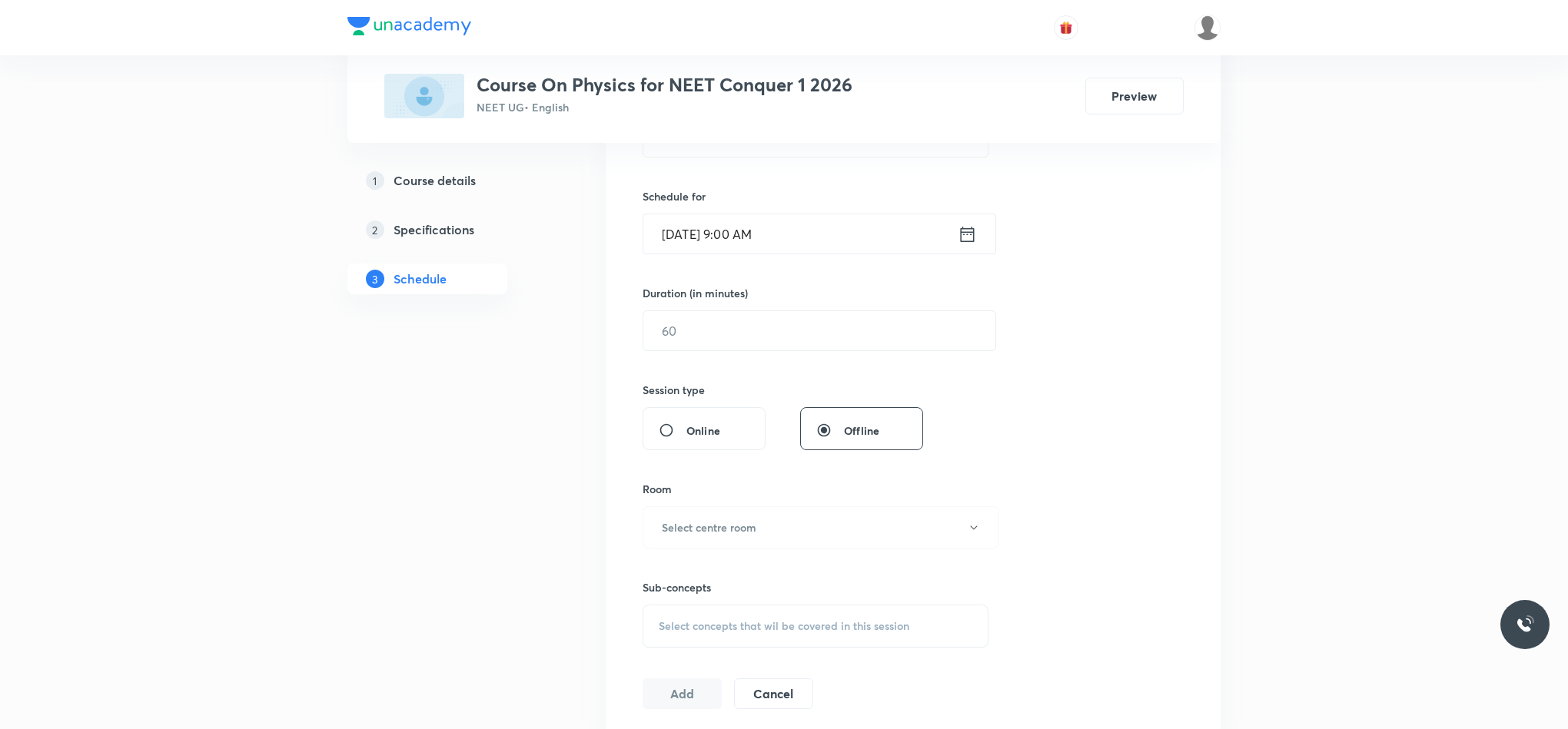
scroll to position [346, 0]
click at [732, 321] on input "text" at bounding box center [820, 329] width 352 height 39
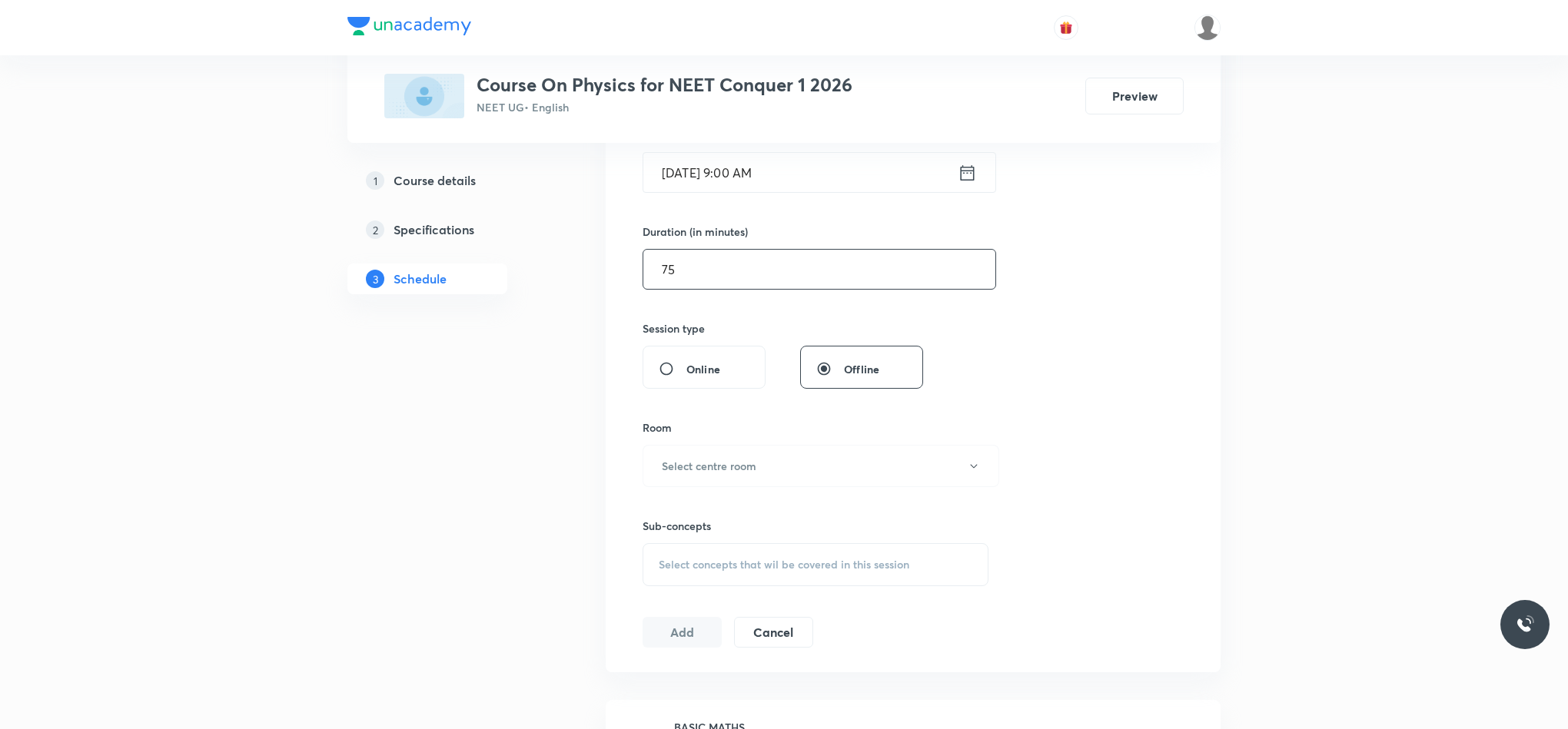
scroll to position [461, 0]
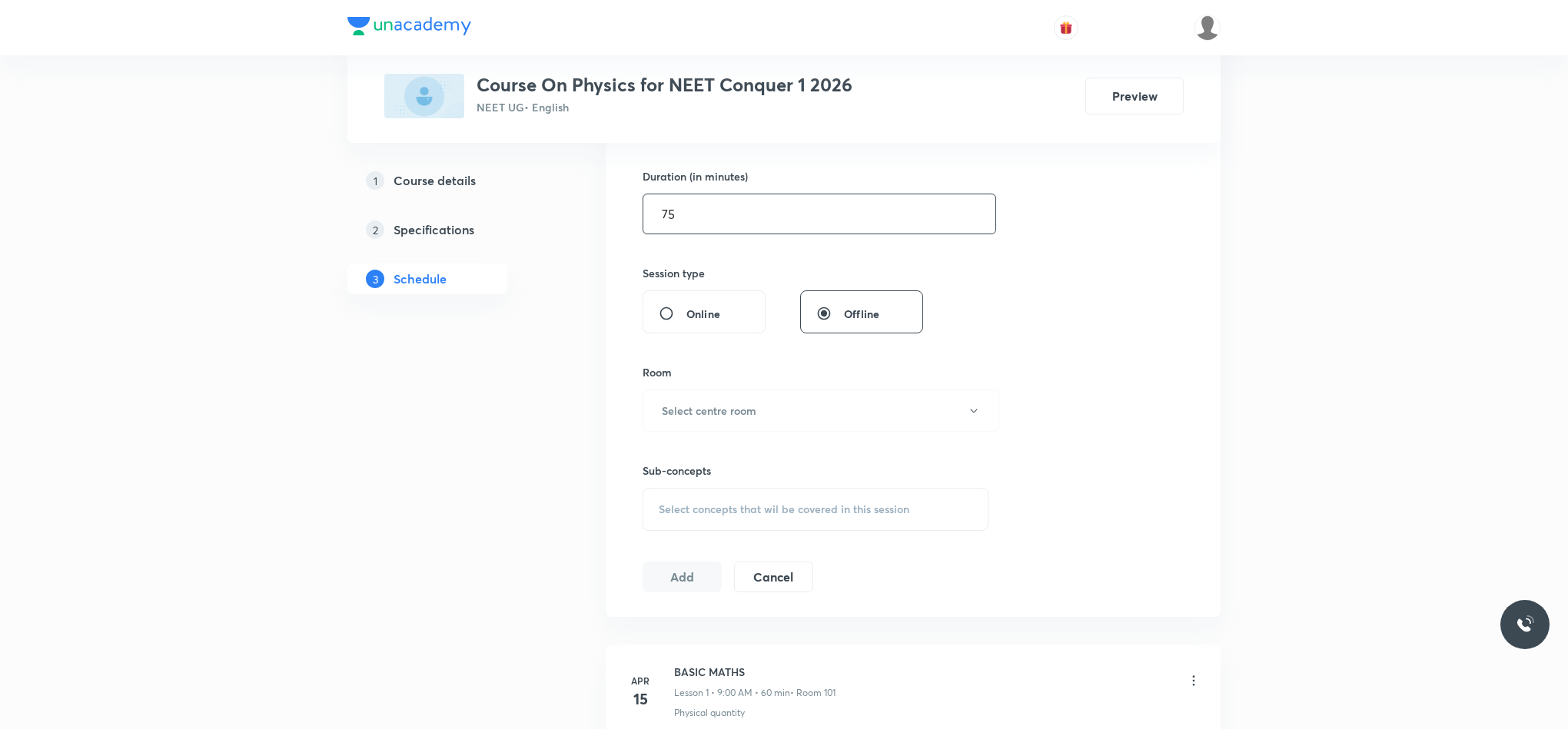
type input "75"
click at [734, 386] on div "Room Select centre room" at bounding box center [815, 398] width 346 height 68
click at [738, 408] on h6 "Select centre room" at bounding box center [709, 410] width 95 height 16
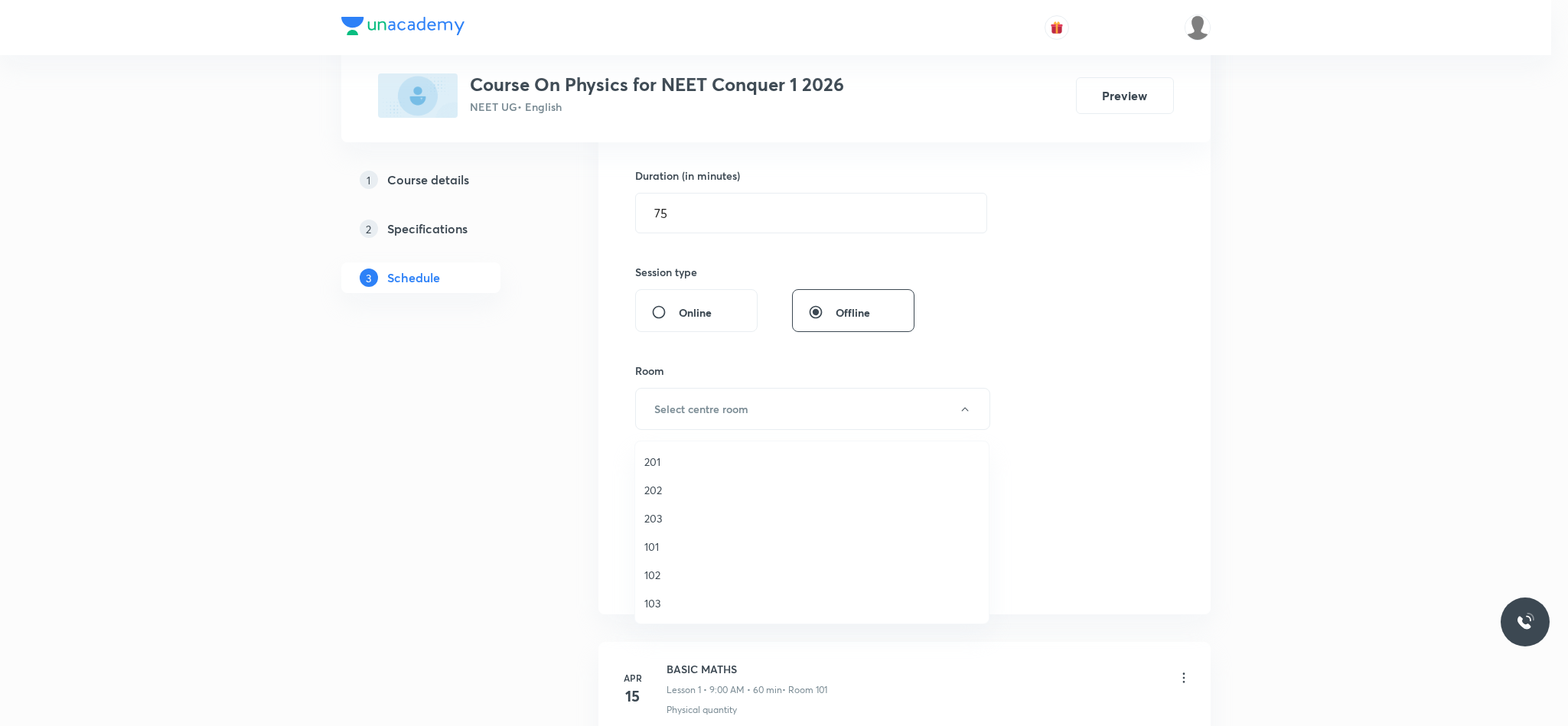
click at [664, 553] on span "101" at bounding box center [812, 546] width 335 height 16
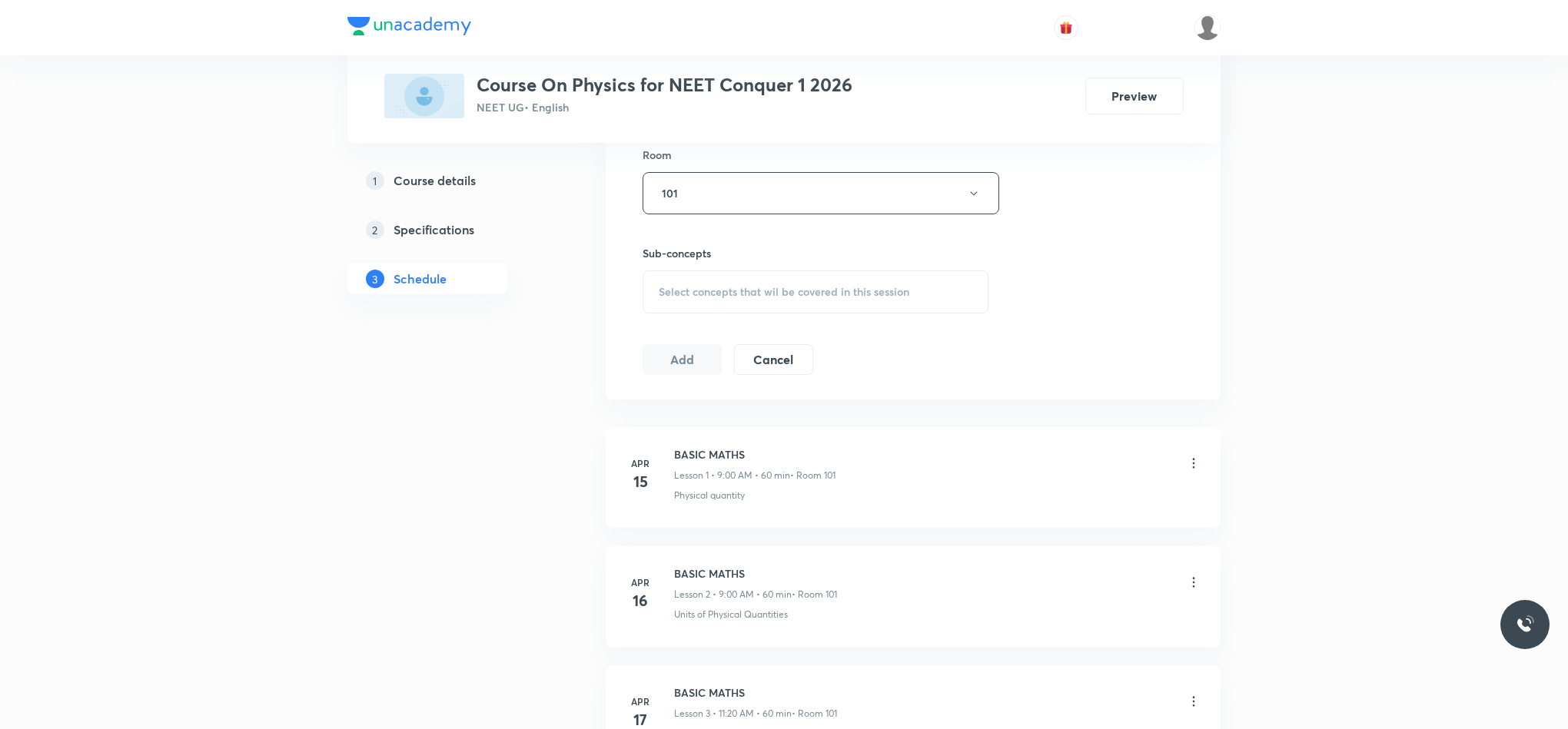
scroll to position [692, 0]
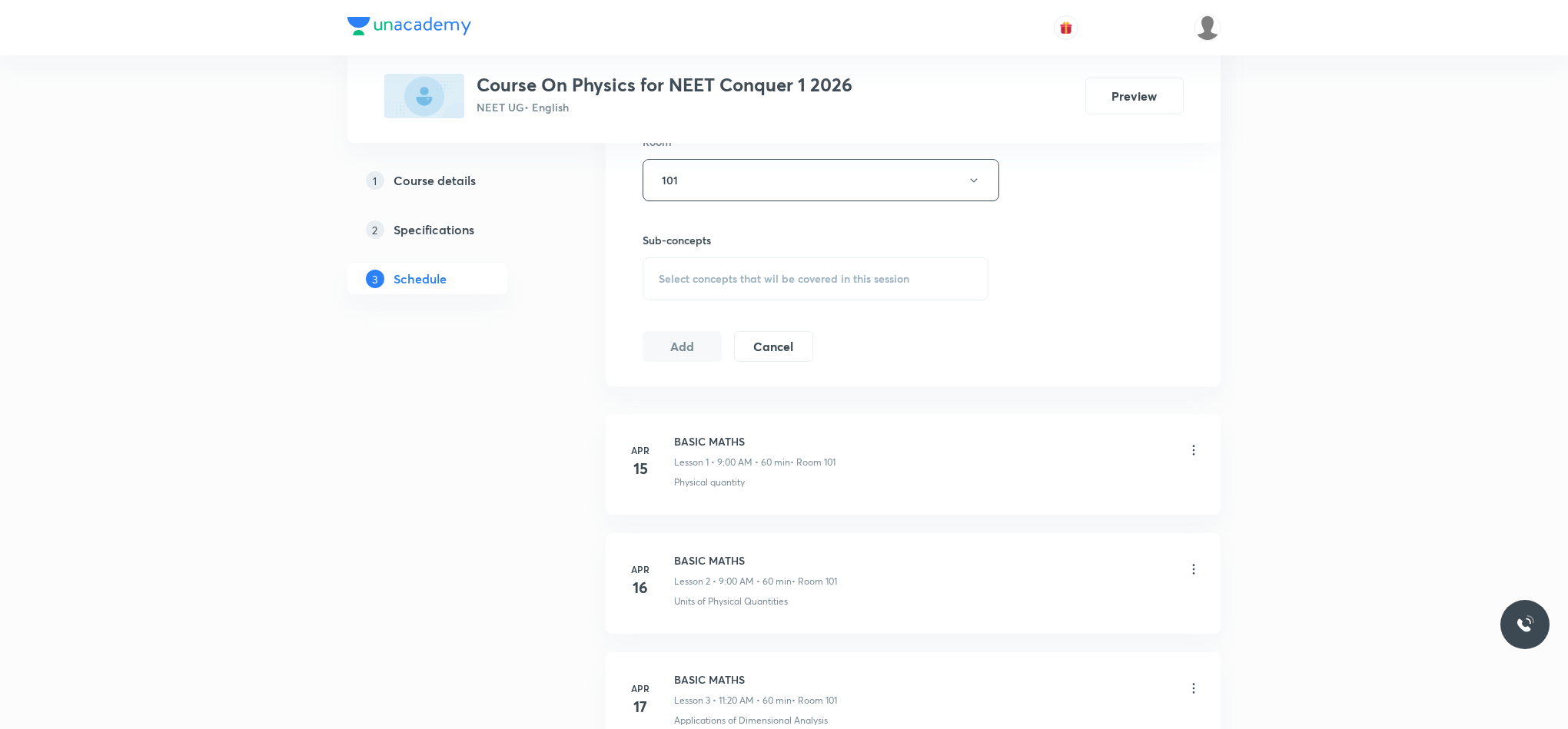
click at [710, 304] on div "Session 115 Live class Session title 15/99 Fluid Mechanics ​ Schedule for Sep 5…" at bounding box center [913, 1] width 541 height 721
click at [715, 284] on span "Select concepts that wil be covered in this session" at bounding box center [783, 279] width 251 height 12
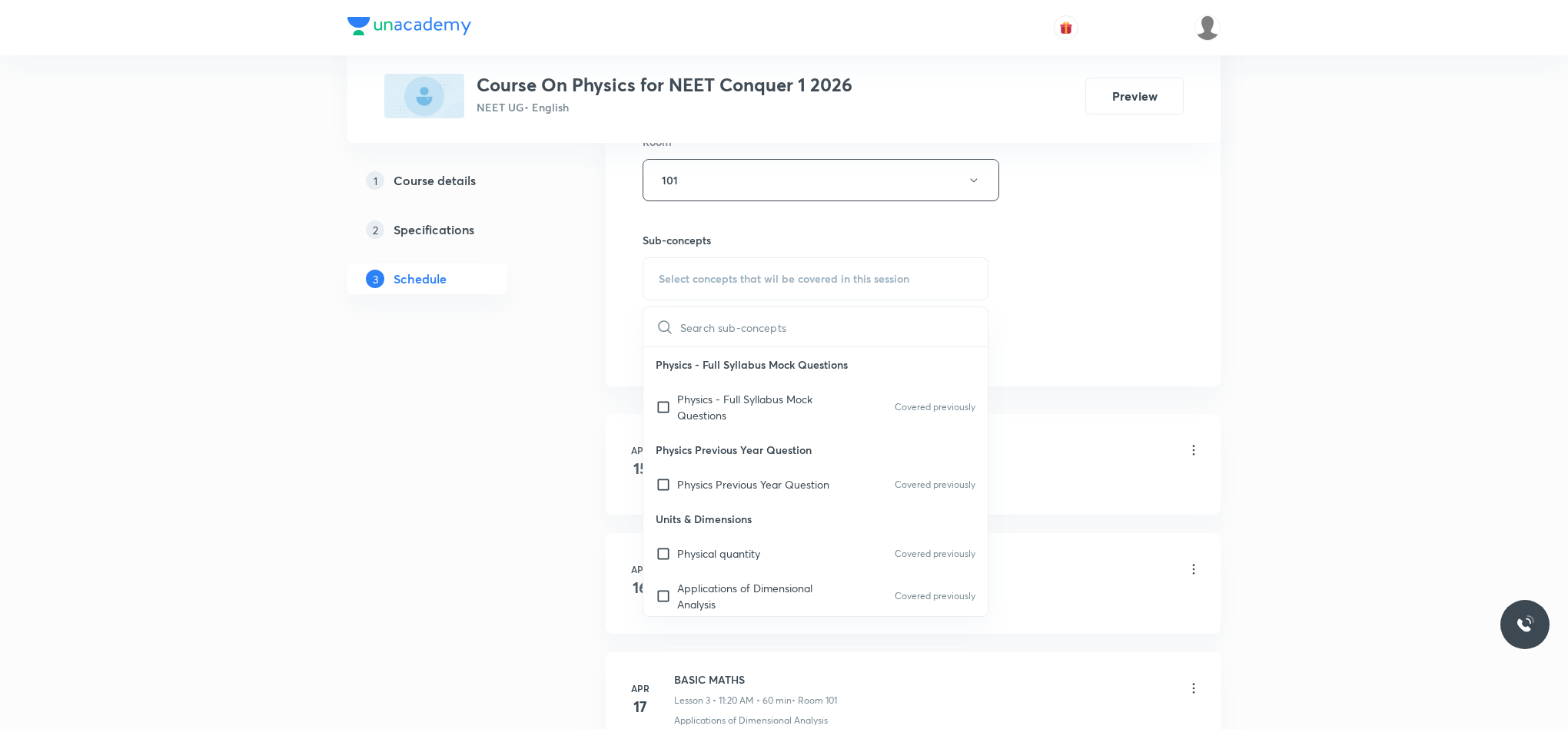
click at [747, 504] on p "Units & Dimensions" at bounding box center [815, 519] width 344 height 35
click at [750, 500] on div "Physics Previous Year Question Covered previously" at bounding box center [815, 485] width 344 height 35
checkbox input "true"
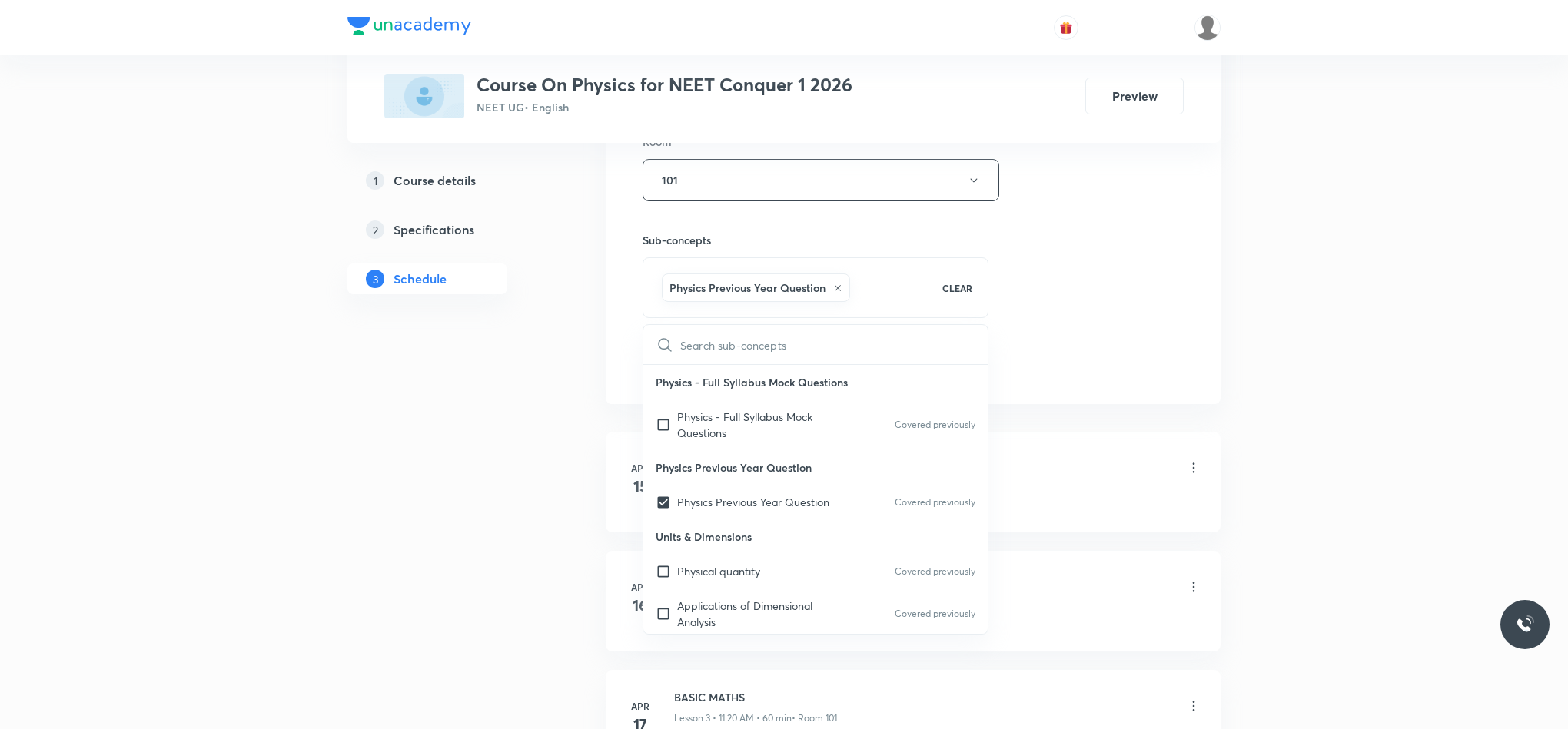
click at [1066, 305] on div "Session 115 Live class Session title 15/99 Fluid Mechanics ​ Schedule for Sep 5…" at bounding box center [913, 10] width 541 height 739
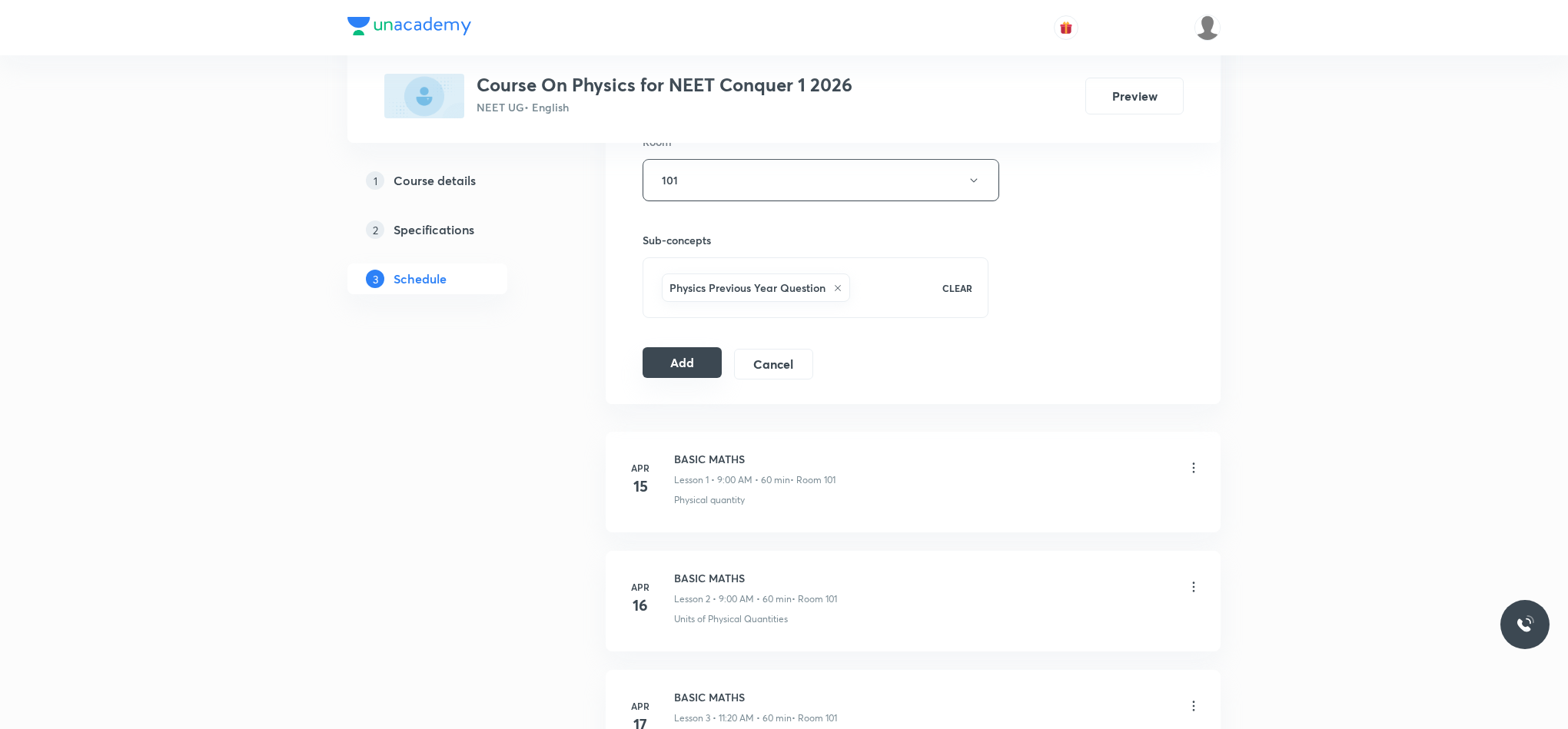
click at [701, 362] on button "Add" at bounding box center [682, 362] width 79 height 30
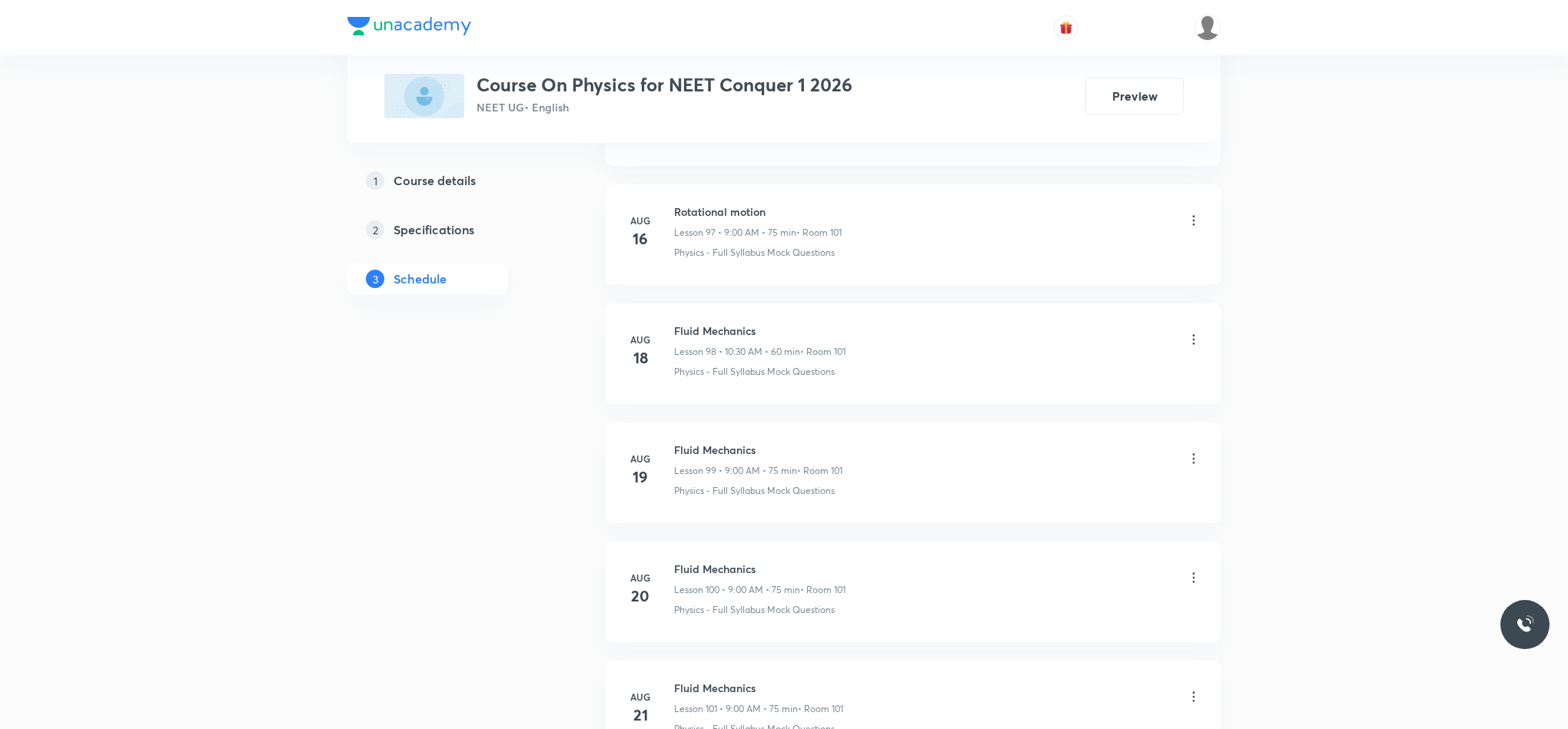
scroll to position [14182, 0]
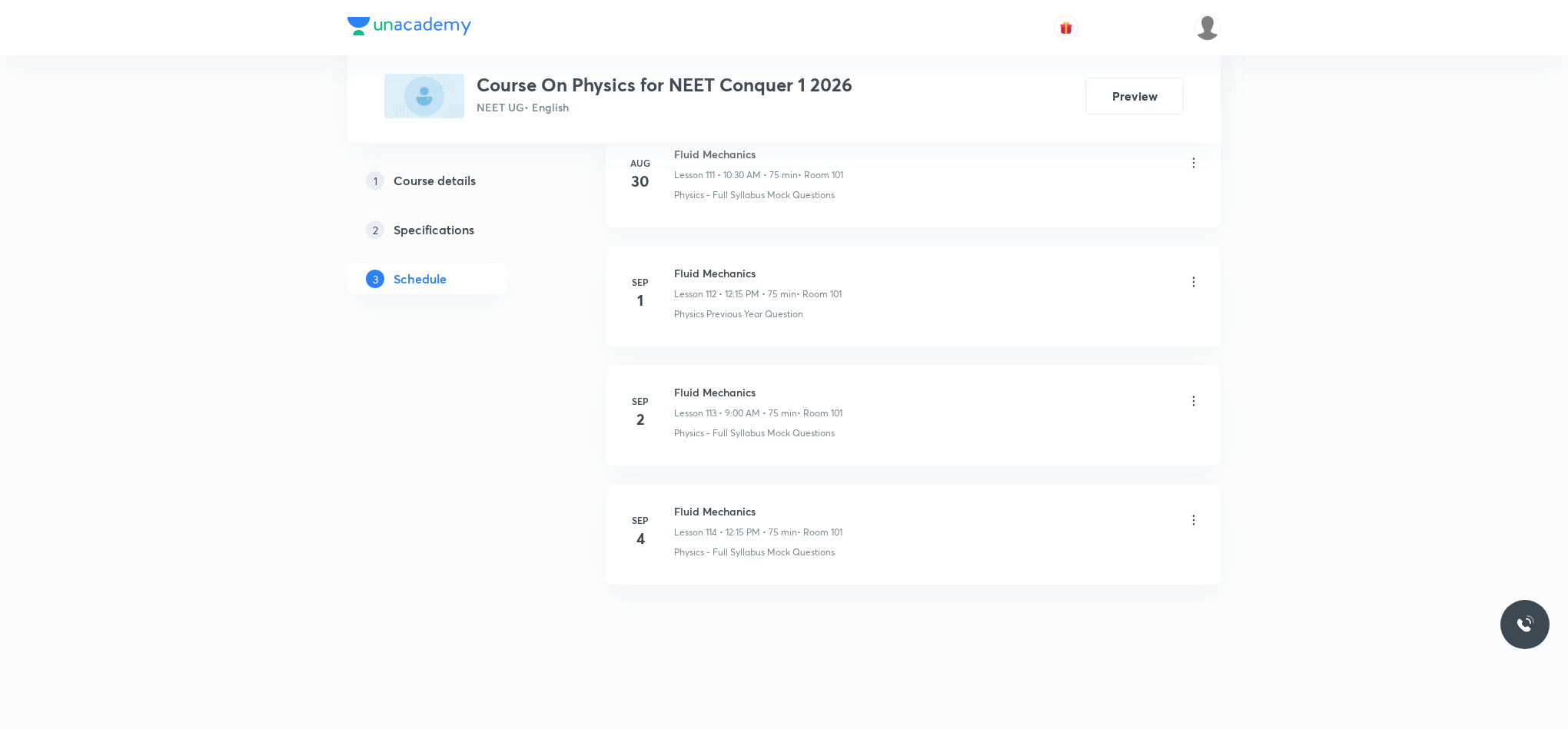
click at [1194, 523] on icon at bounding box center [1193, 520] width 16 height 16
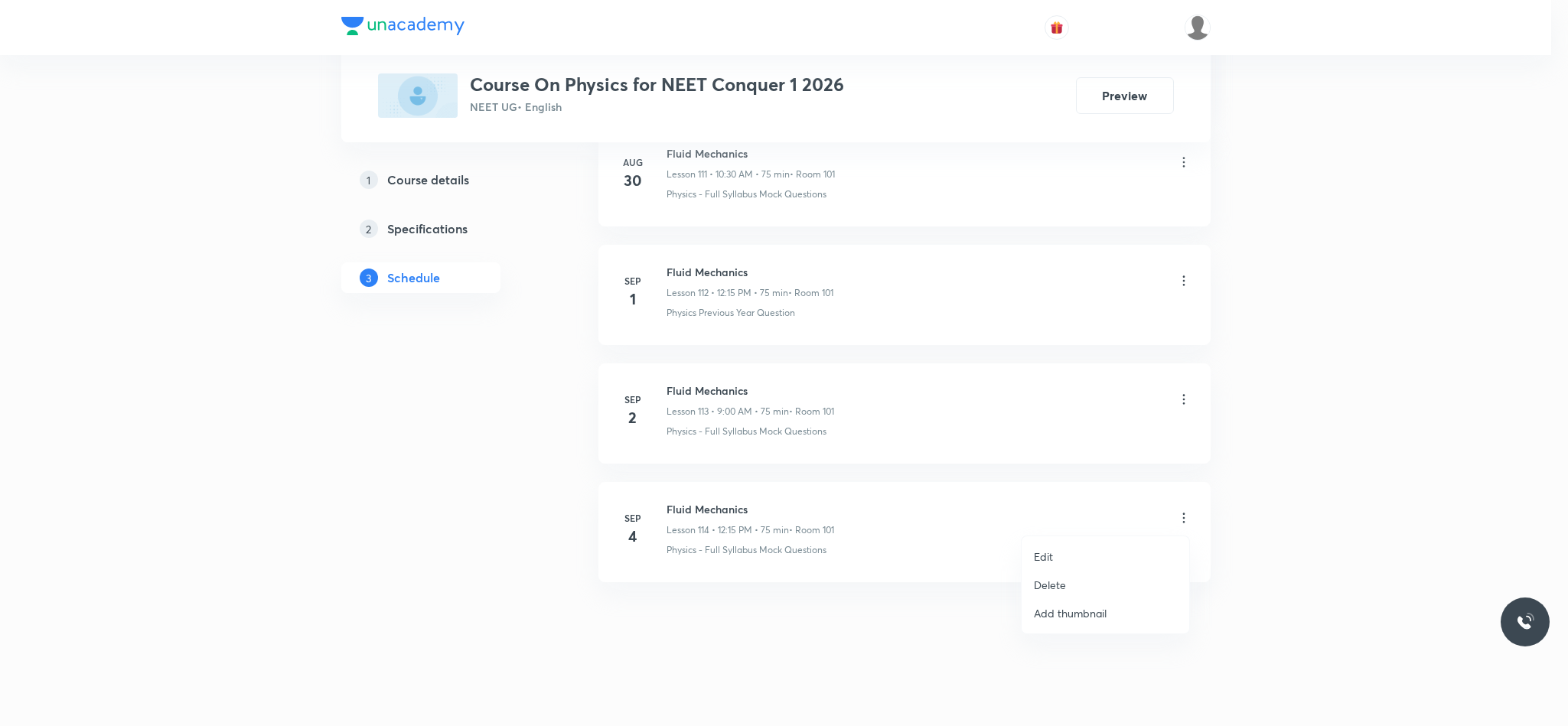
click at [1079, 585] on li "Delete" at bounding box center [1105, 584] width 168 height 28
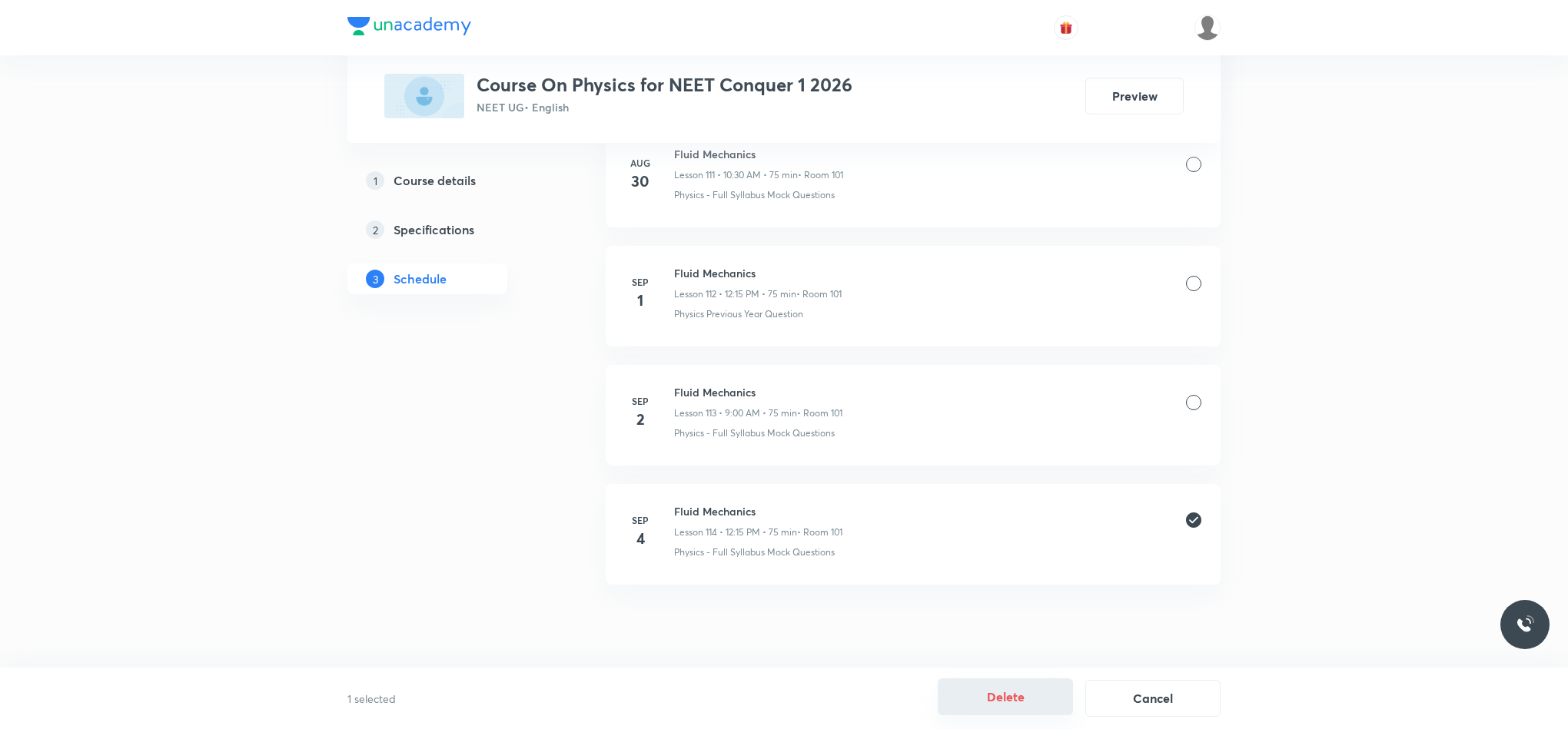
click at [1022, 696] on button "Delete" at bounding box center [1005, 696] width 135 height 37
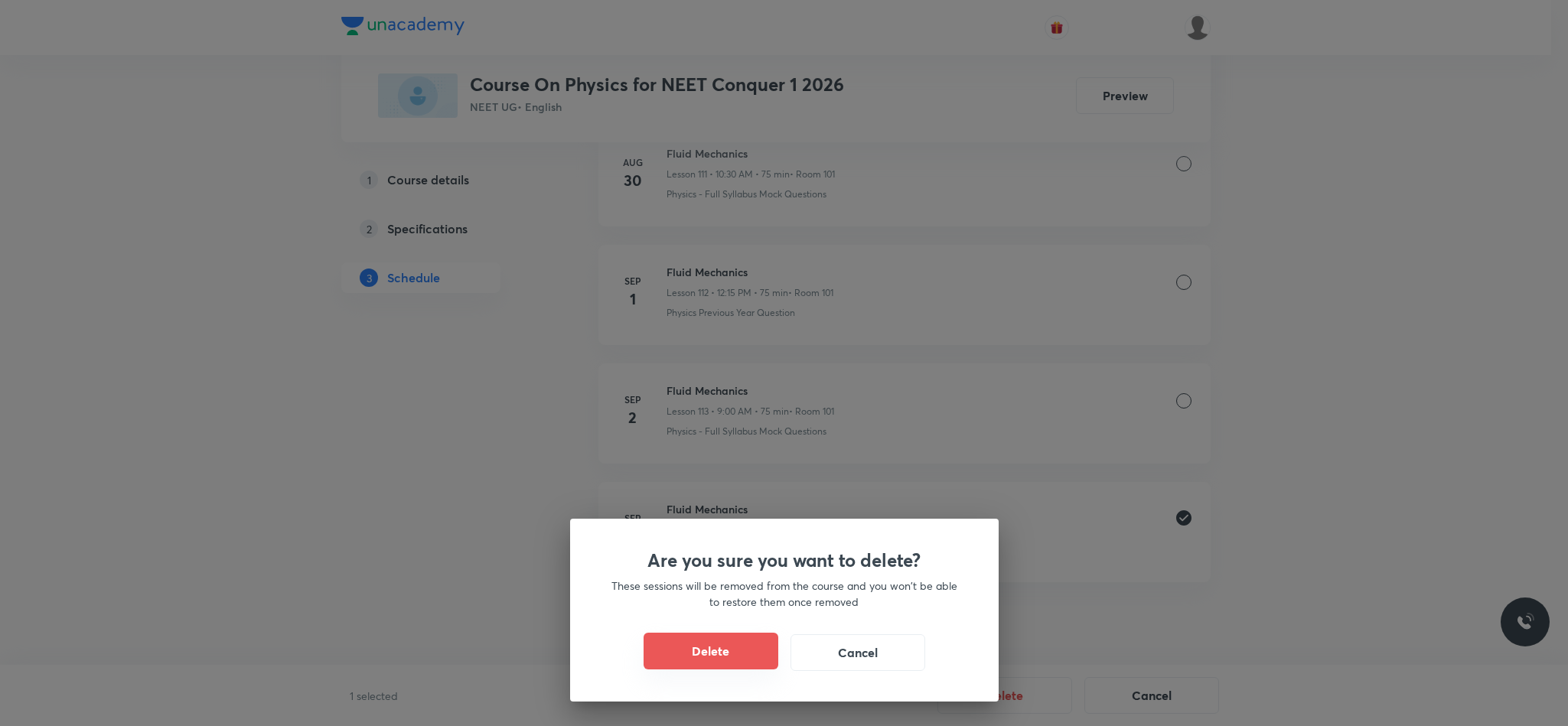
click at [705, 645] on button "Delete" at bounding box center [711, 651] width 135 height 37
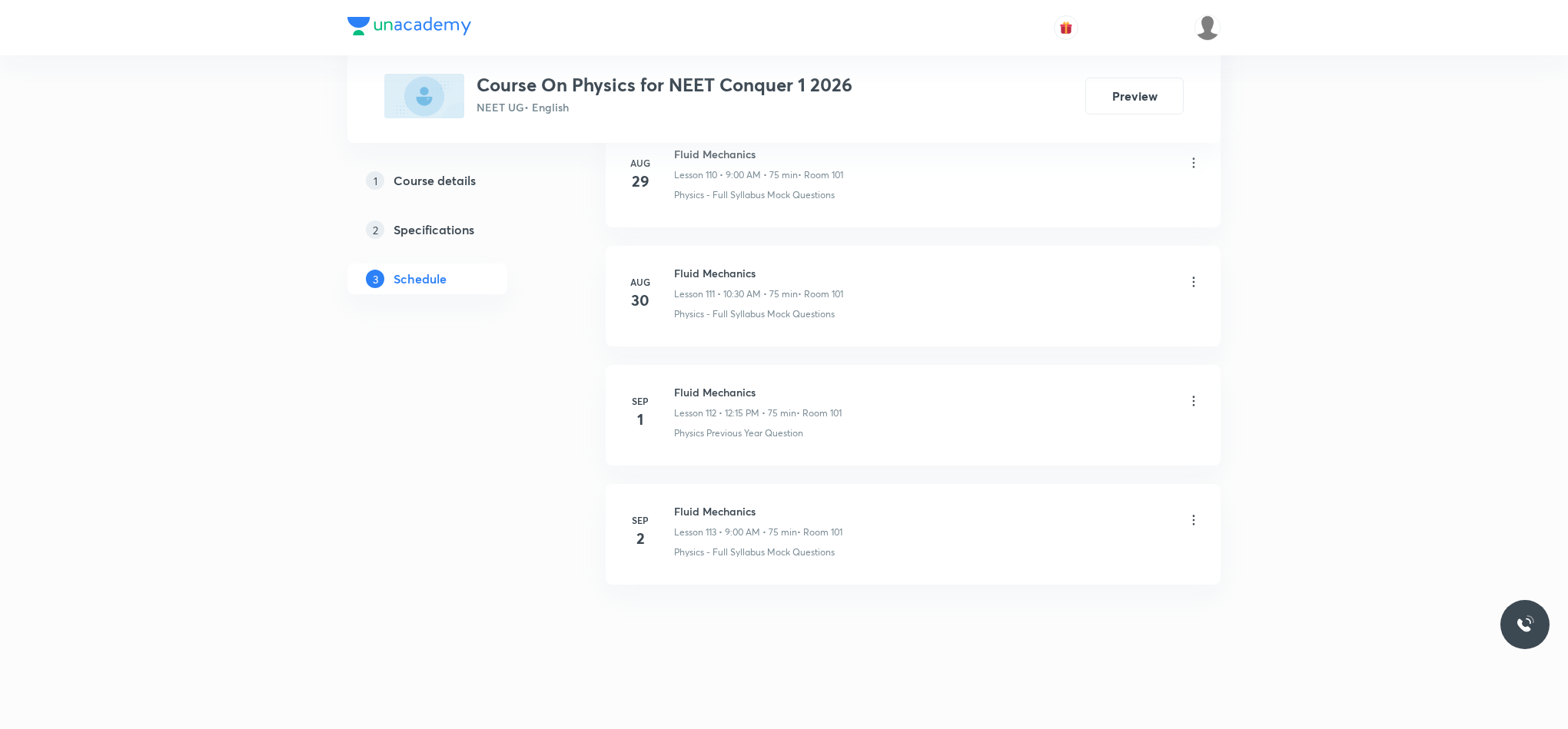
scroll to position [13334, 0]
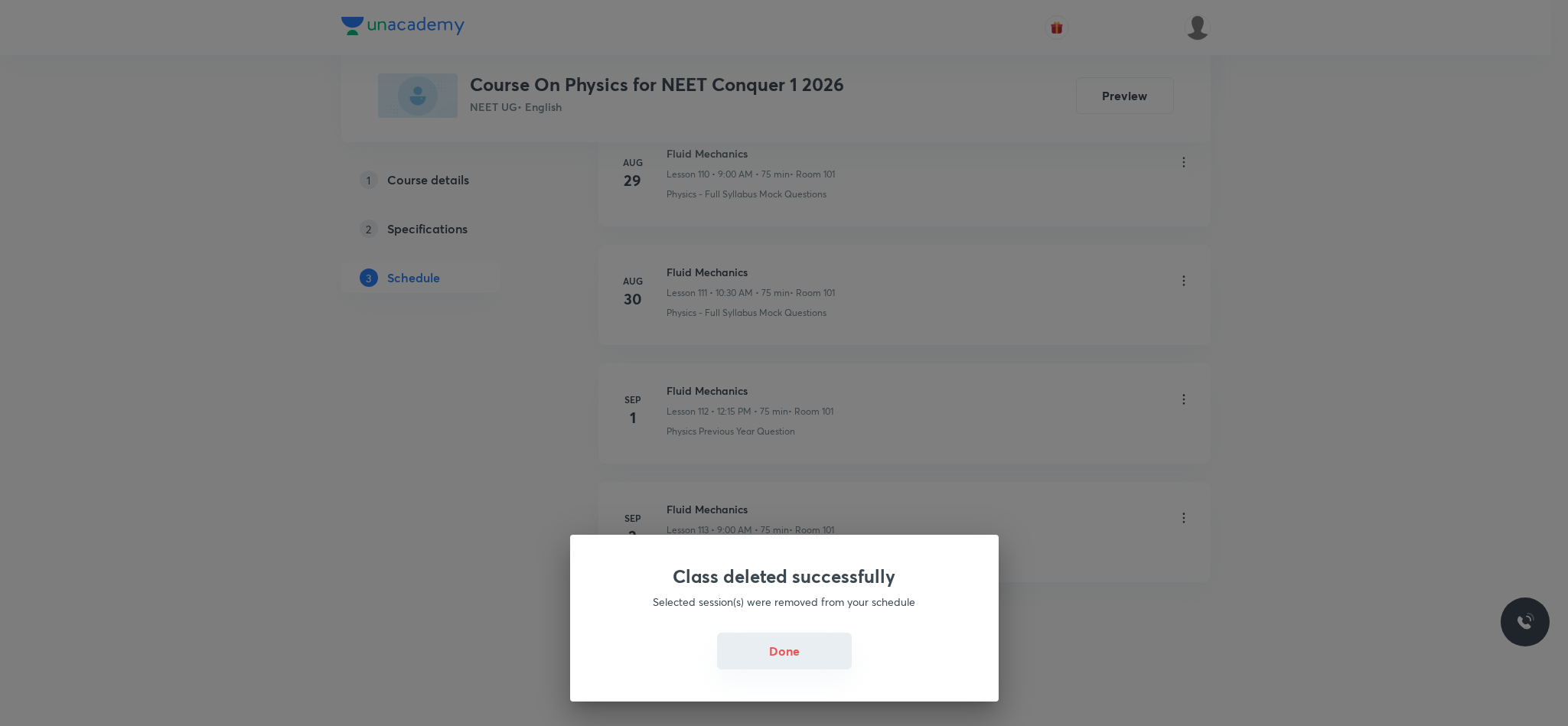
click at [819, 638] on button "Done" at bounding box center [784, 651] width 135 height 37
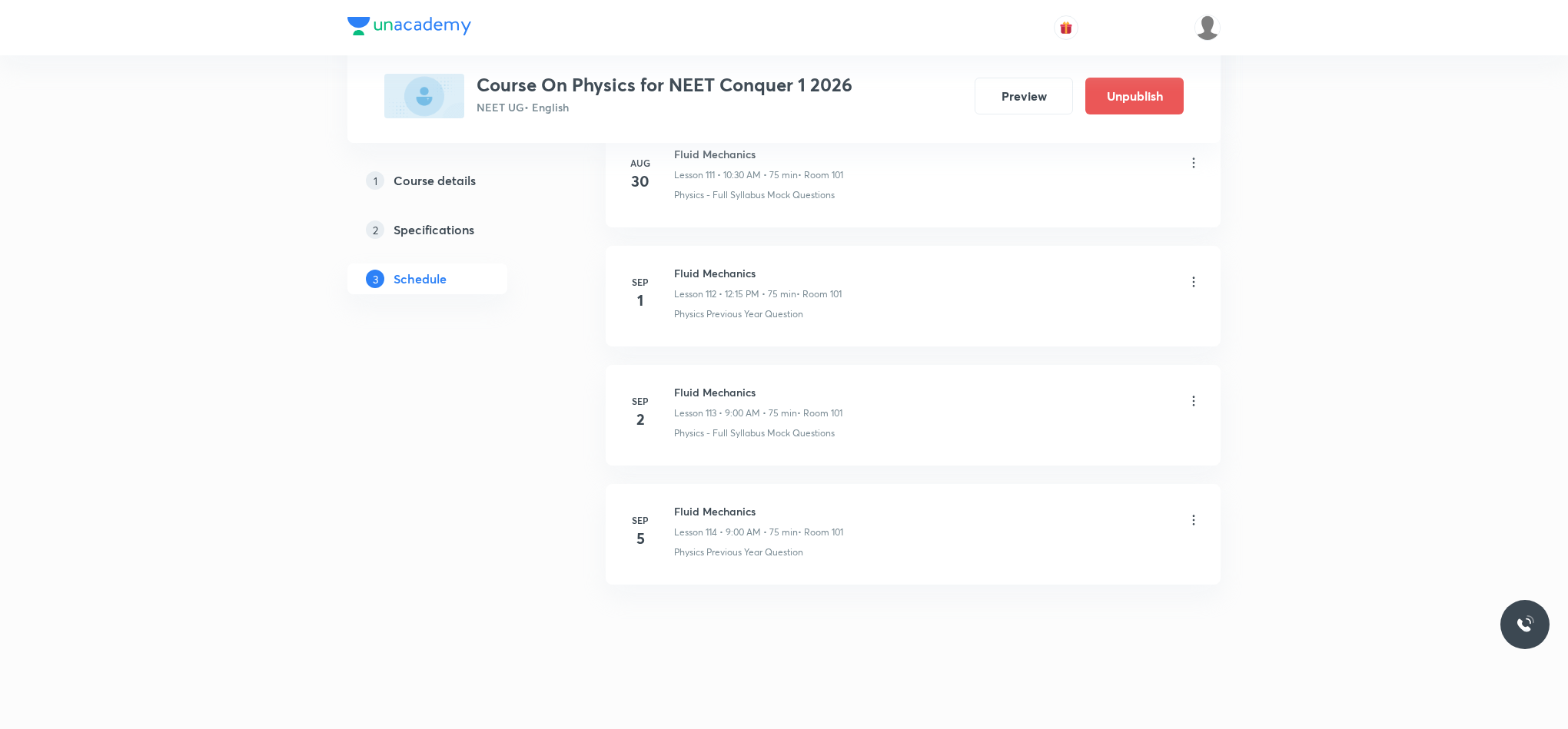
scroll to position [13454, 0]
